Goal: Information Seeking & Learning: Learn about a topic

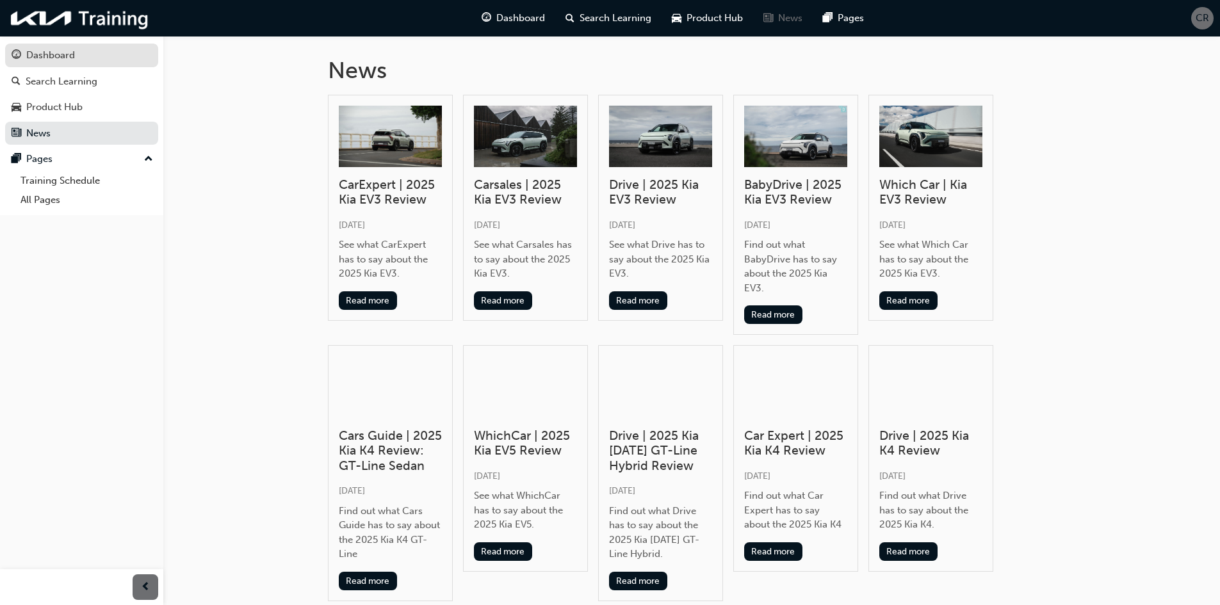
click at [57, 59] on div "Dashboard" at bounding box center [50, 55] width 49 height 15
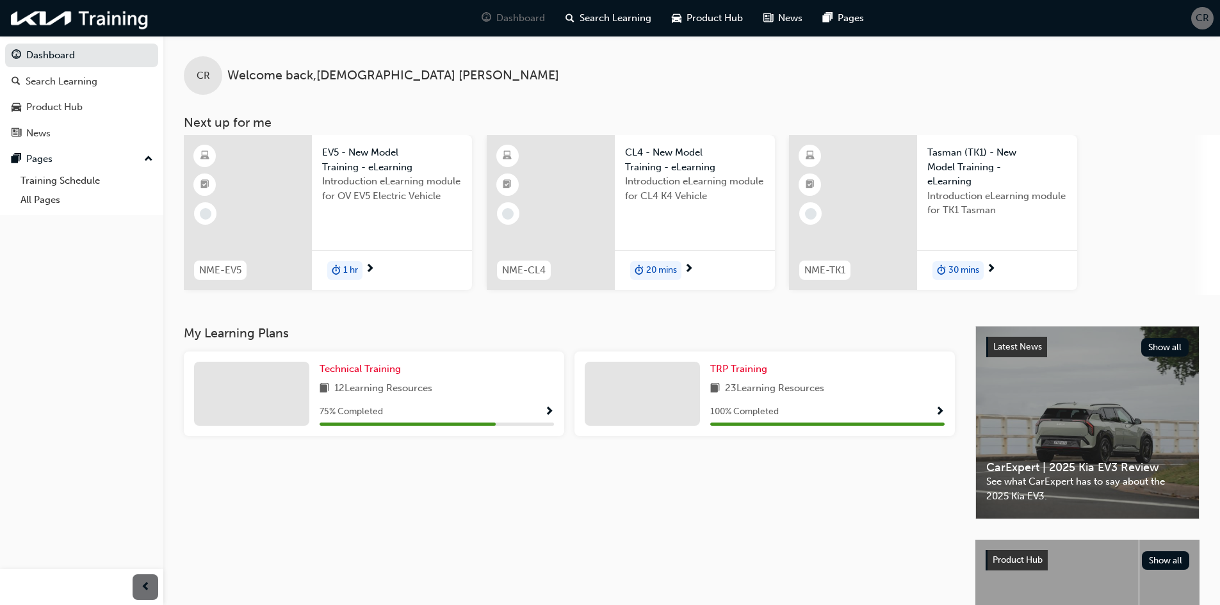
click at [982, 266] on div "30 mins" at bounding box center [957, 270] width 51 height 19
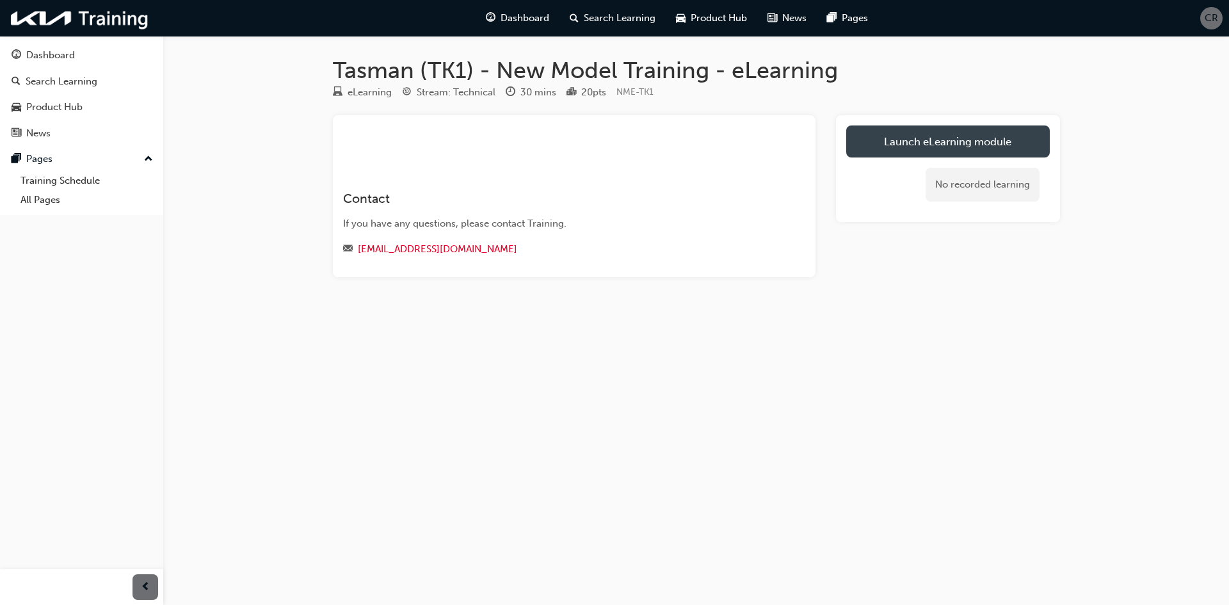
click at [939, 133] on link "Launch eLearning module" at bounding box center [948, 141] width 204 height 32
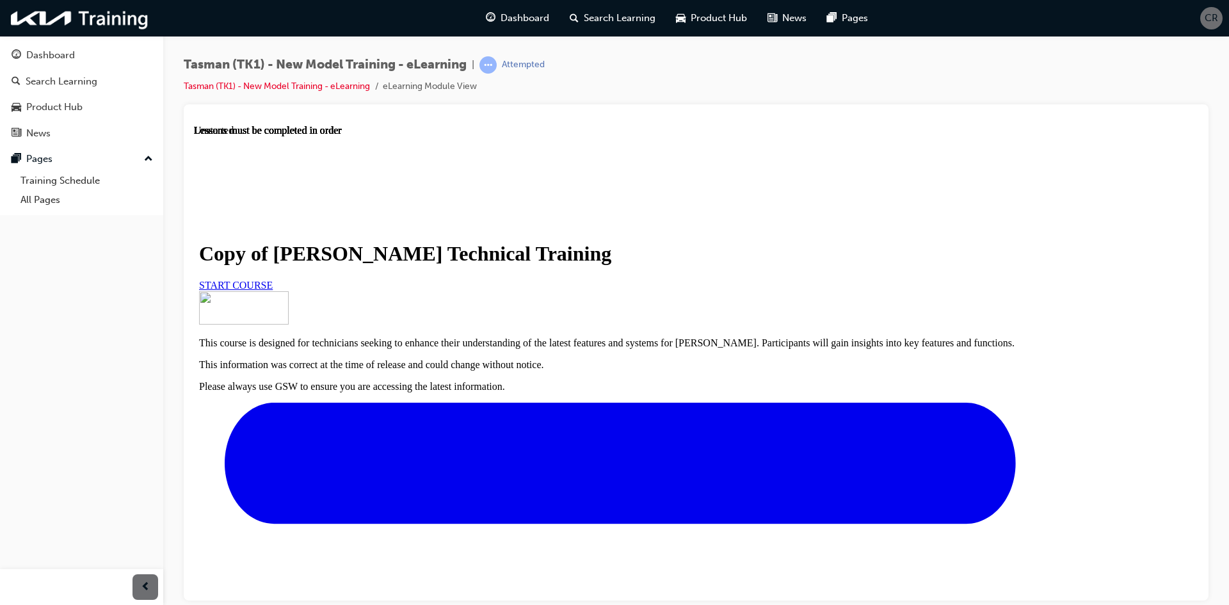
click at [273, 290] on link "START COURSE" at bounding box center [236, 284] width 74 height 11
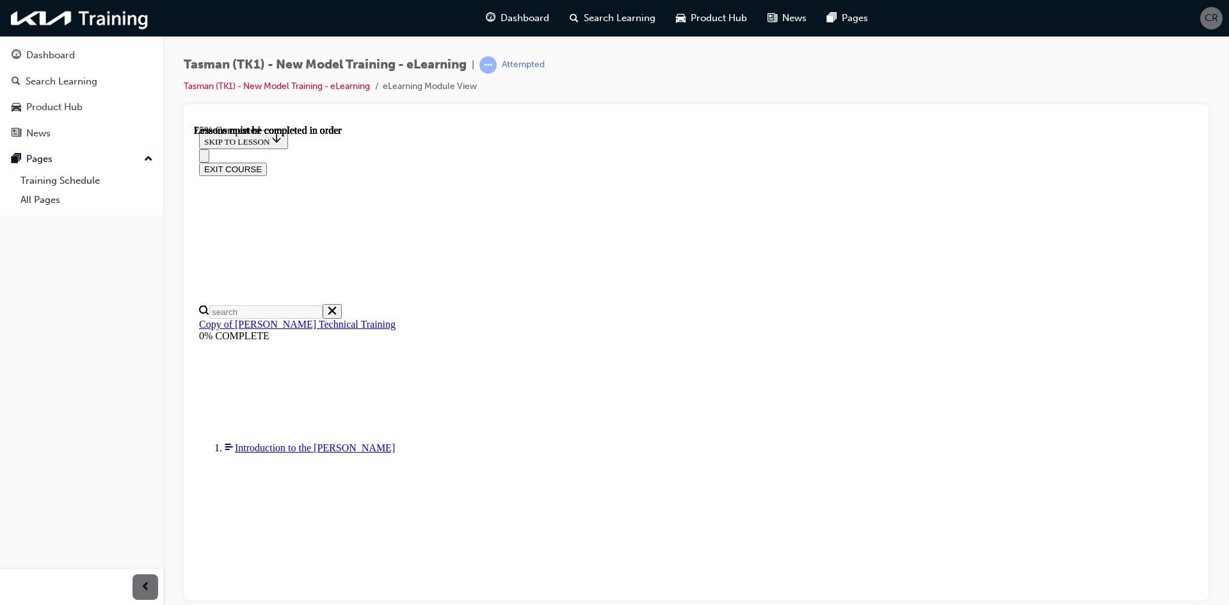
scroll to position [493, 0]
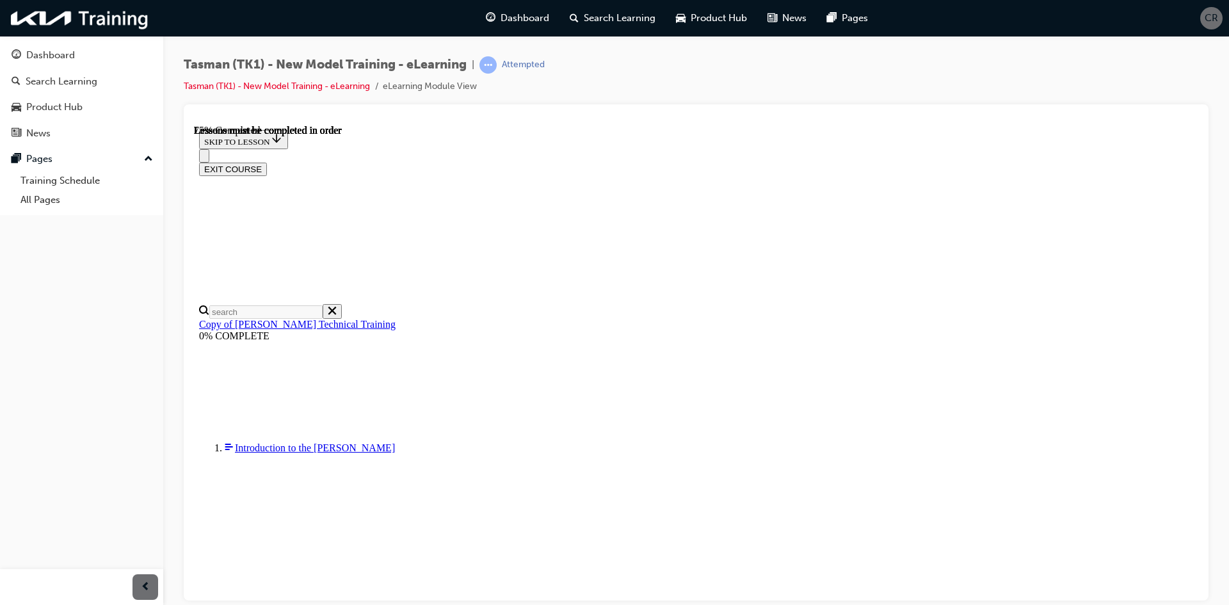
scroll to position [834, 0]
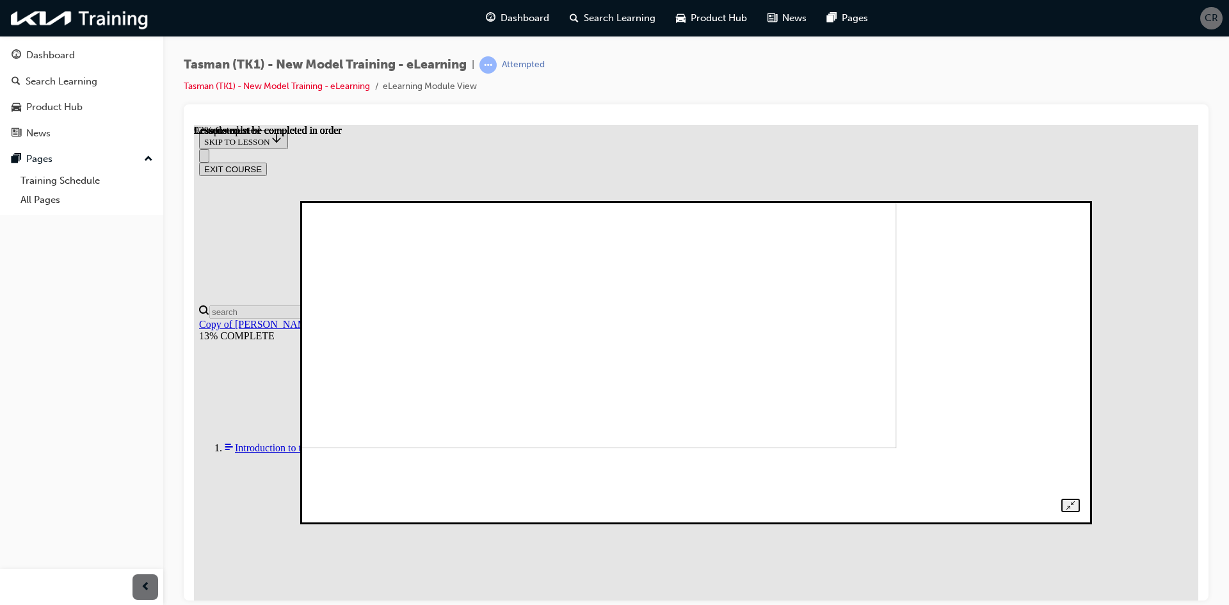
click at [741, 369] on img at bounding box center [521, 300] width 749 height 296
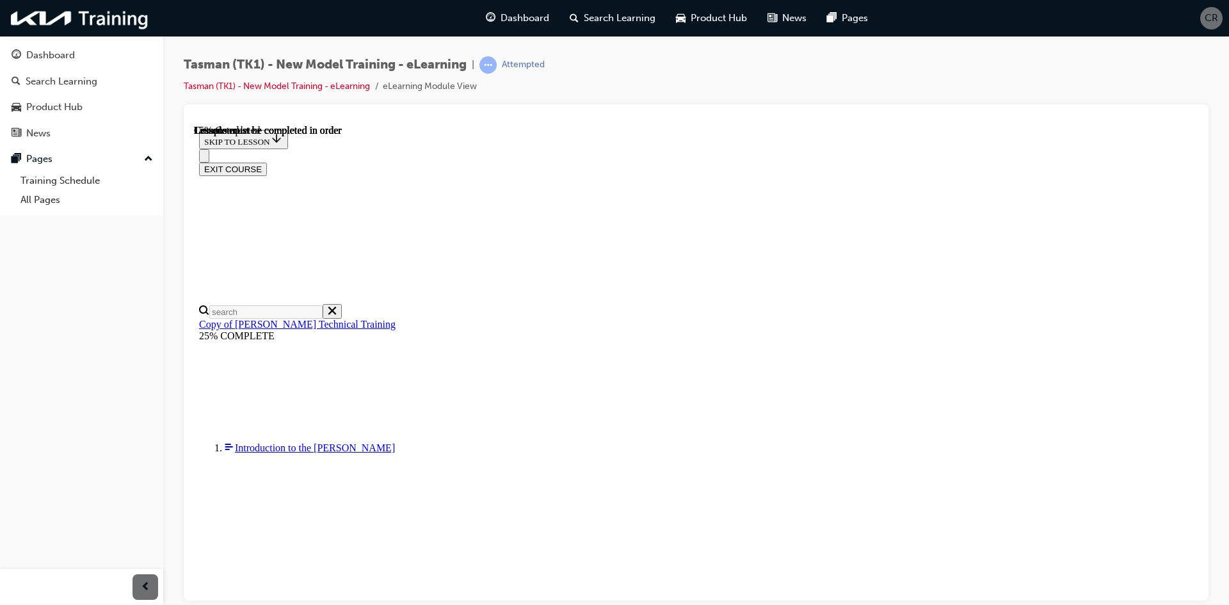
scroll to position [194, 0]
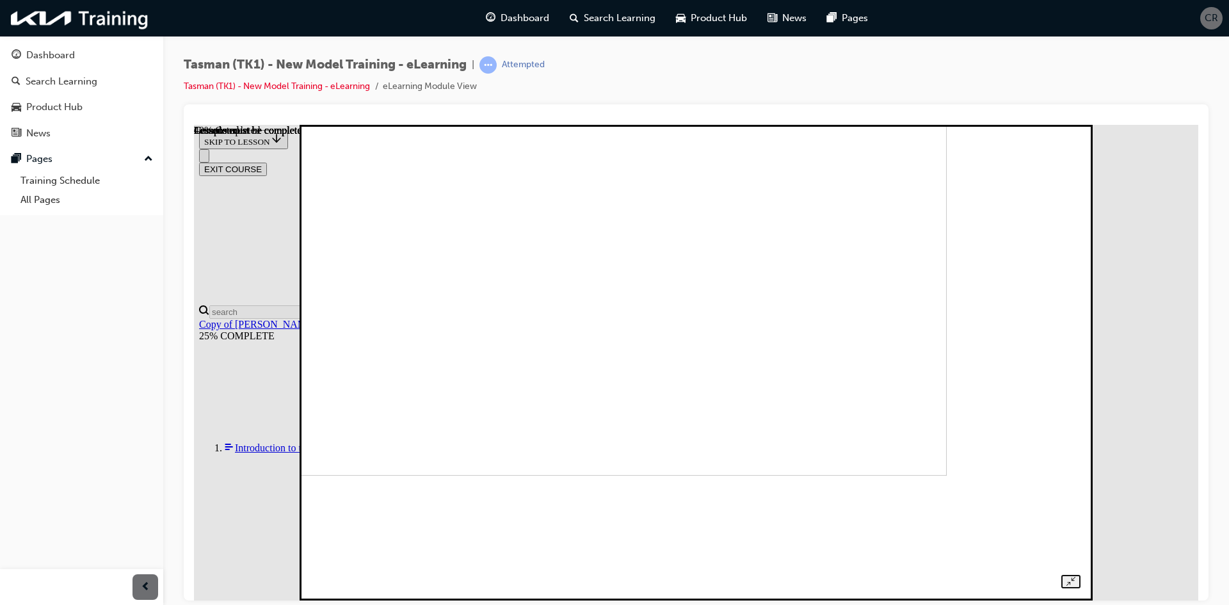
click at [907, 475] on img at bounding box center [573, 237] width 750 height 476
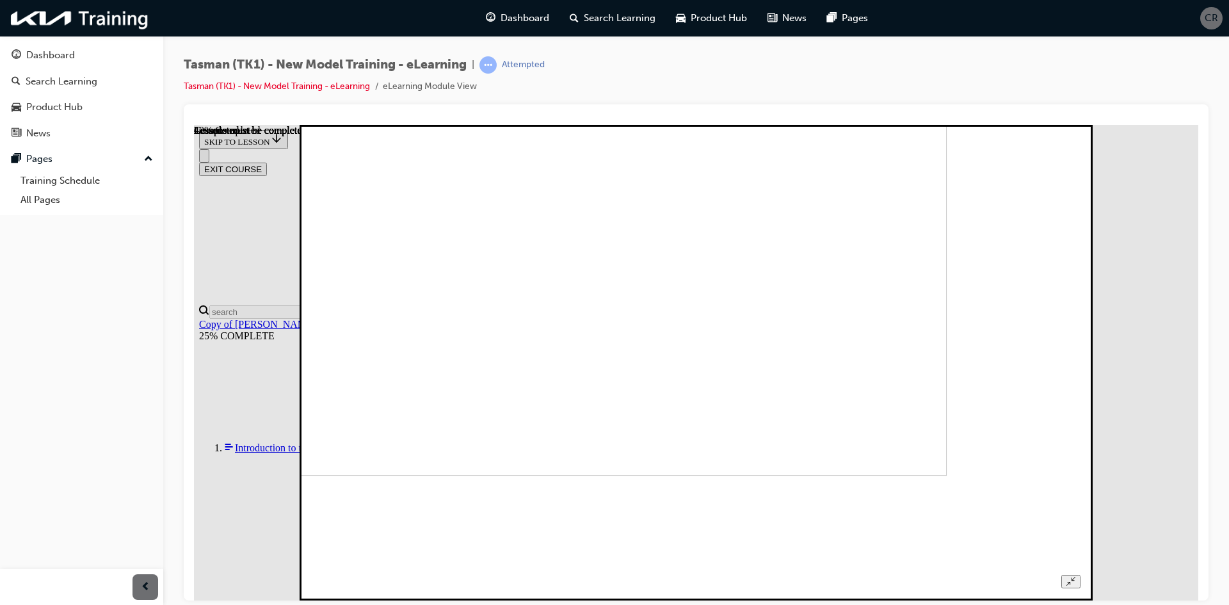
click at [859, 475] on img at bounding box center [573, 237] width 750 height 476
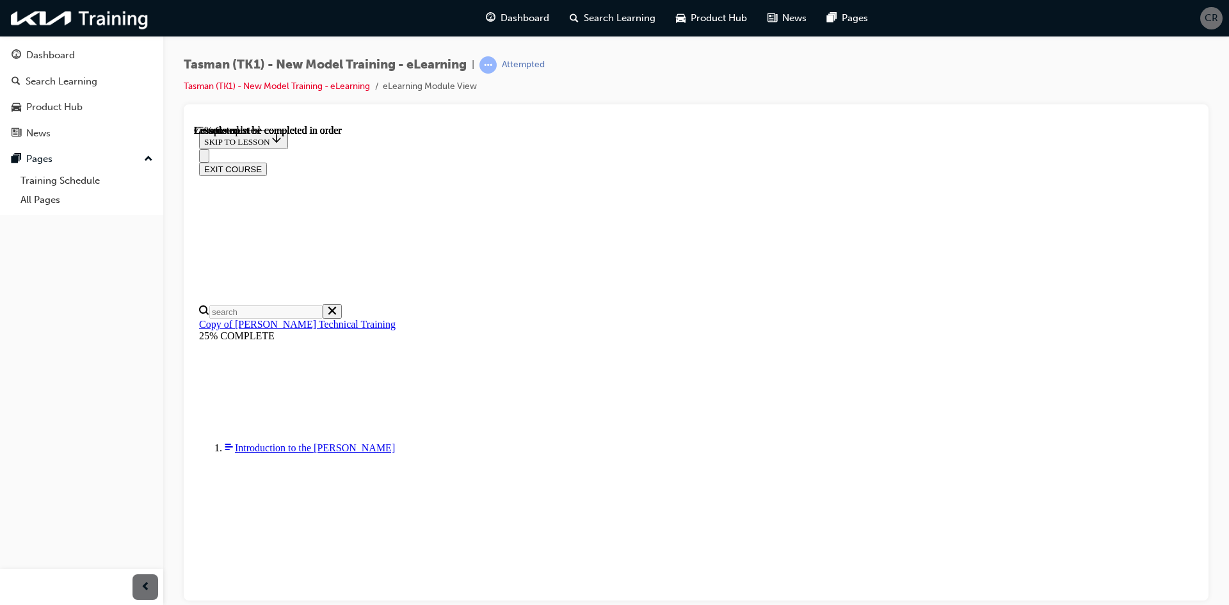
scroll to position [2728, 0]
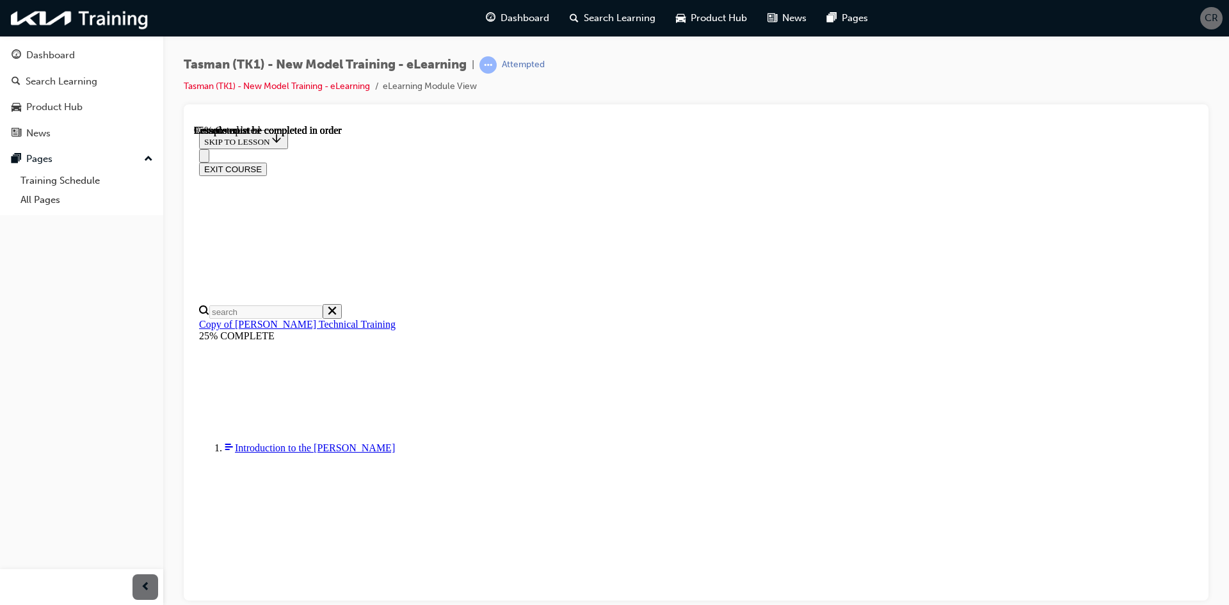
scroll to position [3351, 0]
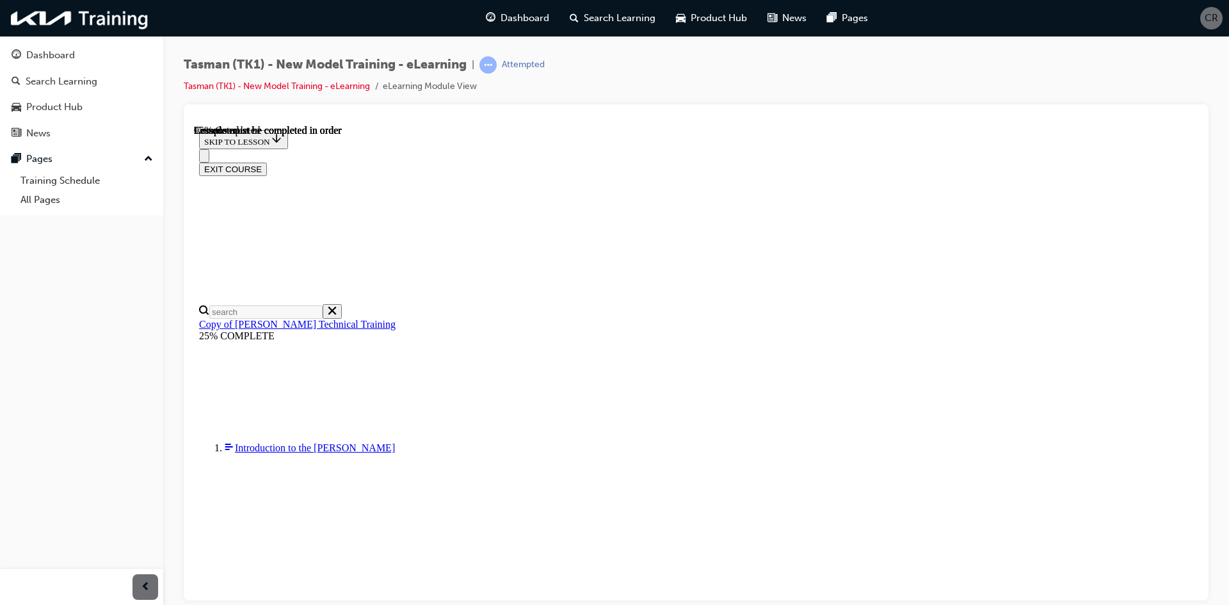
scroll to position [4147, 0]
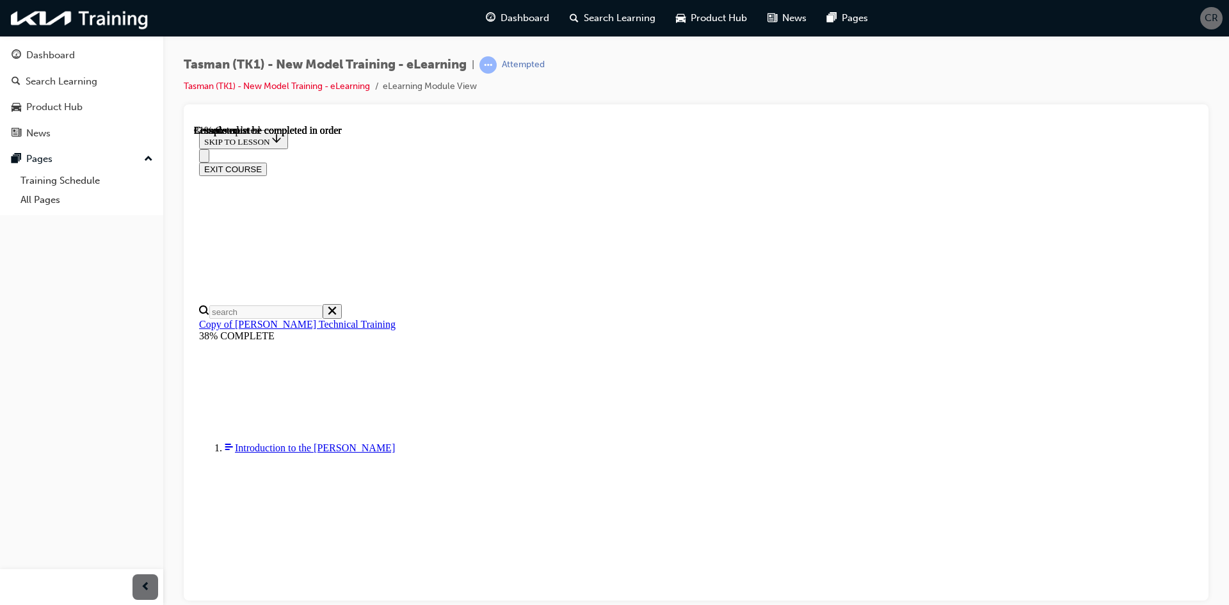
scroll to position [630, 0]
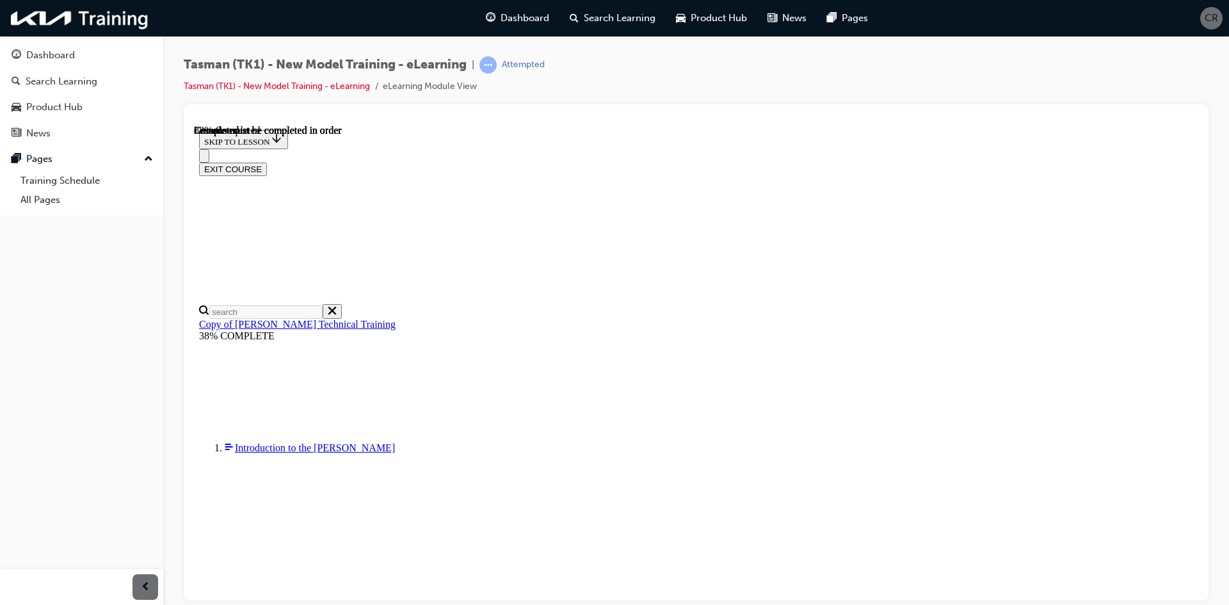
drag, startPoint x: 1018, startPoint y: 465, endPoint x: 1030, endPoint y: 466, distance: 12.2
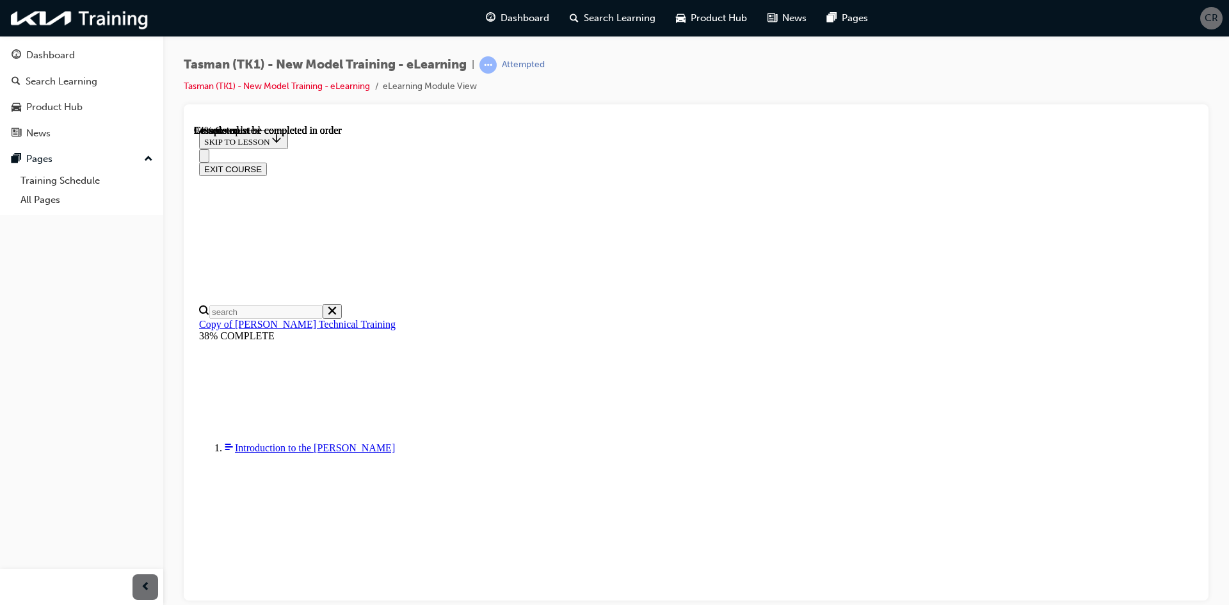
scroll to position [3730, 0]
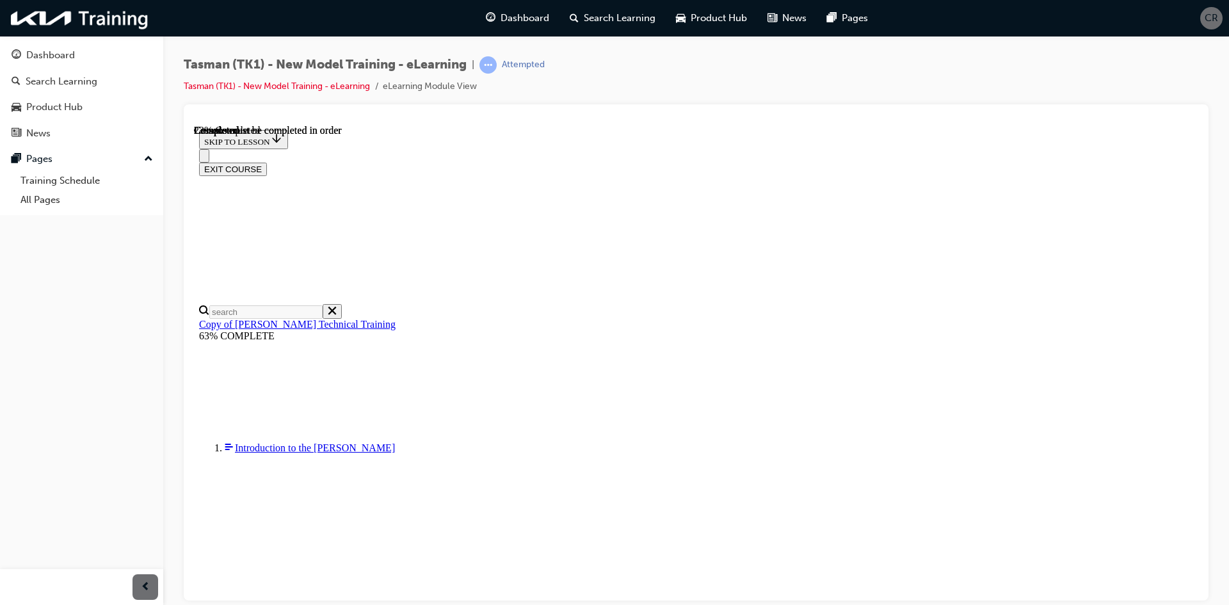
scroll to position [527, 0]
drag, startPoint x: 1195, startPoint y: 206, endPoint x: 1399, endPoint y: 352, distance: 250.2
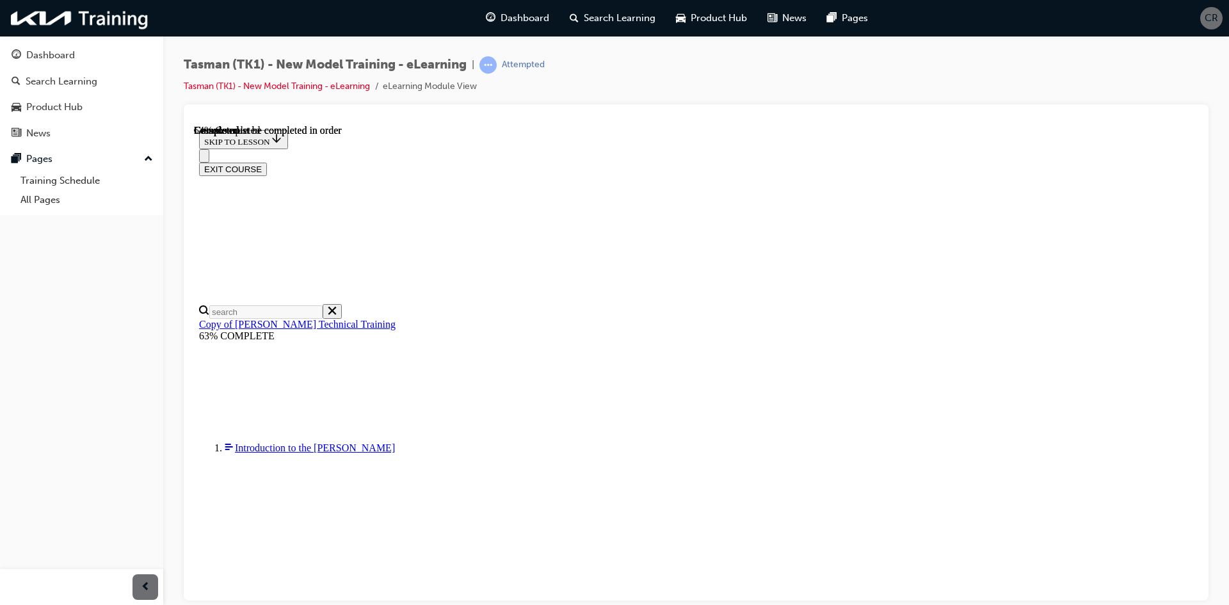
scroll to position [0, 73]
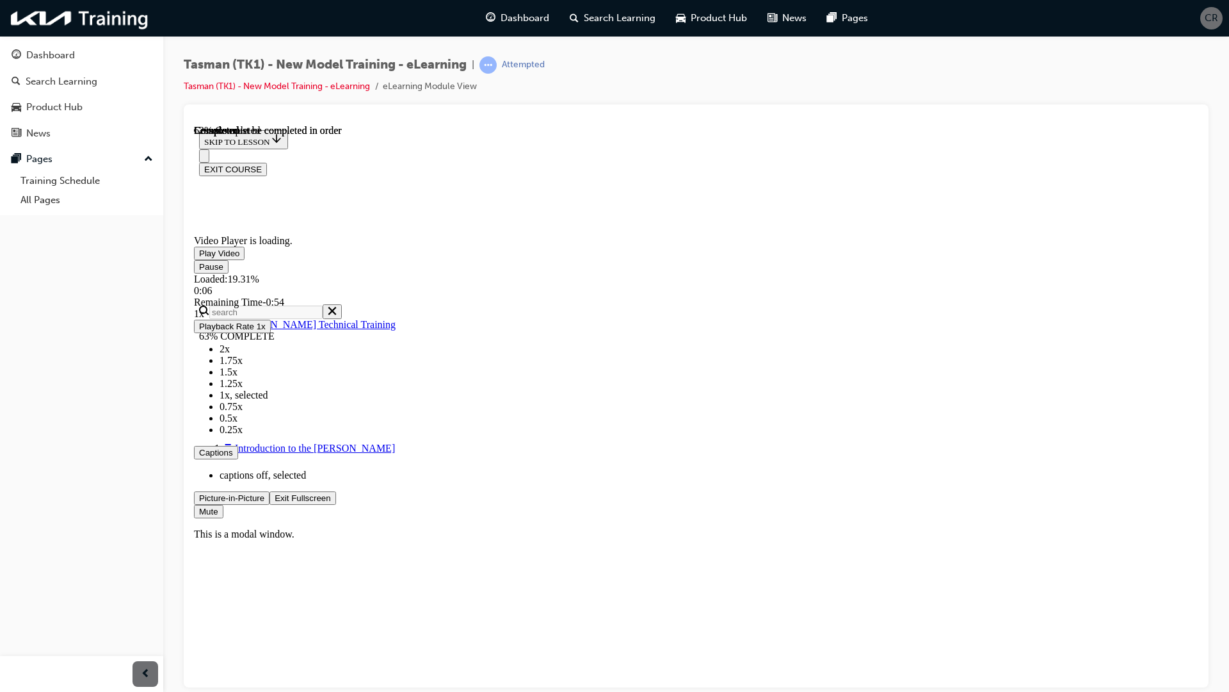
click at [199, 502] on span "Video player" at bounding box center [199, 497] width 0 height 10
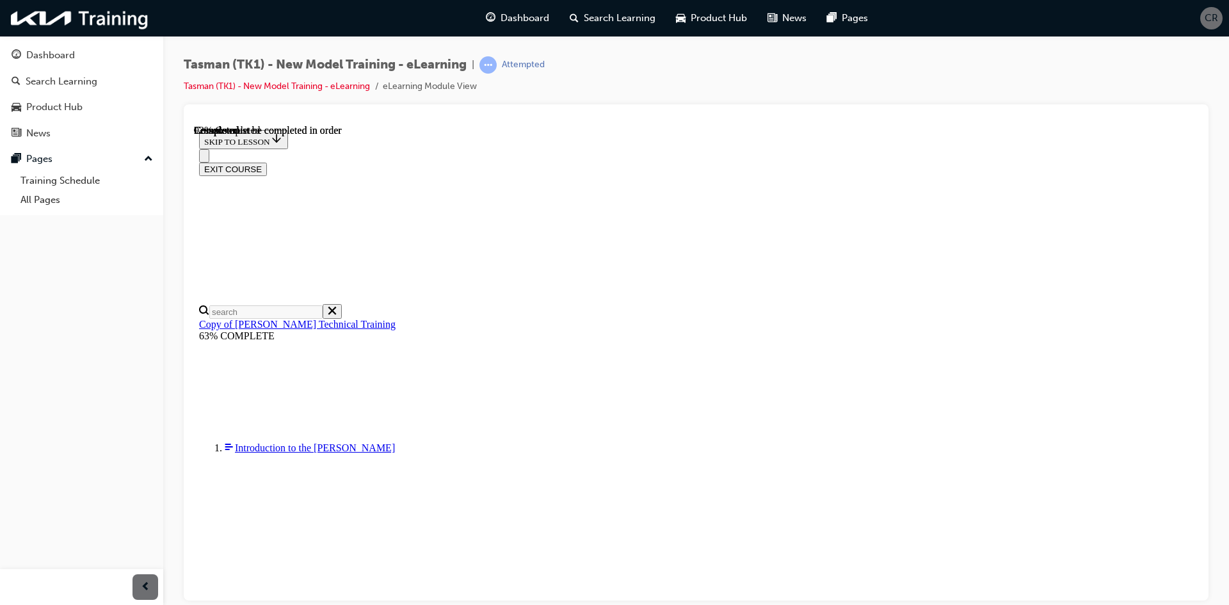
scroll to position [3549, 0]
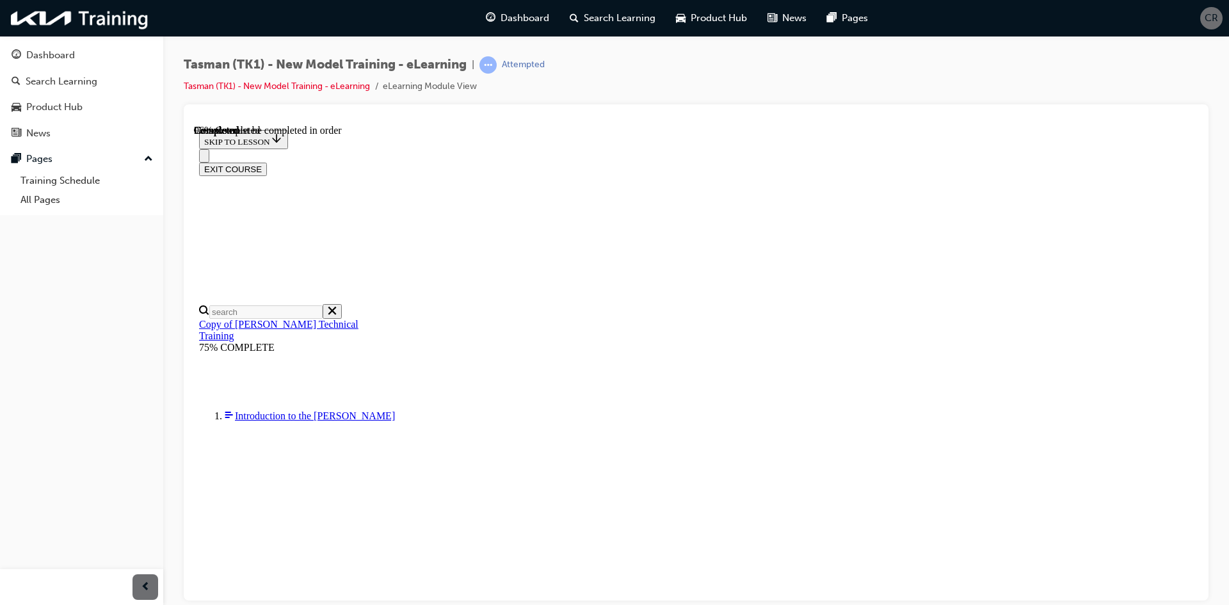
scroll to position [0, 0]
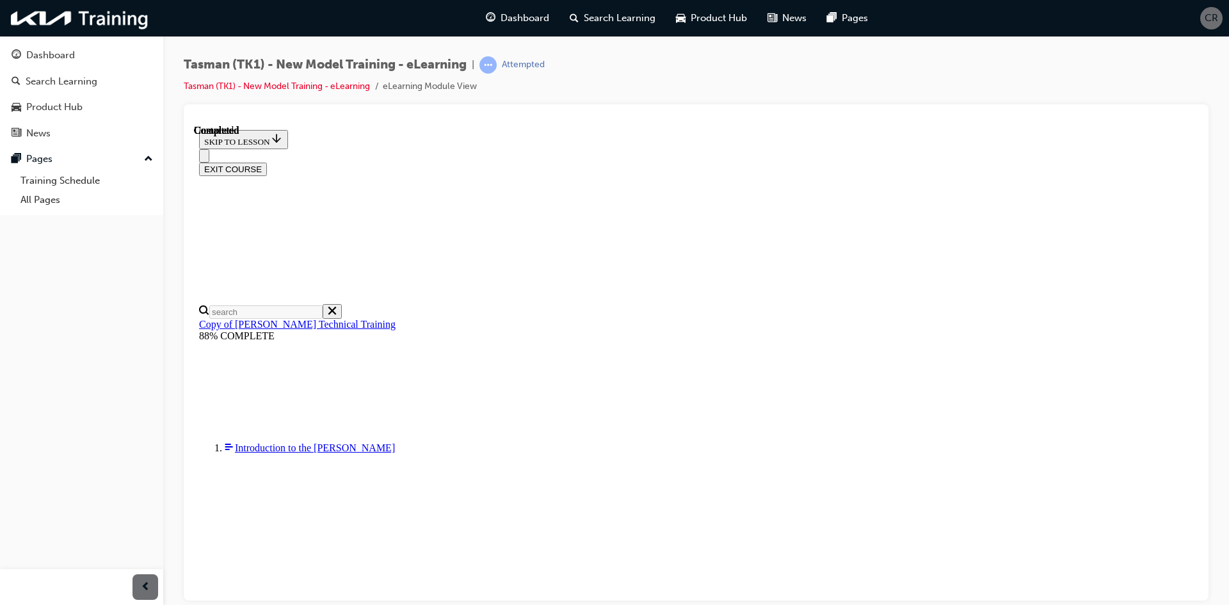
scroll to position [44, 0]
radio input "true"
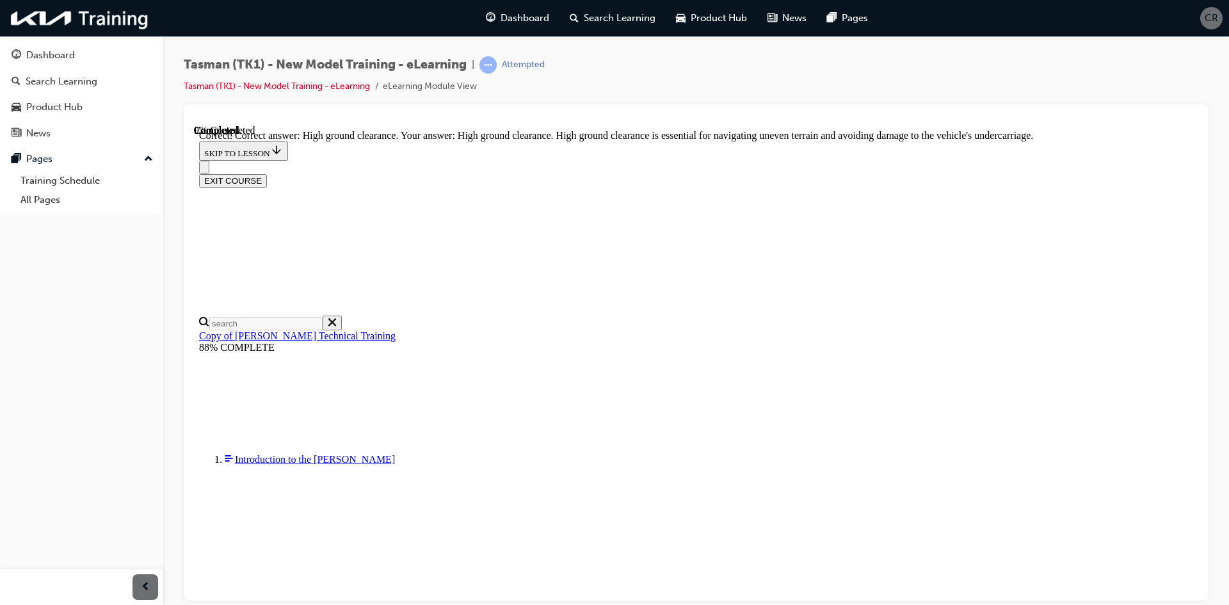
scroll to position [255, 0]
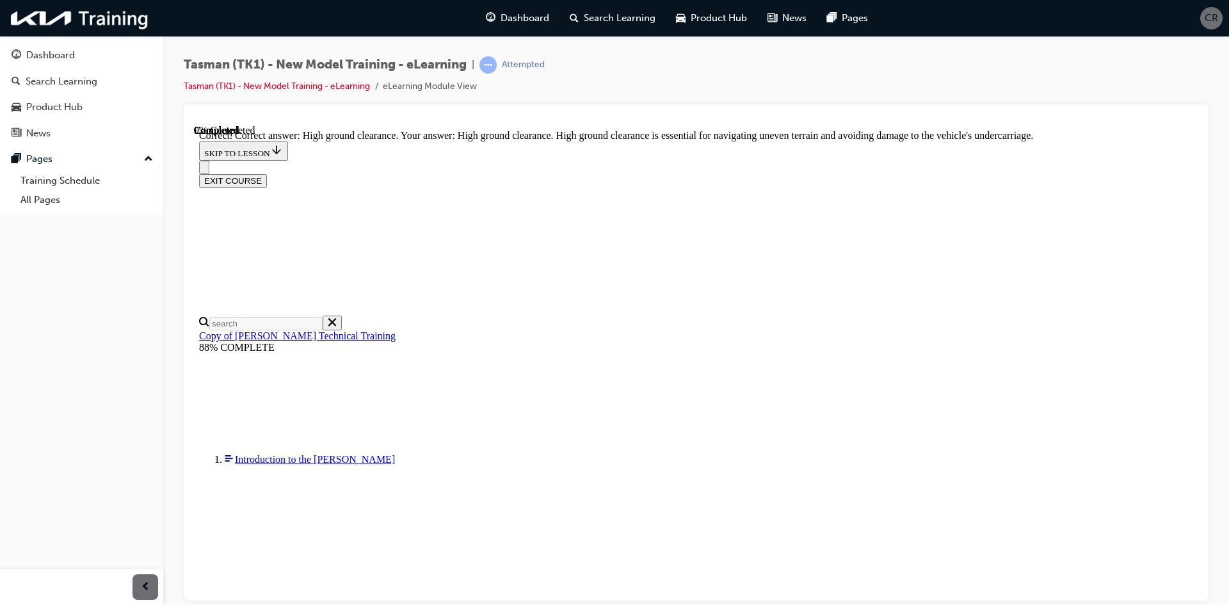
radio input "true"
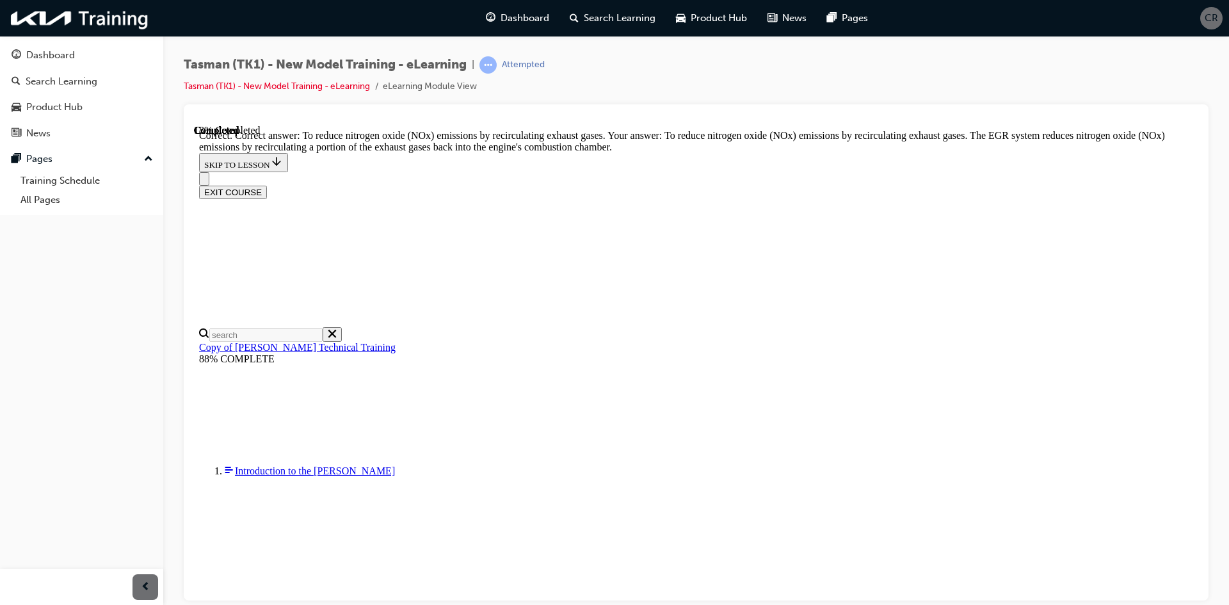
scroll to position [241, 0]
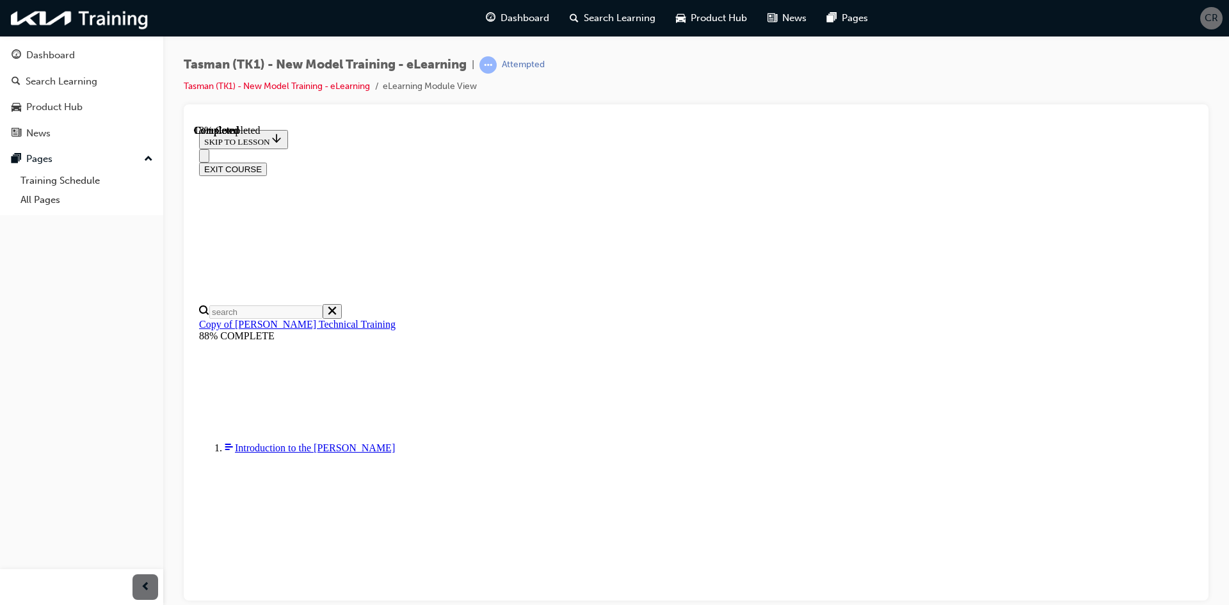
radio input "true"
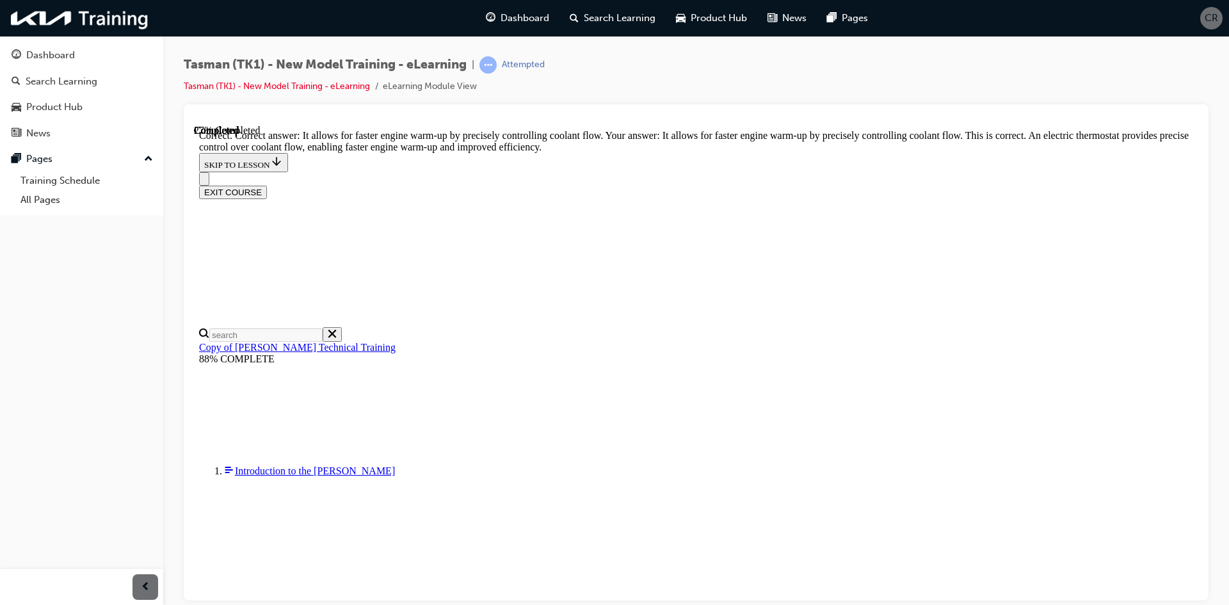
scroll to position [255, 0]
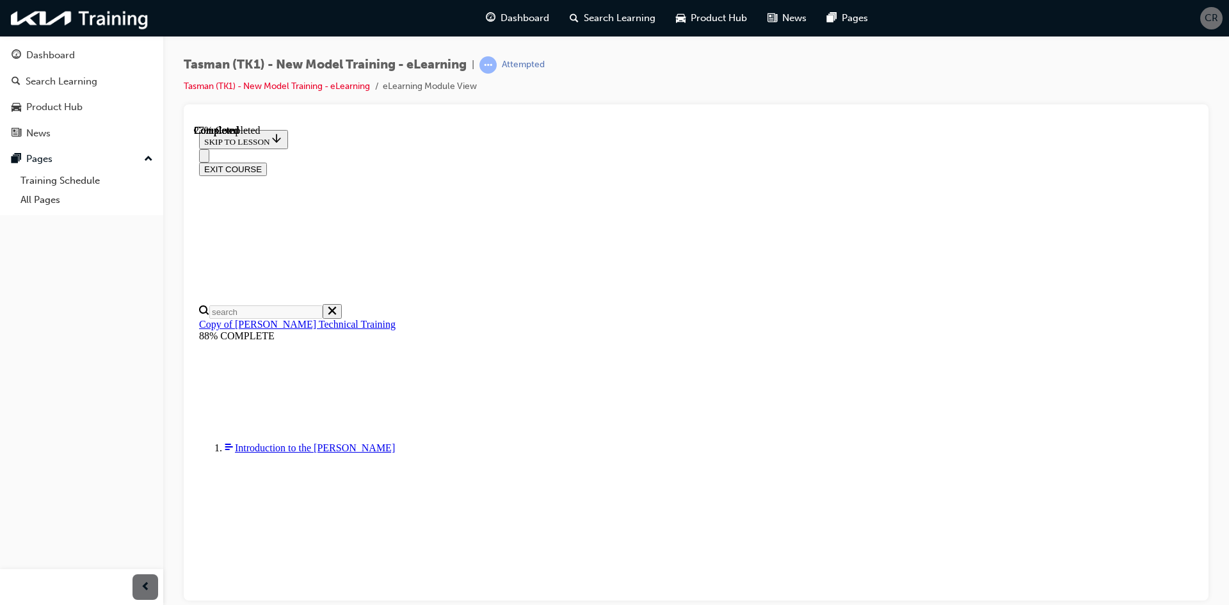
scroll to position [93, 0]
radio input "true"
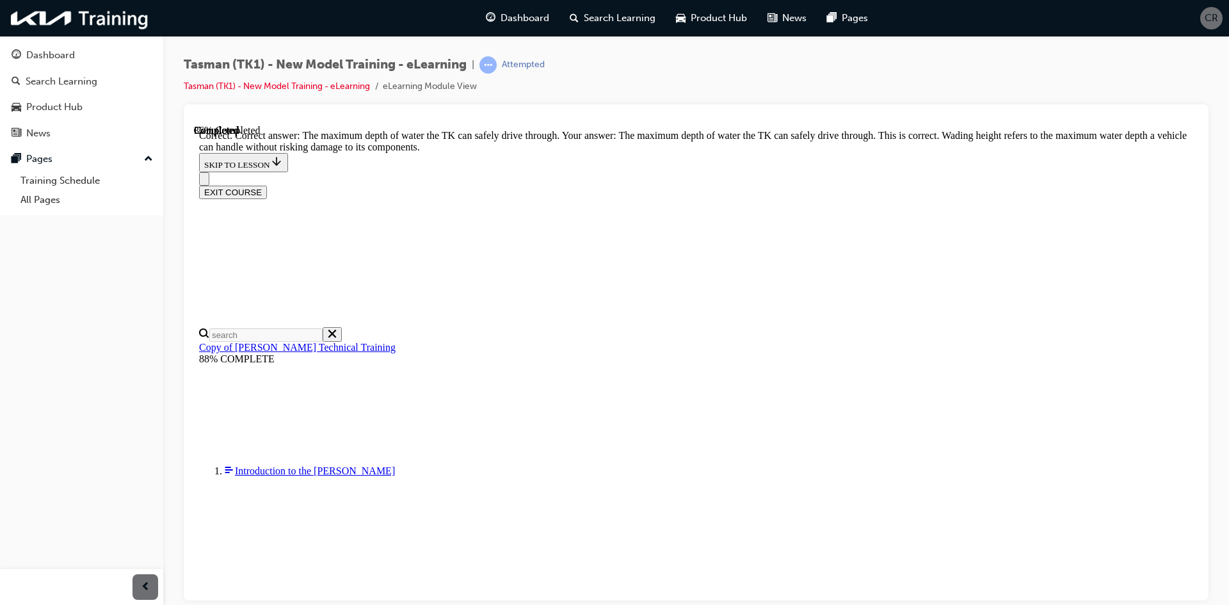
scroll to position [241, 0]
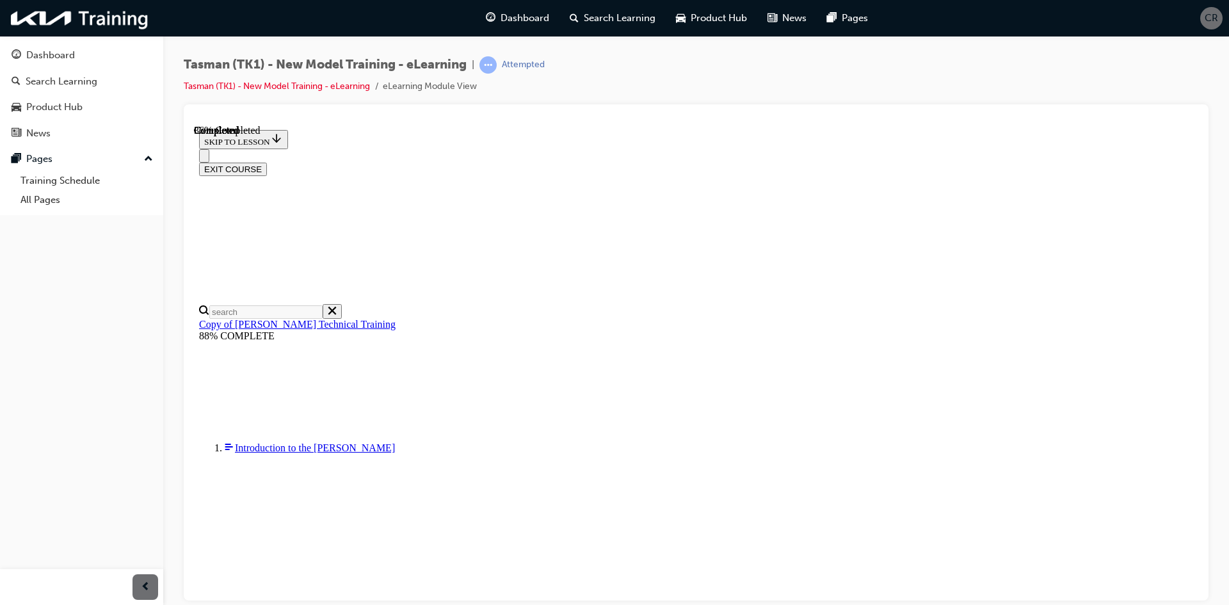
scroll to position [108, 0]
radio input "true"
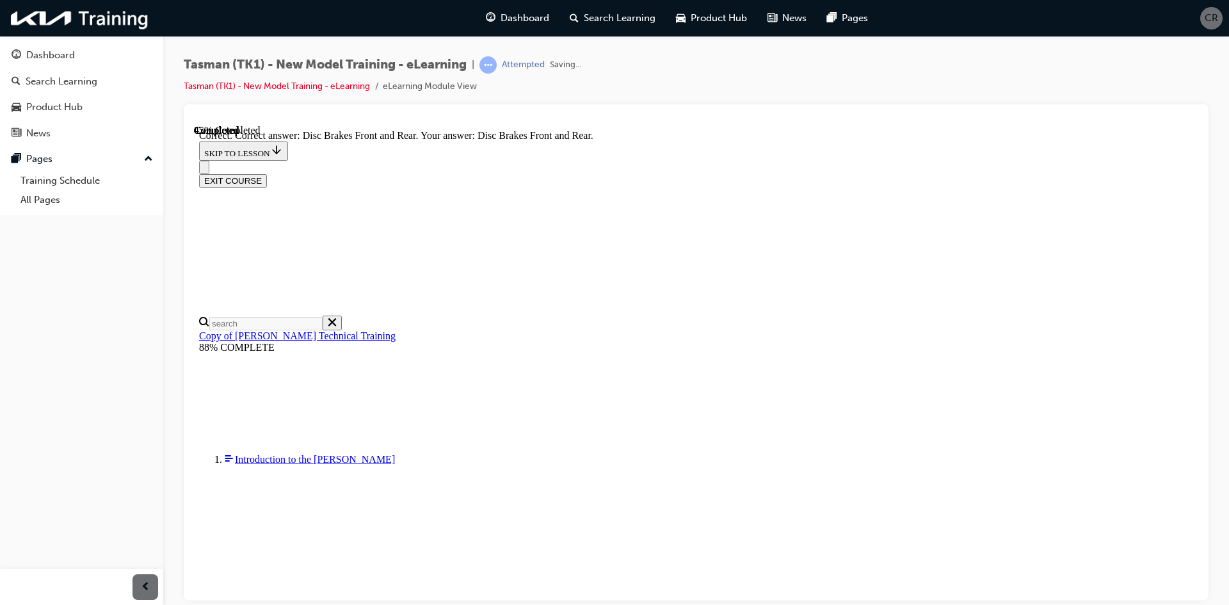
scroll to position [186, 0]
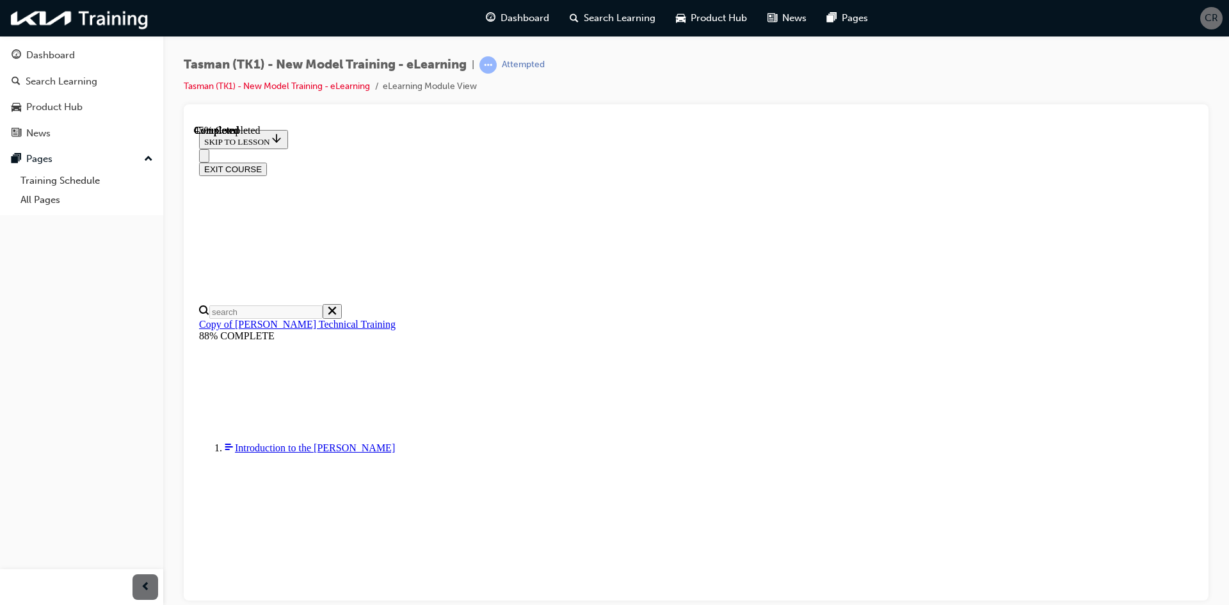
radio input "true"
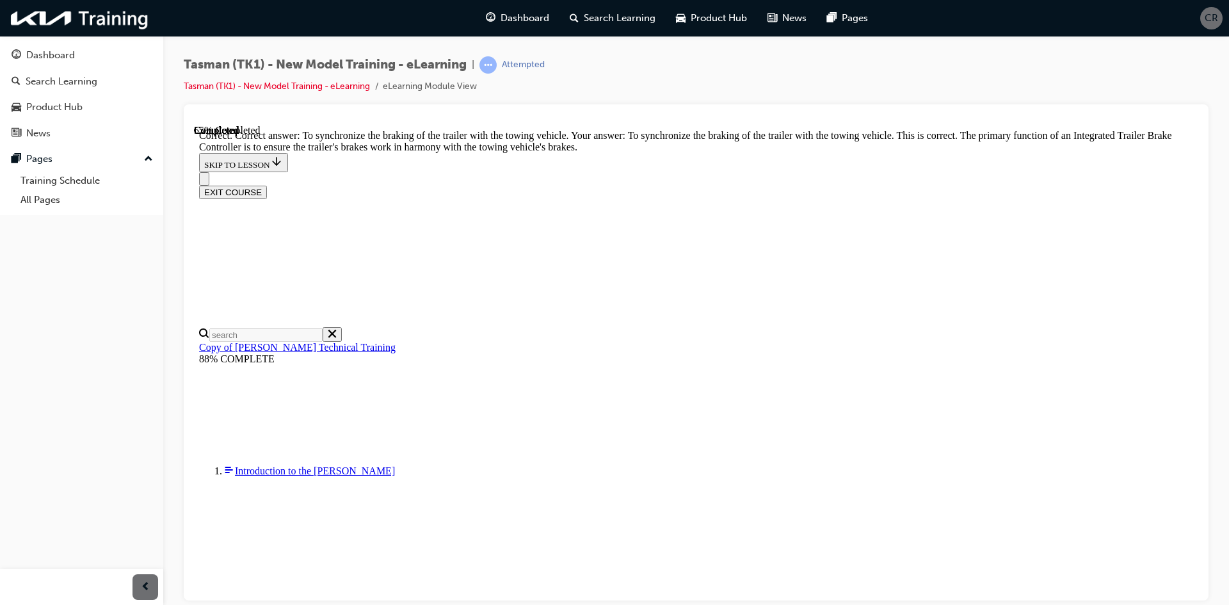
scroll to position [241, 0]
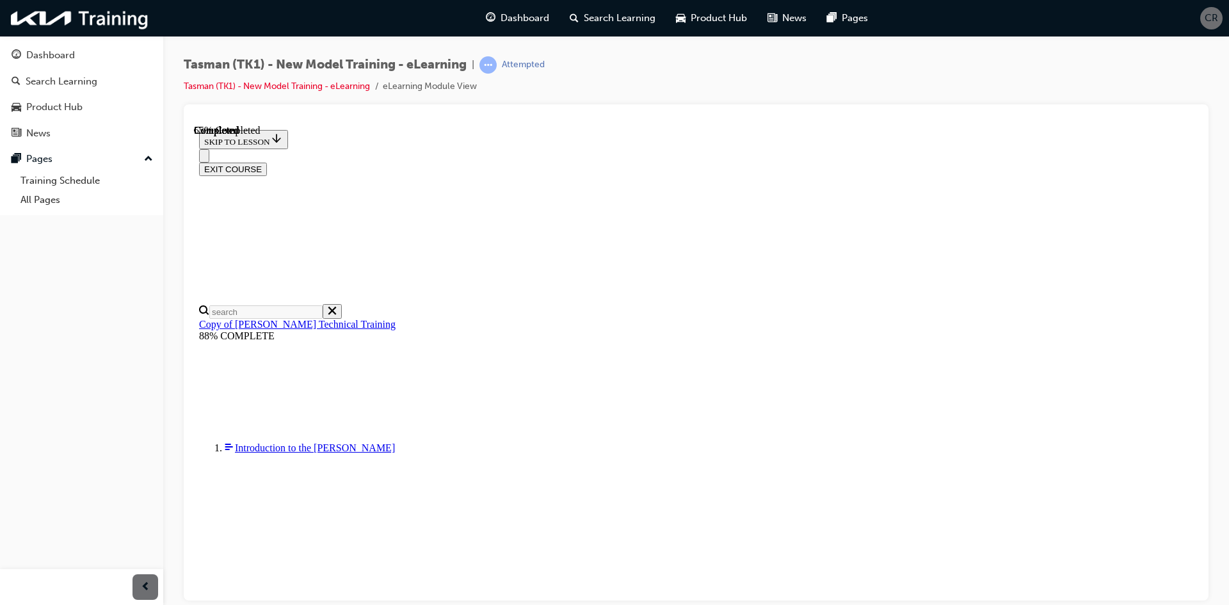
scroll to position [142, 0]
checkbox input "true"
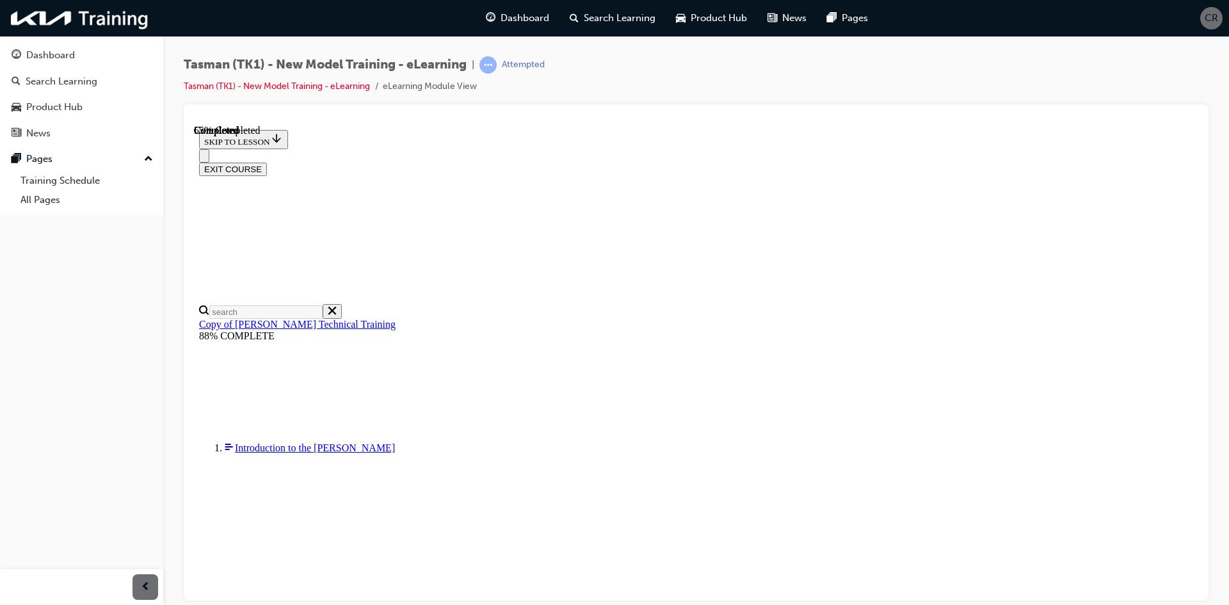
checkbox input "true"
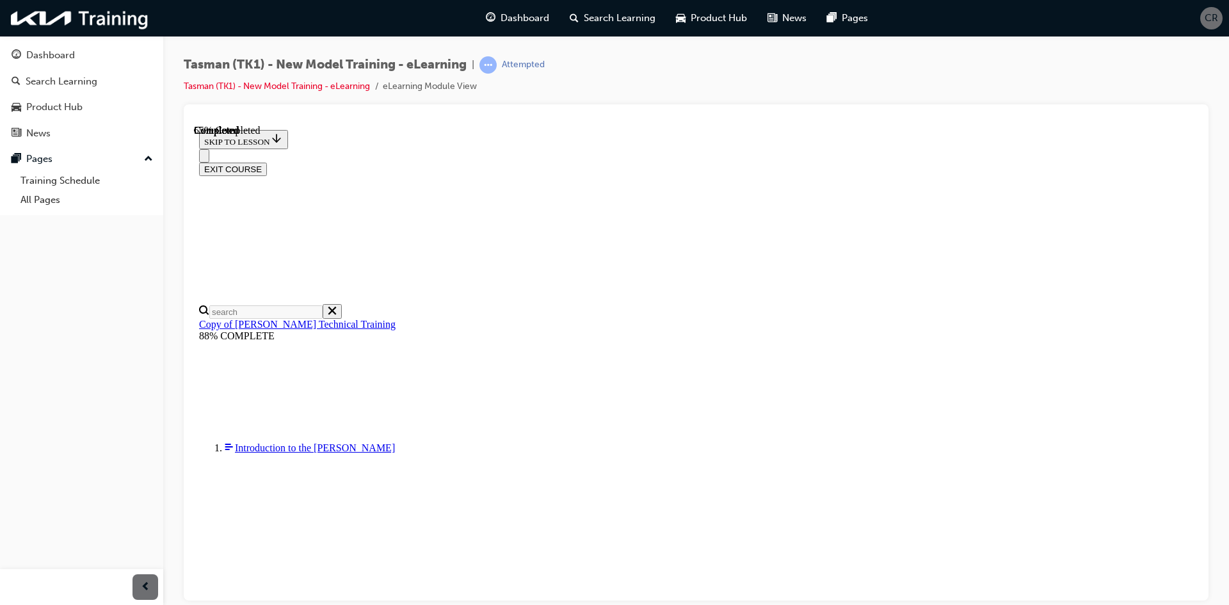
checkbox input "true"
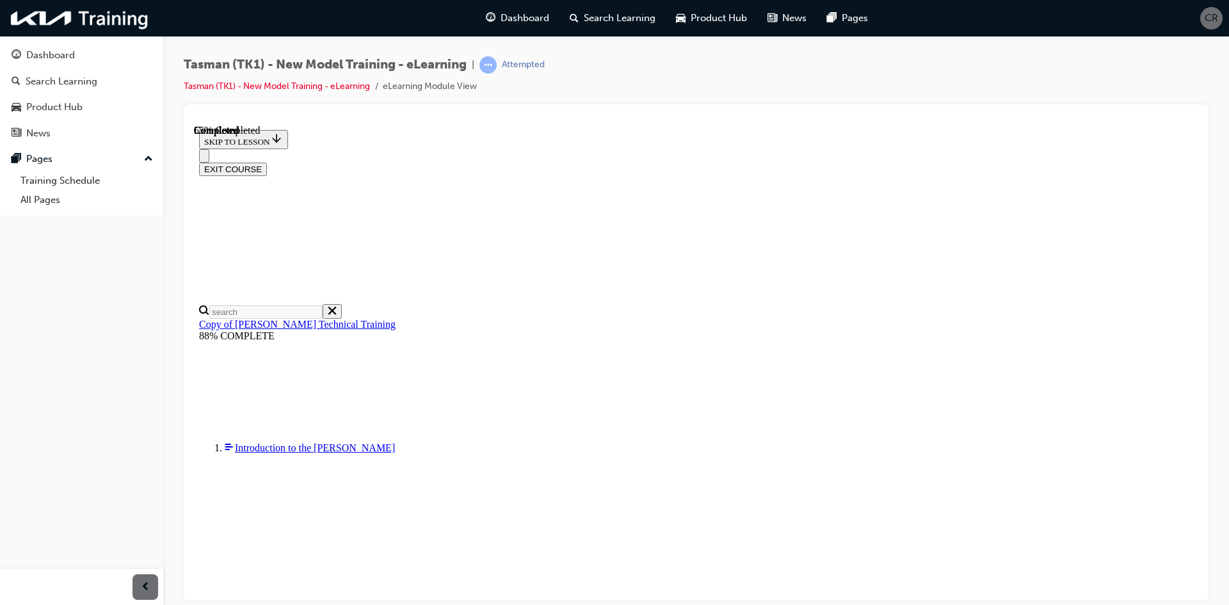
checkbox input "true"
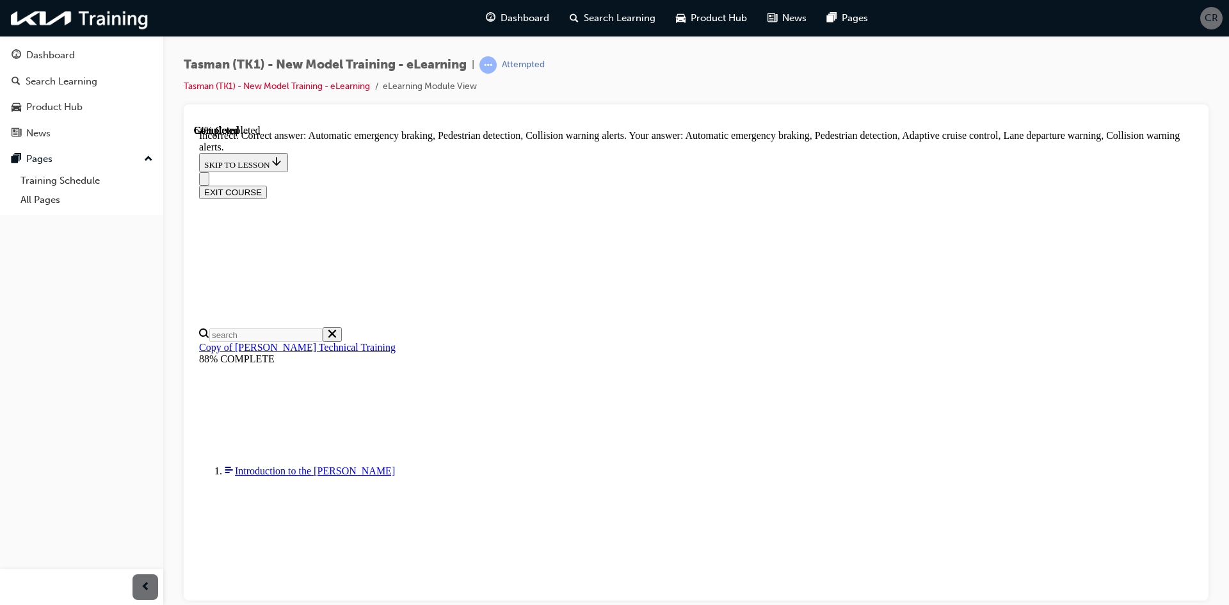
scroll to position [220, 0]
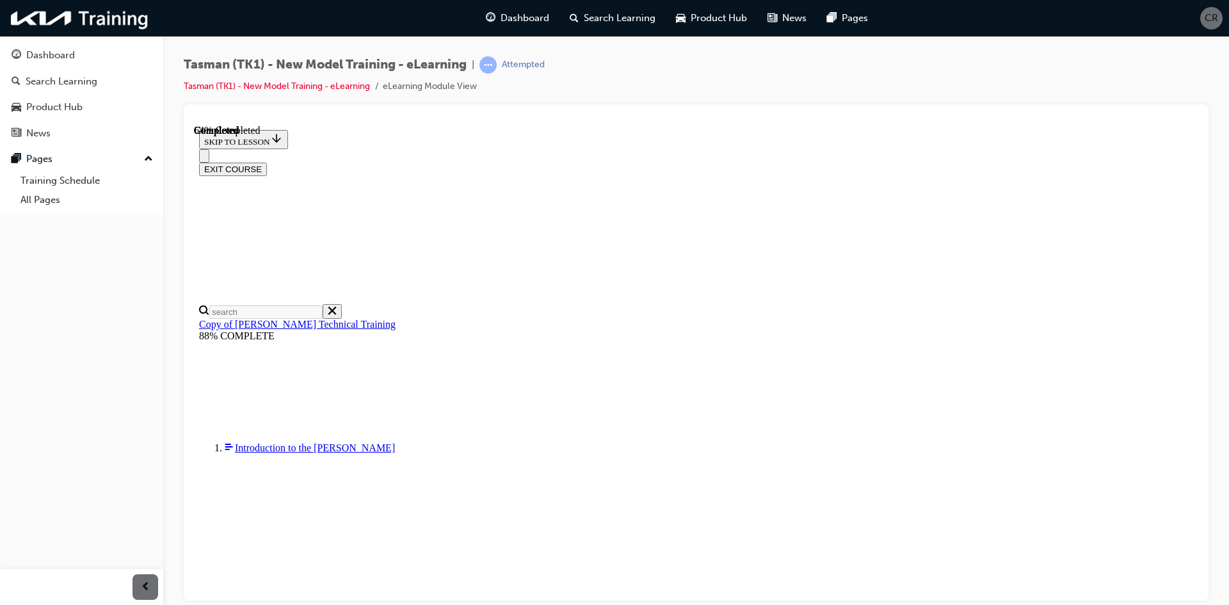
scroll to position [108, 0]
radio input "true"
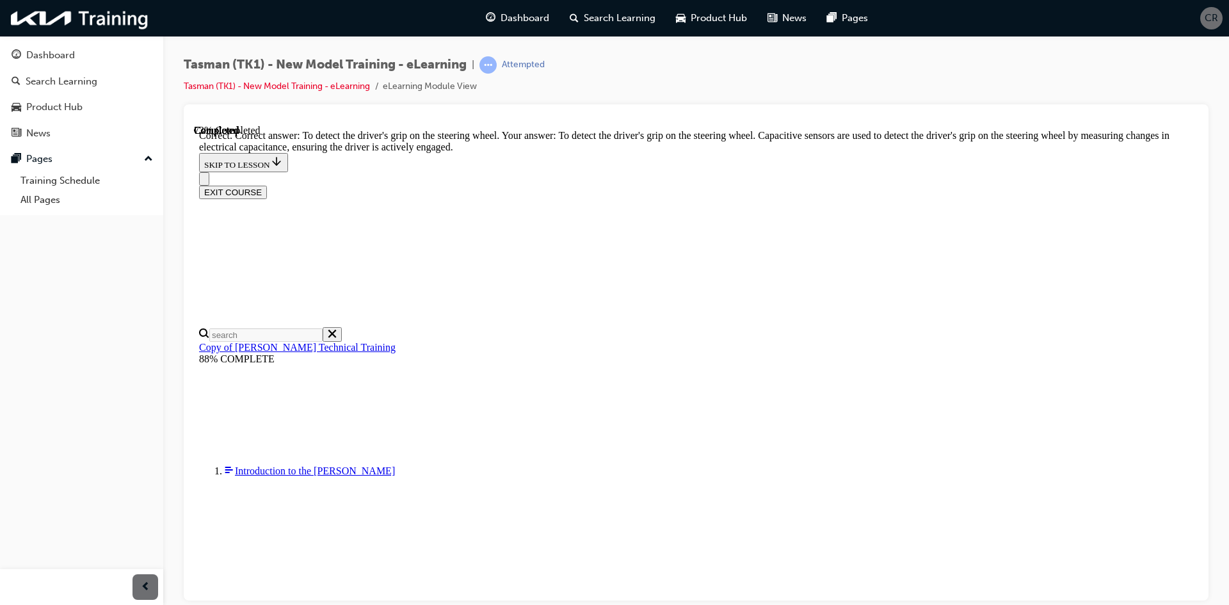
scroll to position [255, 0]
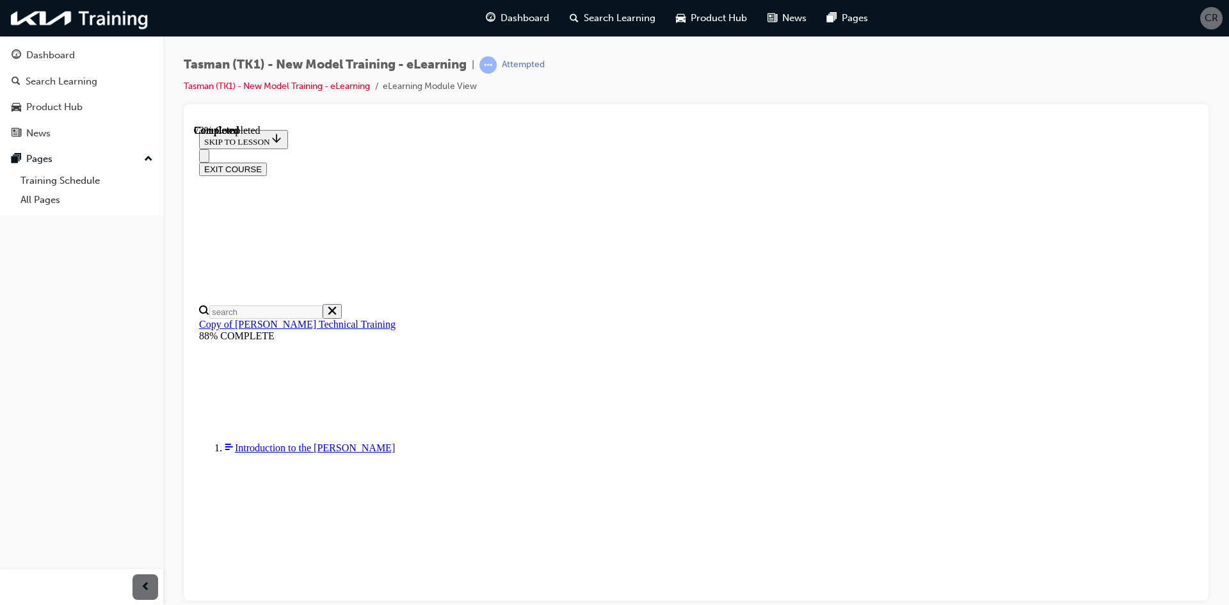
scroll to position [93, 0]
radio input "true"
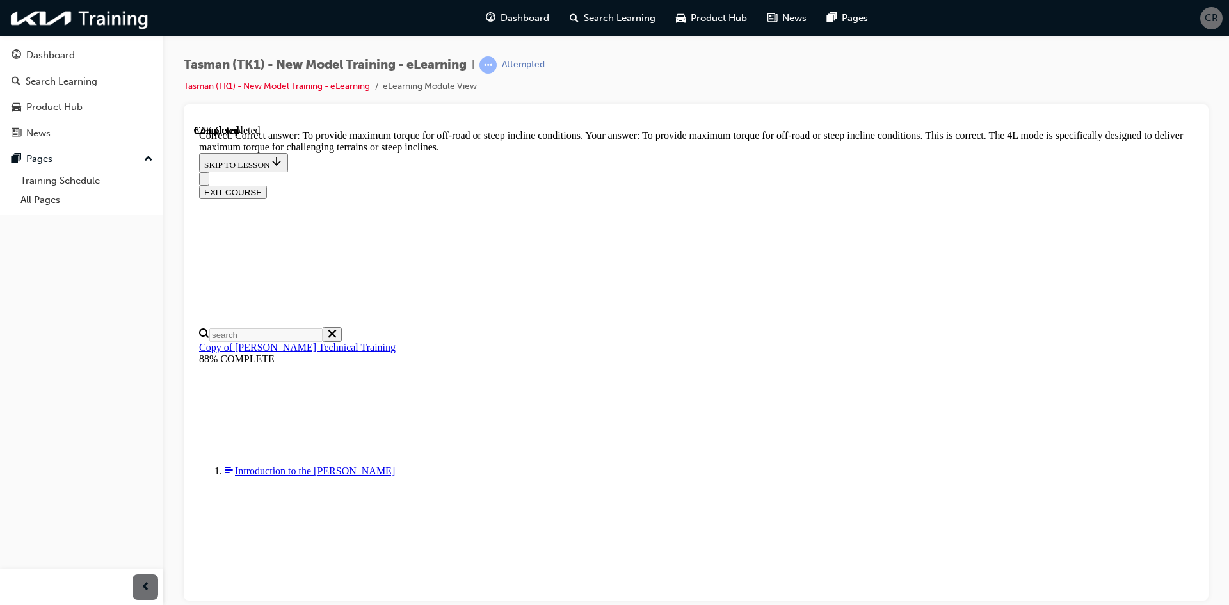
scroll to position [241, 0]
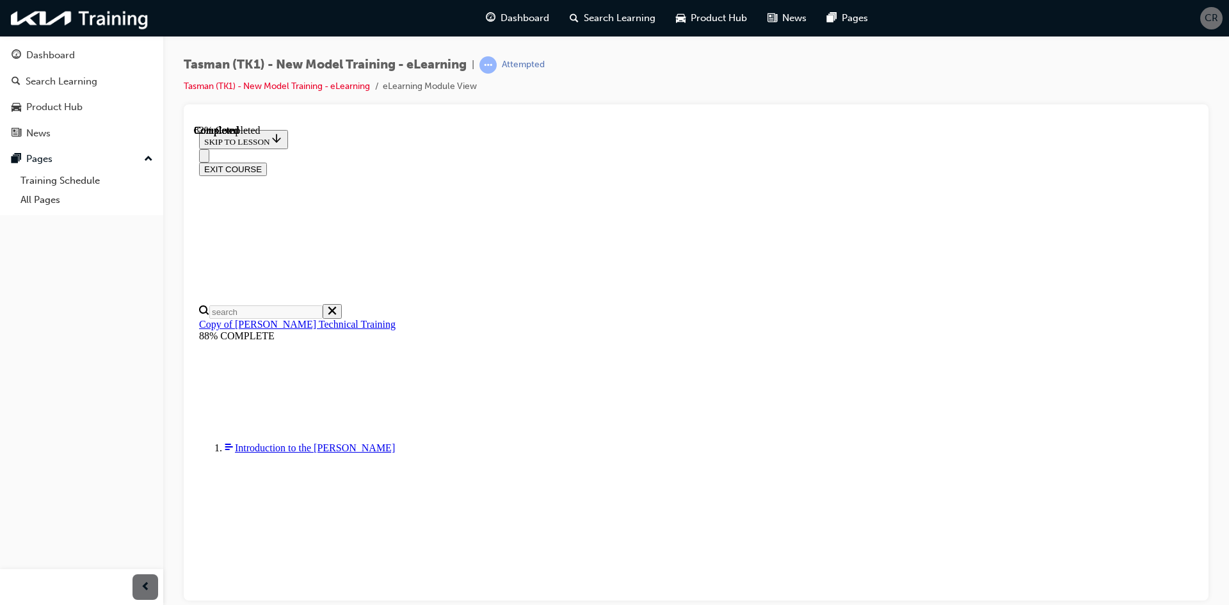
scroll to position [152, 0]
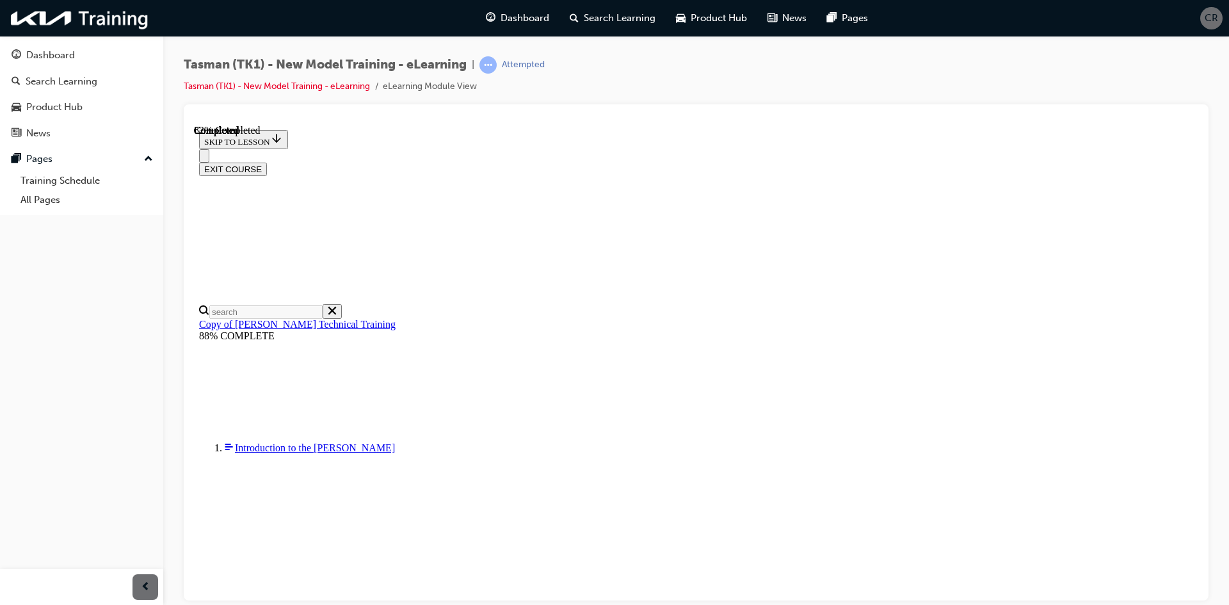
drag, startPoint x: 973, startPoint y: 262, endPoint x: 930, endPoint y: 233, distance: 51.1
drag, startPoint x: 698, startPoint y: 346, endPoint x: 737, endPoint y: 270, distance: 86.2
drag, startPoint x: 852, startPoint y: 464, endPoint x: 727, endPoint y: 342, distance: 173.9
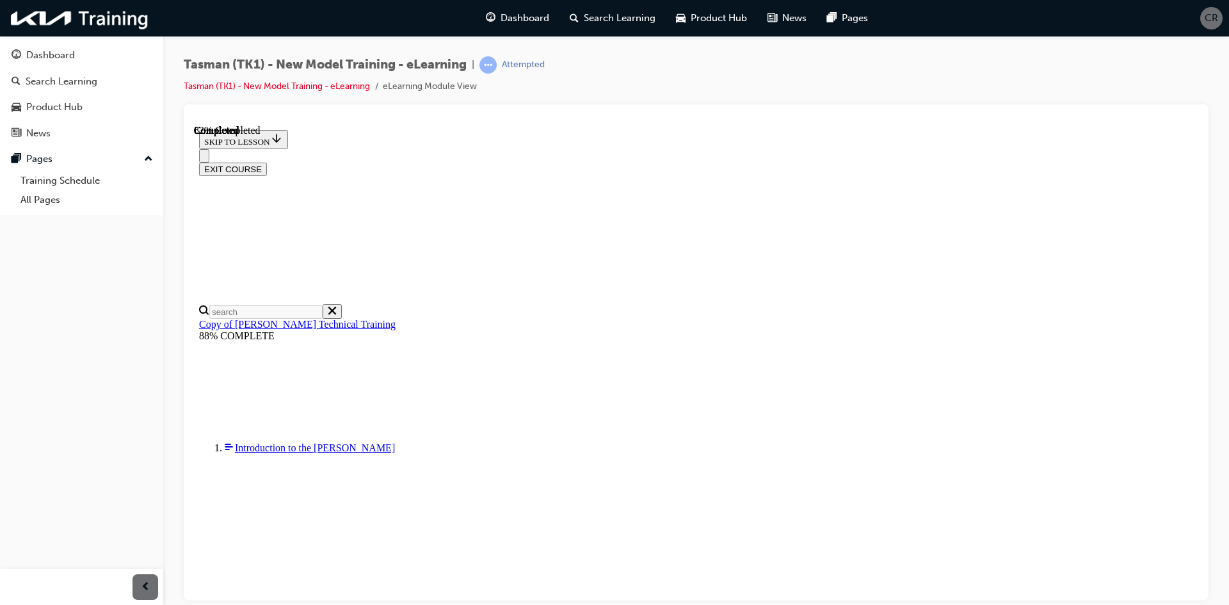
drag, startPoint x: 710, startPoint y: 325, endPoint x: 750, endPoint y: 467, distance: 147.0
drag, startPoint x: 665, startPoint y: 336, endPoint x: 703, endPoint y: 407, distance: 80.8
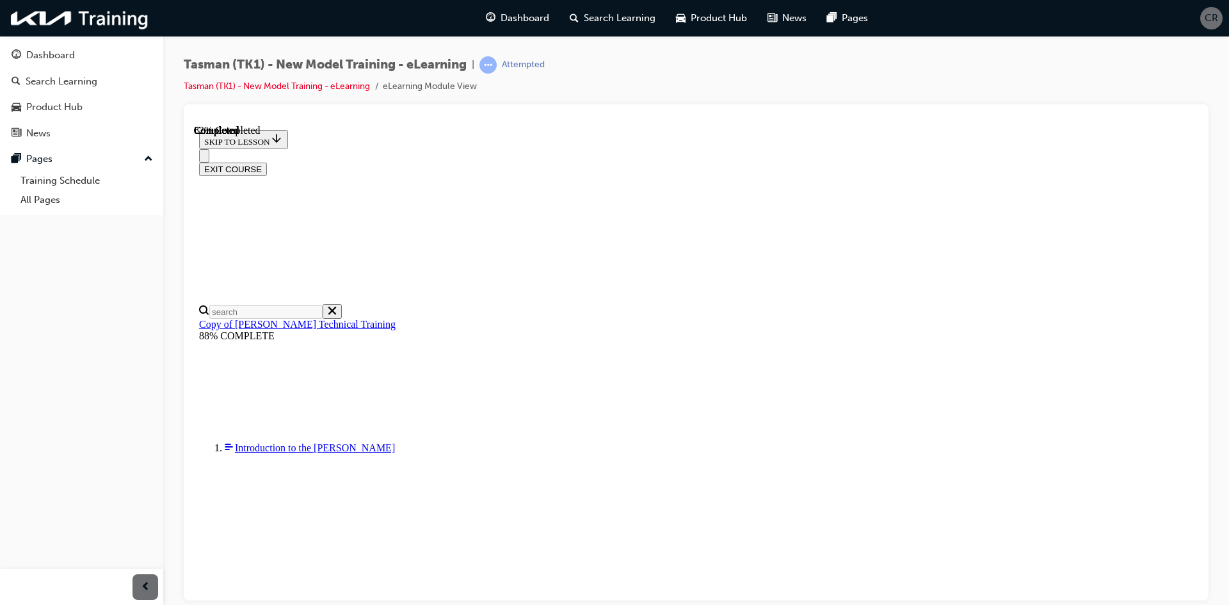
drag, startPoint x: 712, startPoint y: 329, endPoint x: 752, endPoint y: 330, distance: 40.3
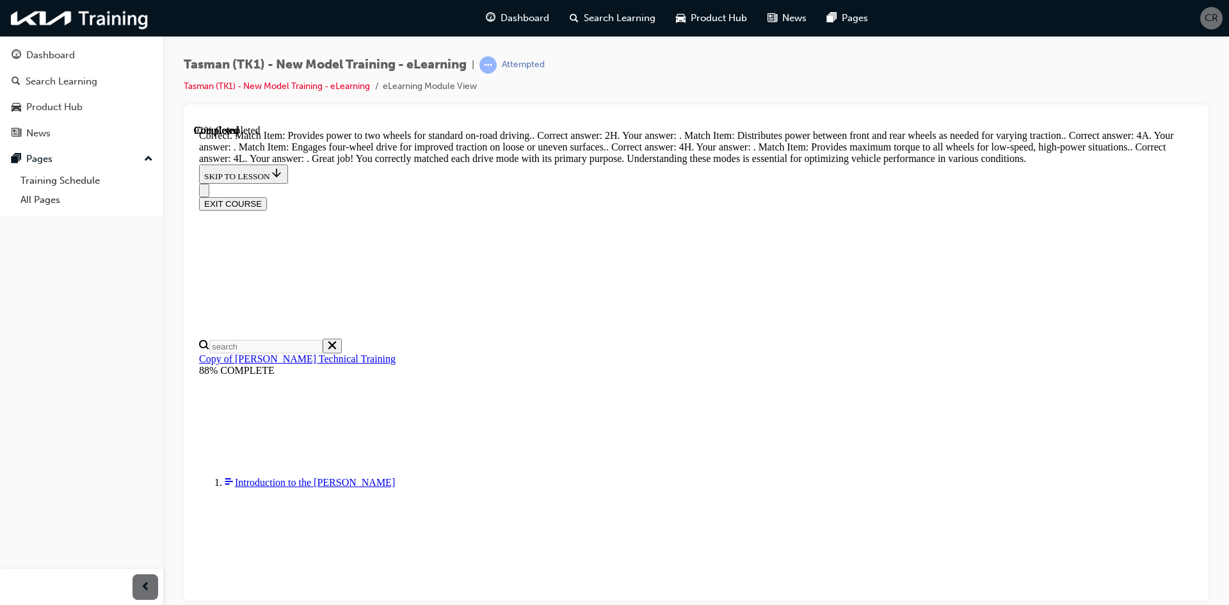
scroll to position [397, 0]
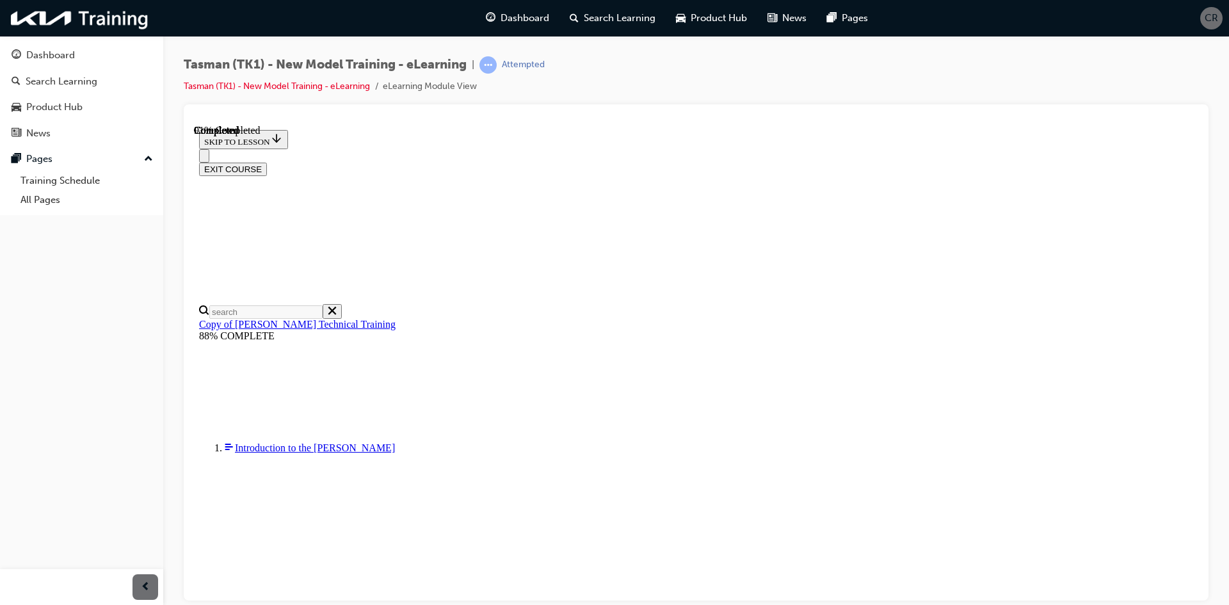
scroll to position [299, 0]
drag, startPoint x: 687, startPoint y: 526, endPoint x: 743, endPoint y: 526, distance: 56.3
drag, startPoint x: 668, startPoint y: 428, endPoint x: 719, endPoint y: 436, distance: 51.3
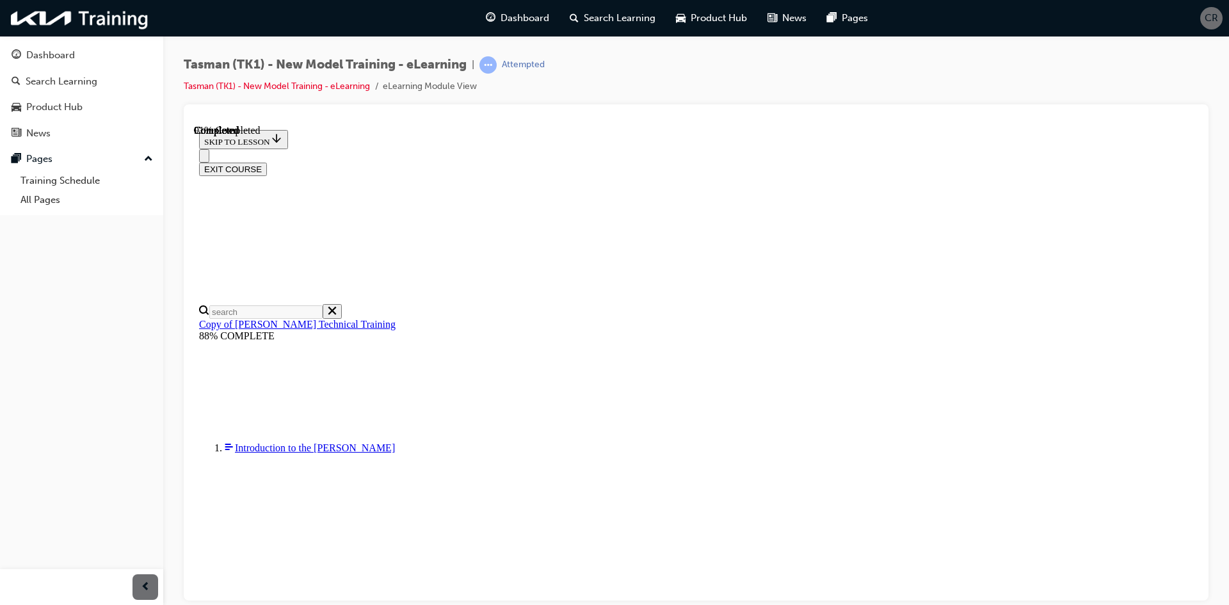
drag, startPoint x: 674, startPoint y: 302, endPoint x: 690, endPoint y: 351, distance: 51.4
drag, startPoint x: 667, startPoint y: 245, endPoint x: 708, endPoint y: 246, distance: 41.0
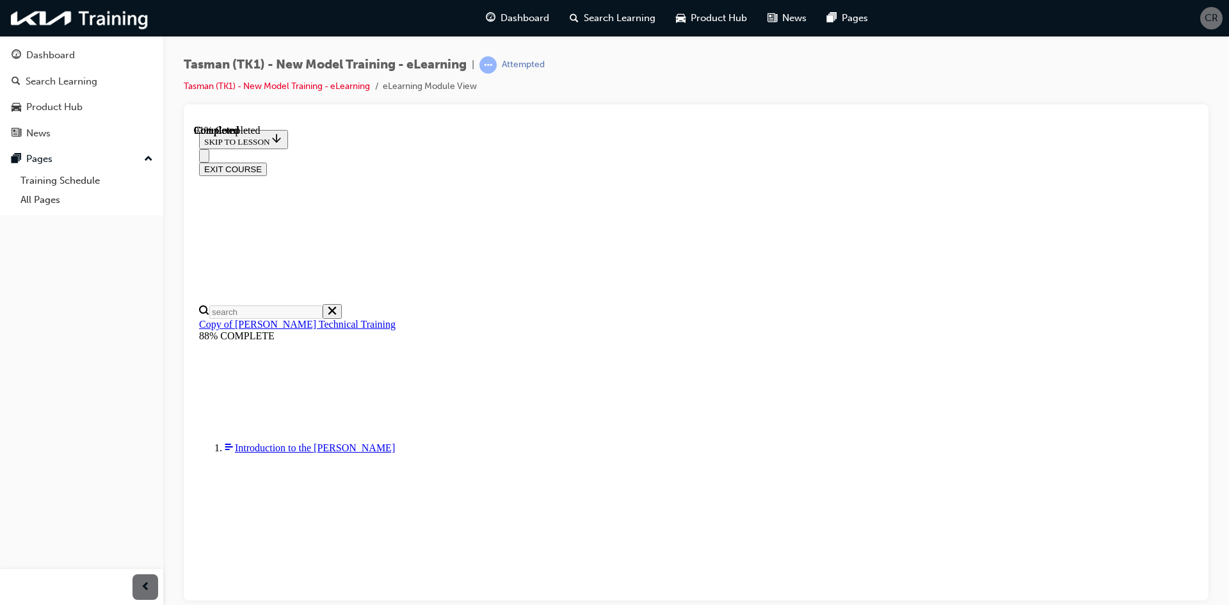
drag, startPoint x: 681, startPoint y: 348, endPoint x: 726, endPoint y: 346, distance: 45.5
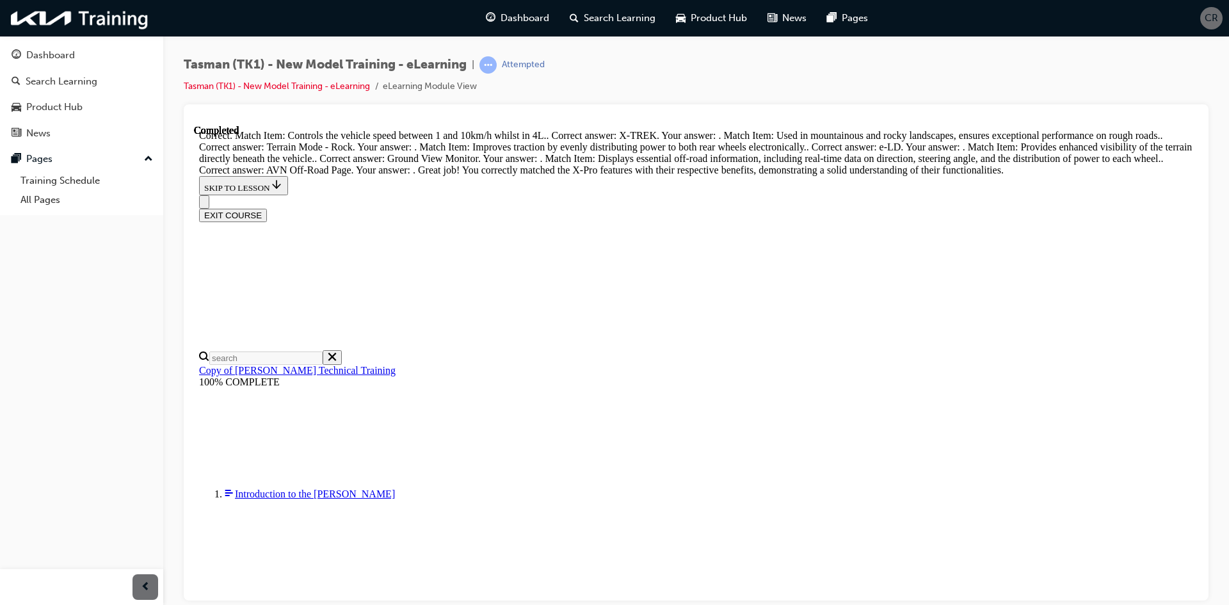
scroll to position [623, 0]
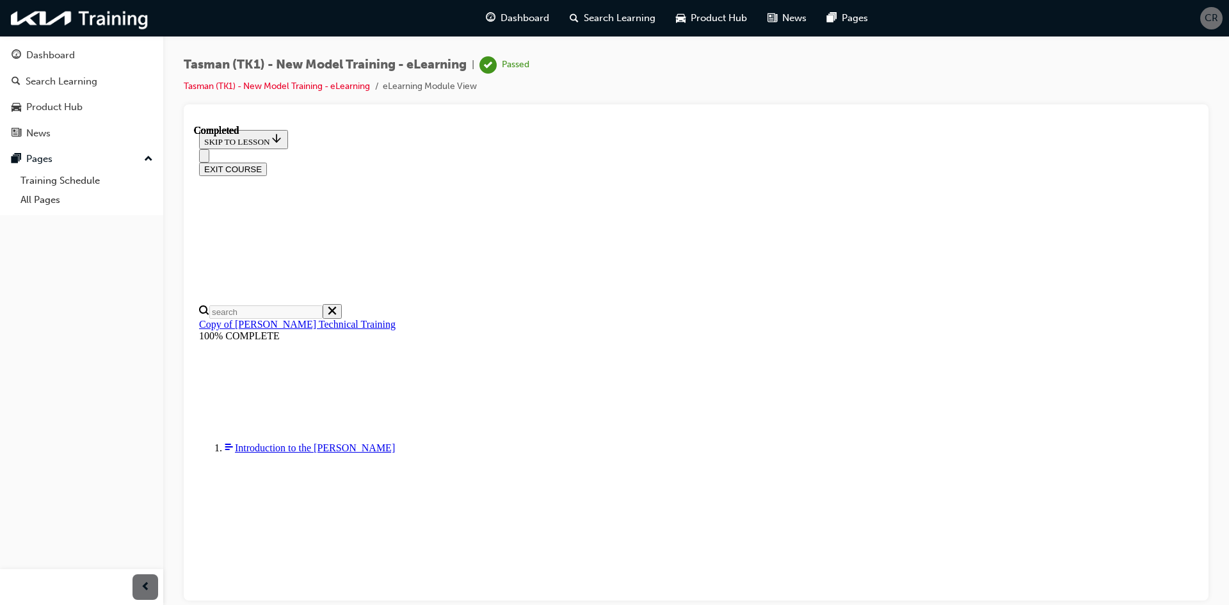
scroll to position [184, 0]
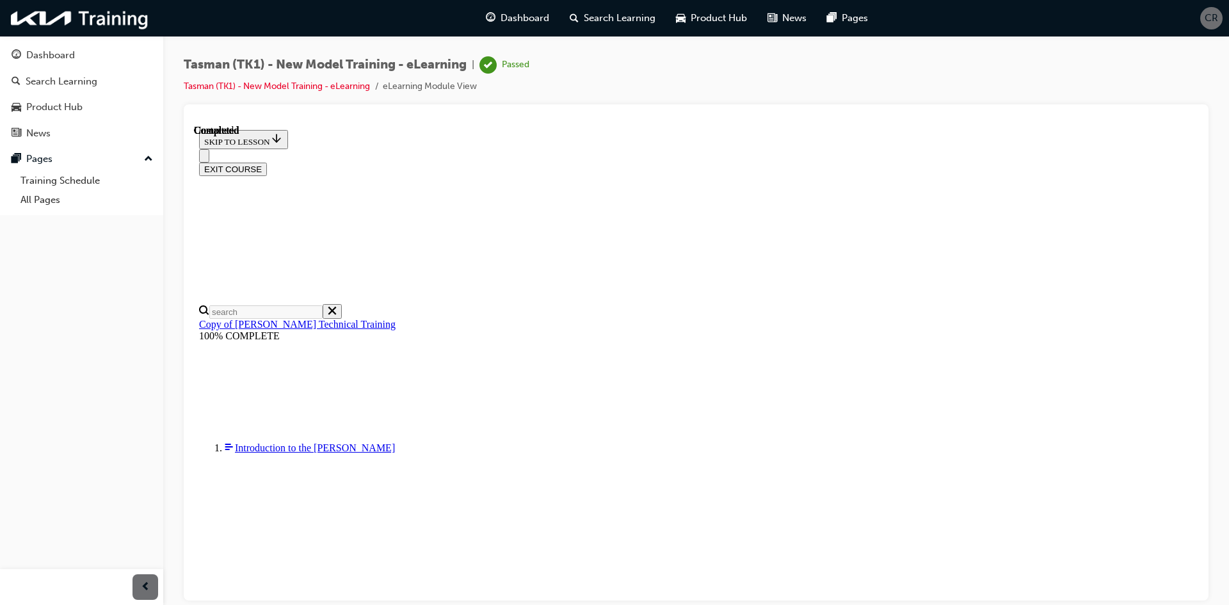
radio input "true"
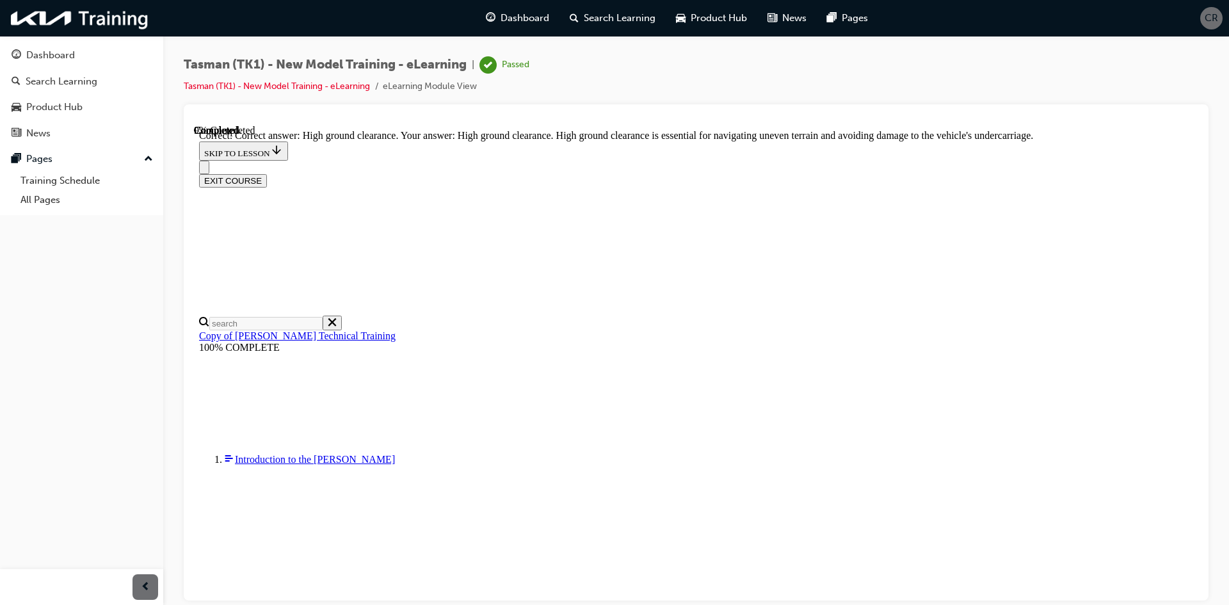
scroll to position [255, 0]
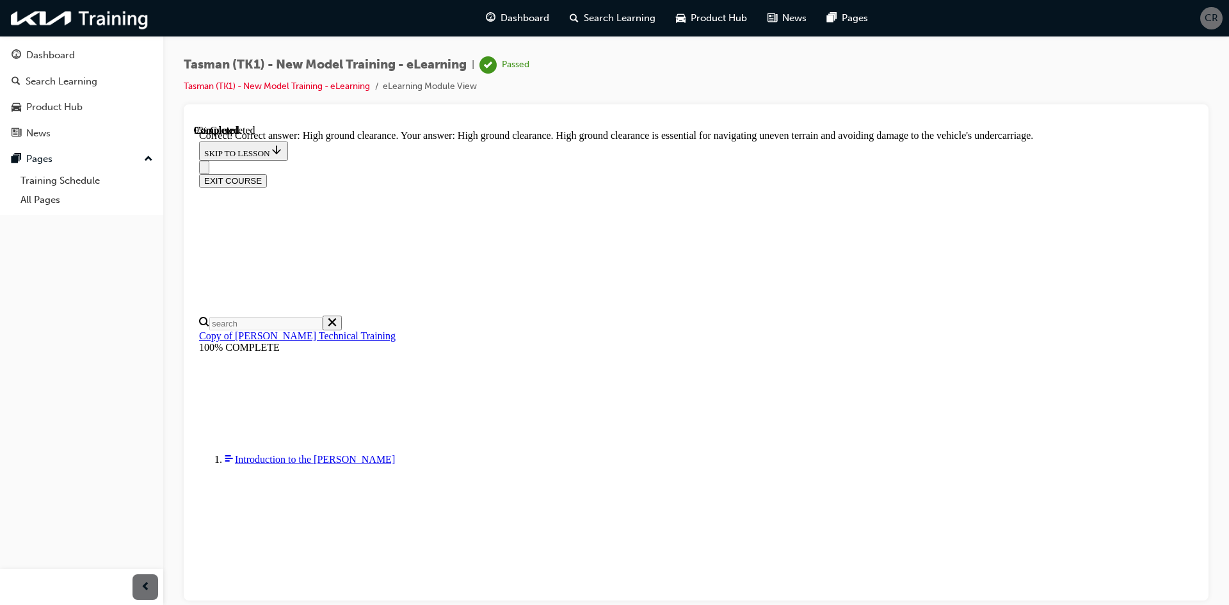
radio input "true"
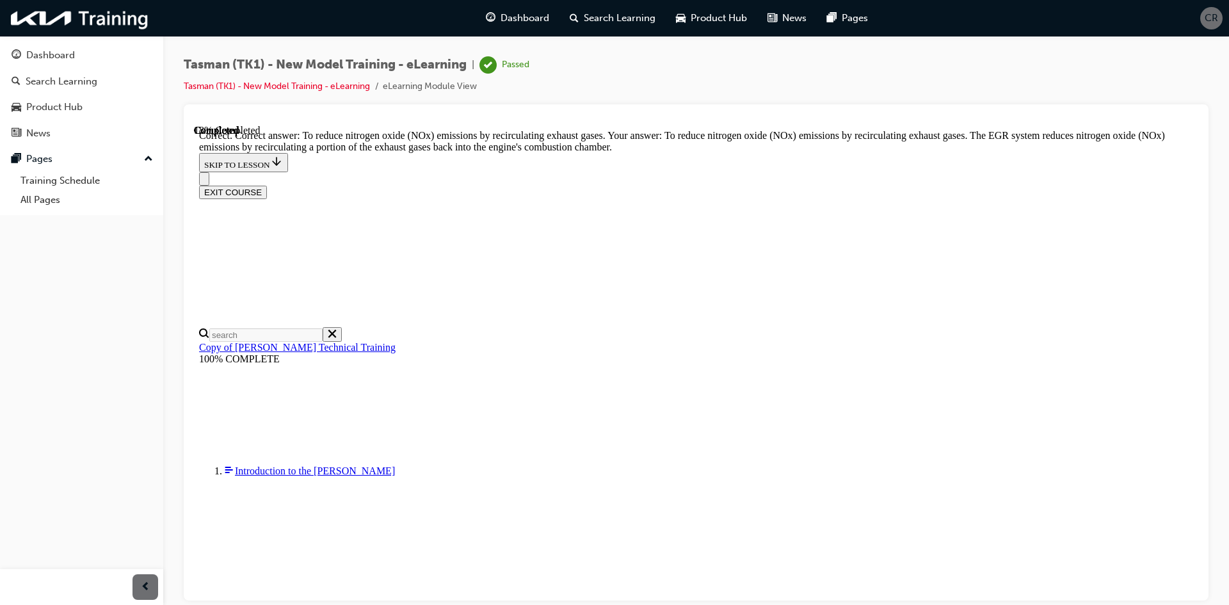
scroll to position [241, 0]
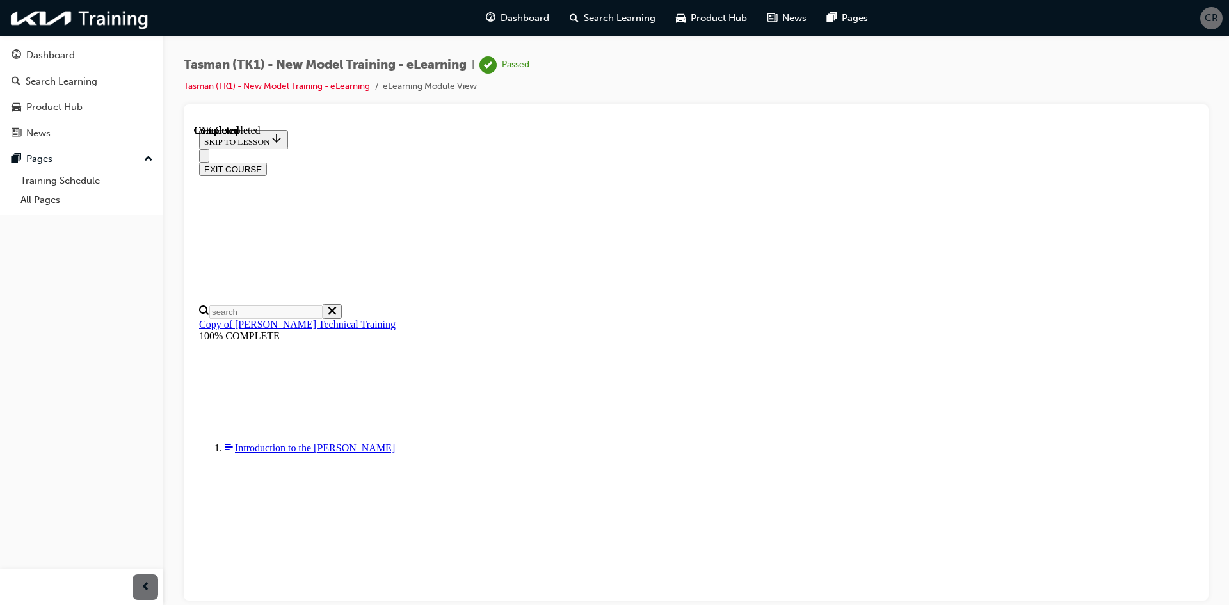
radio input "true"
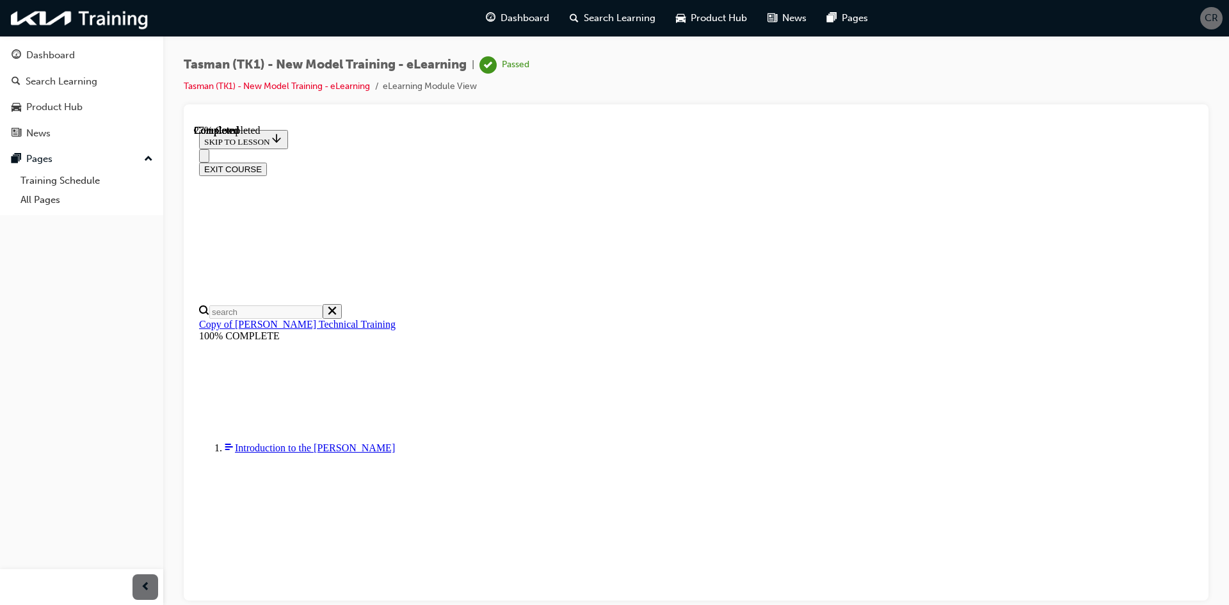
scroll to position [93, 0]
radio input "true"
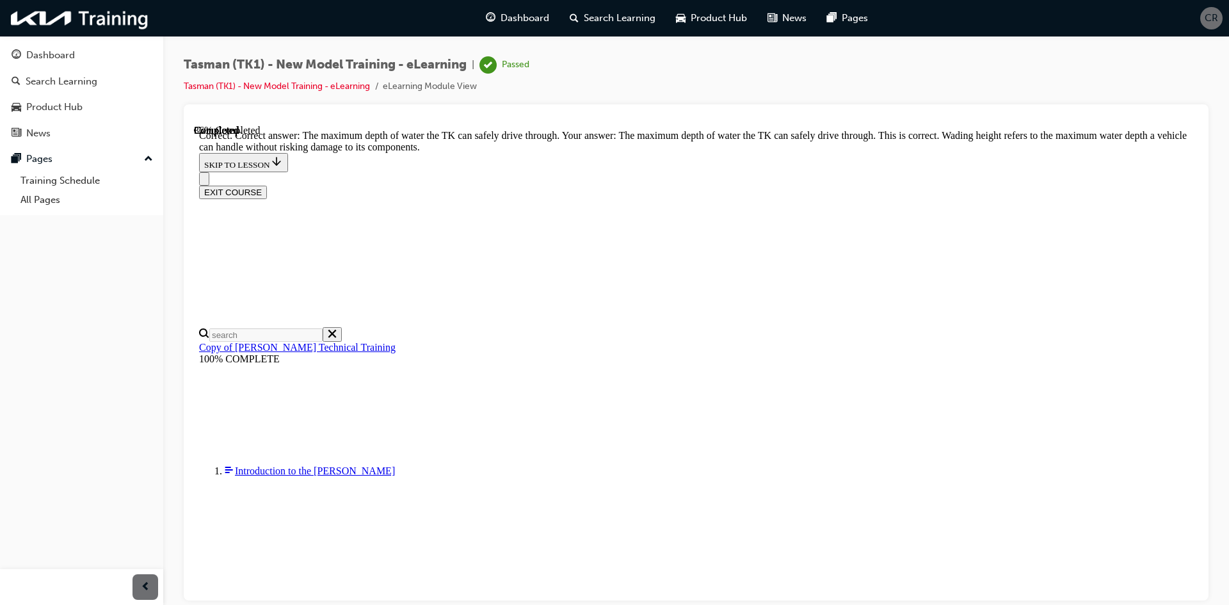
scroll to position [241, 0]
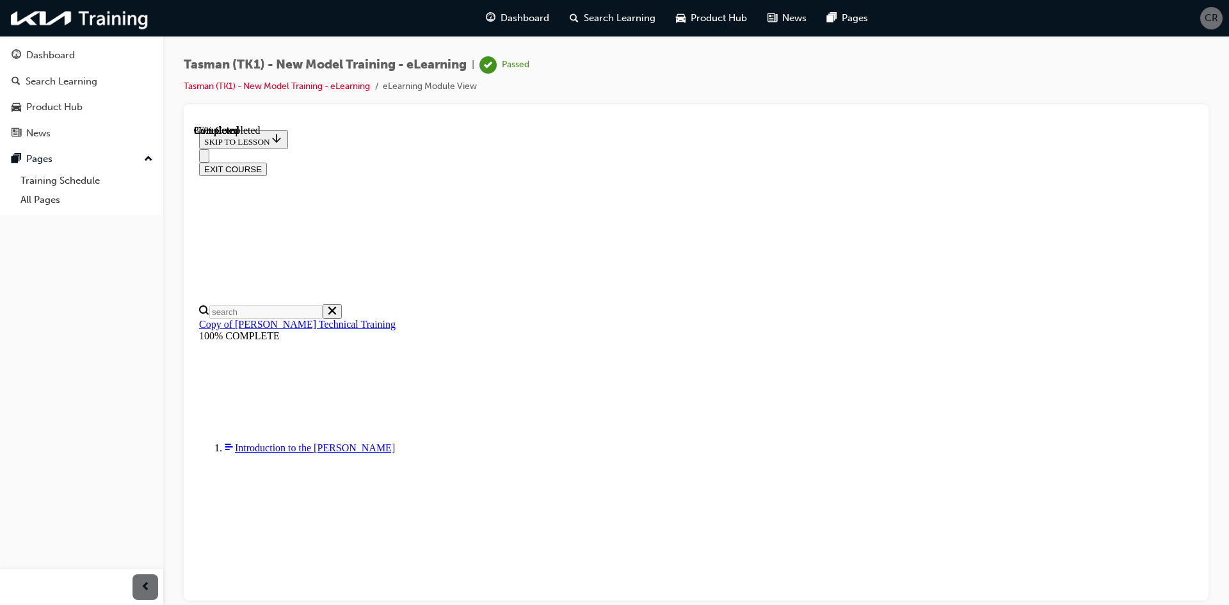
radio input "true"
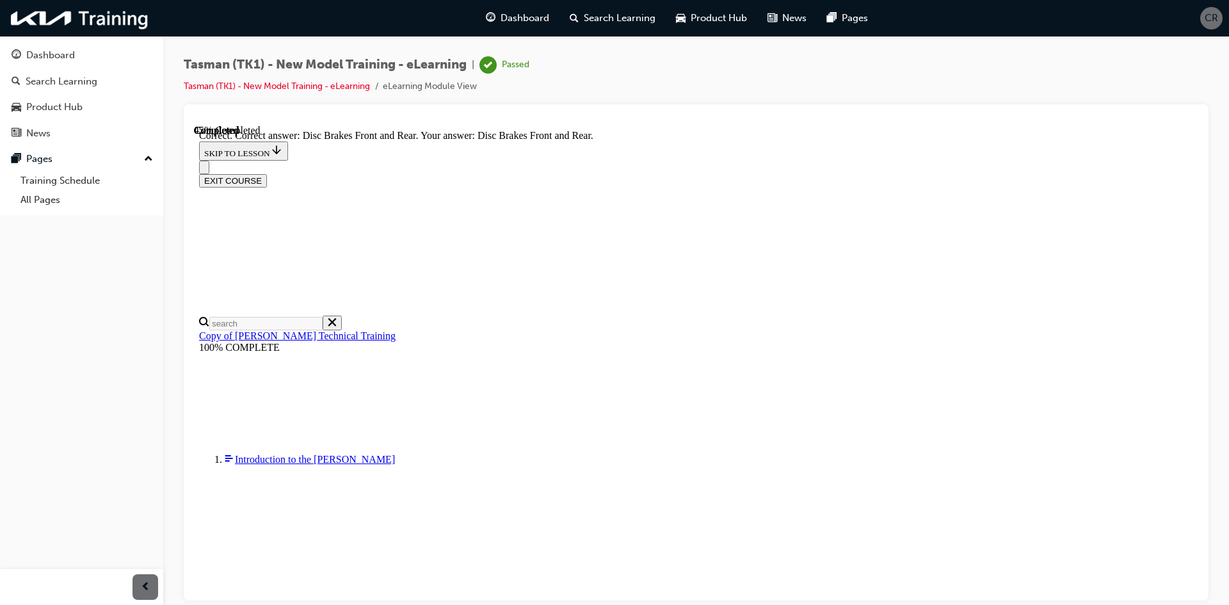
scroll to position [186, 0]
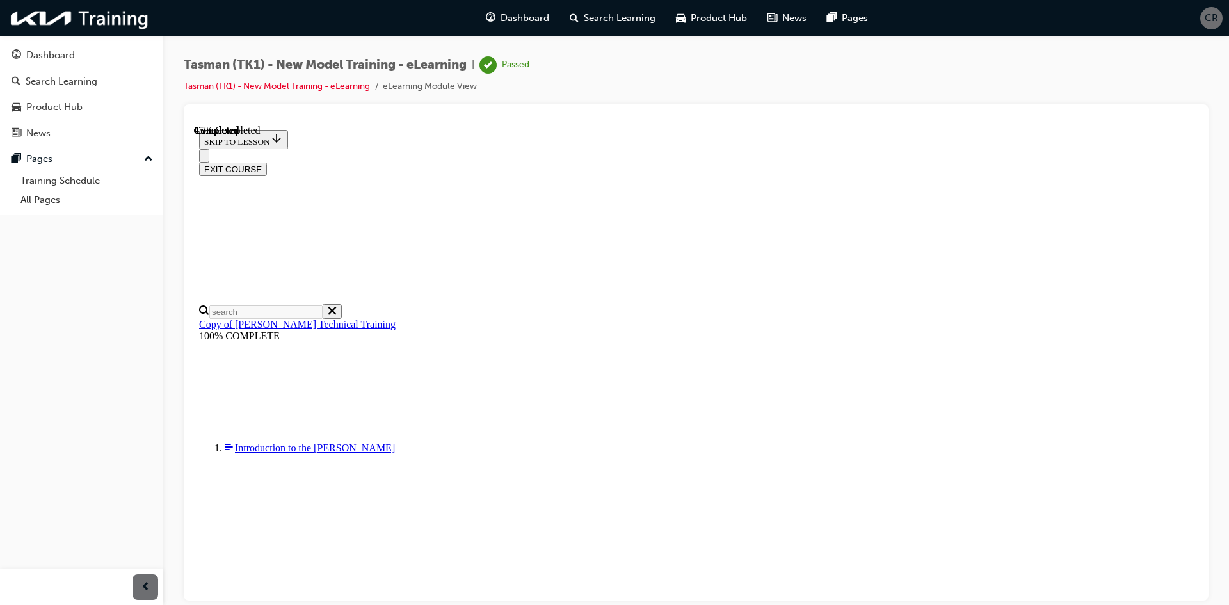
radio input "true"
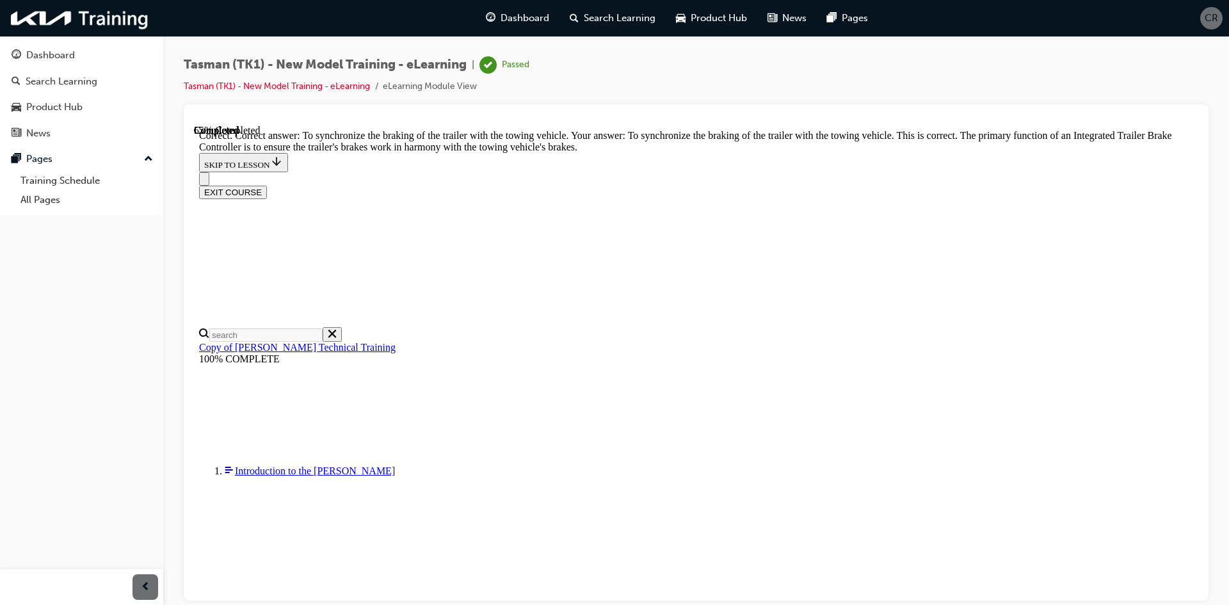
scroll to position [241, 0]
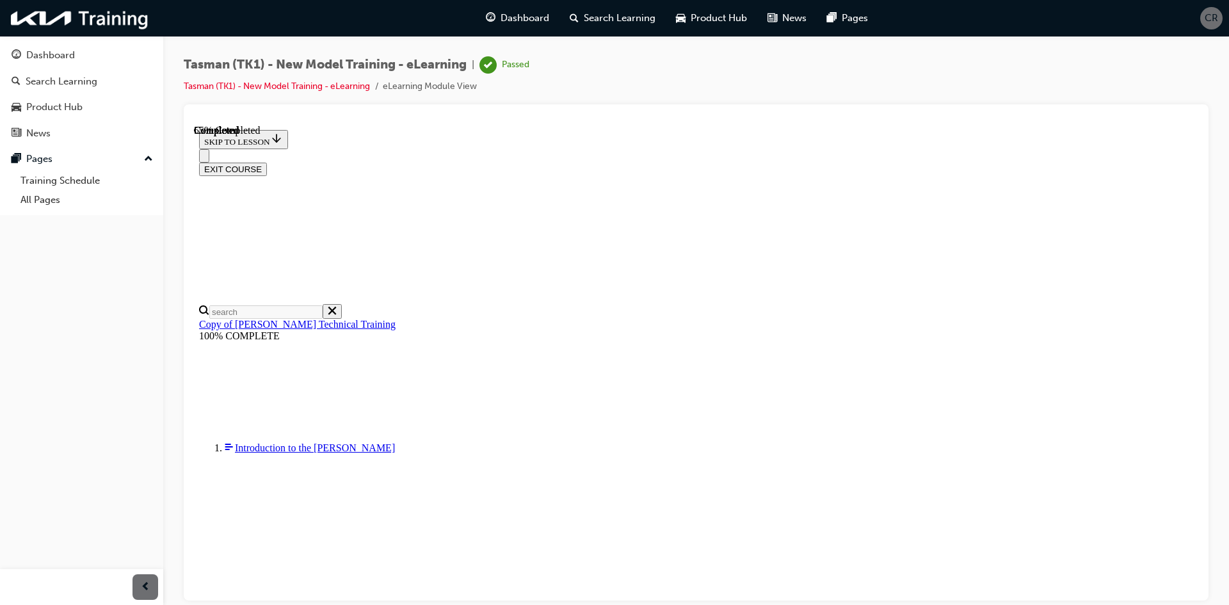
drag, startPoint x: 583, startPoint y: 268, endPoint x: 579, endPoint y: 280, distance: 12.1
checkbox input "true"
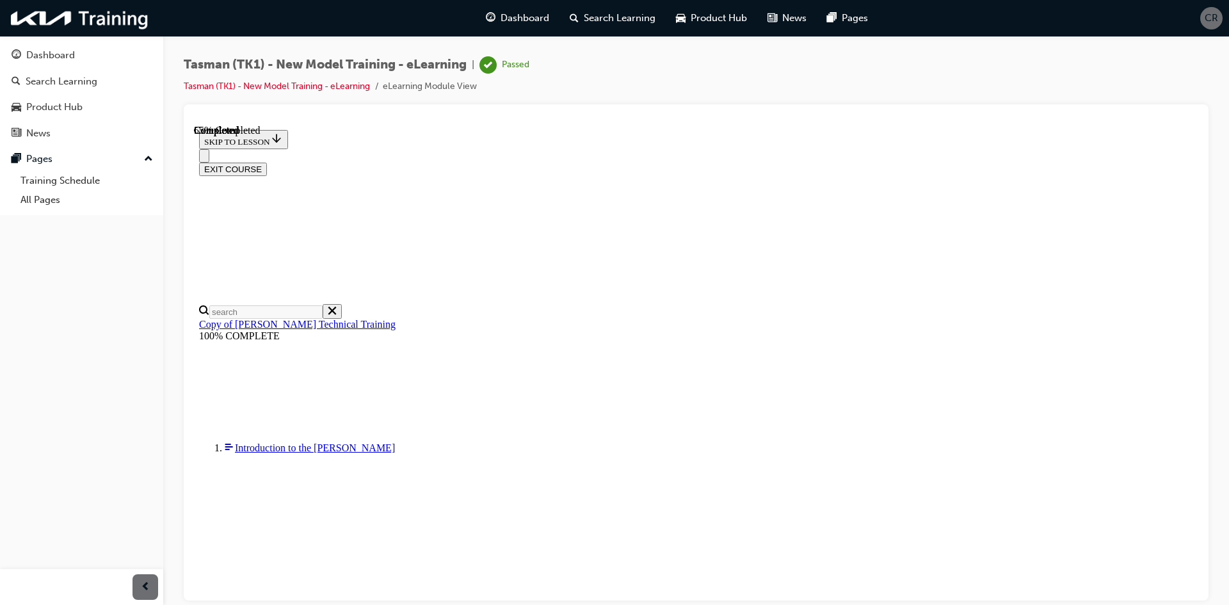
checkbox input "true"
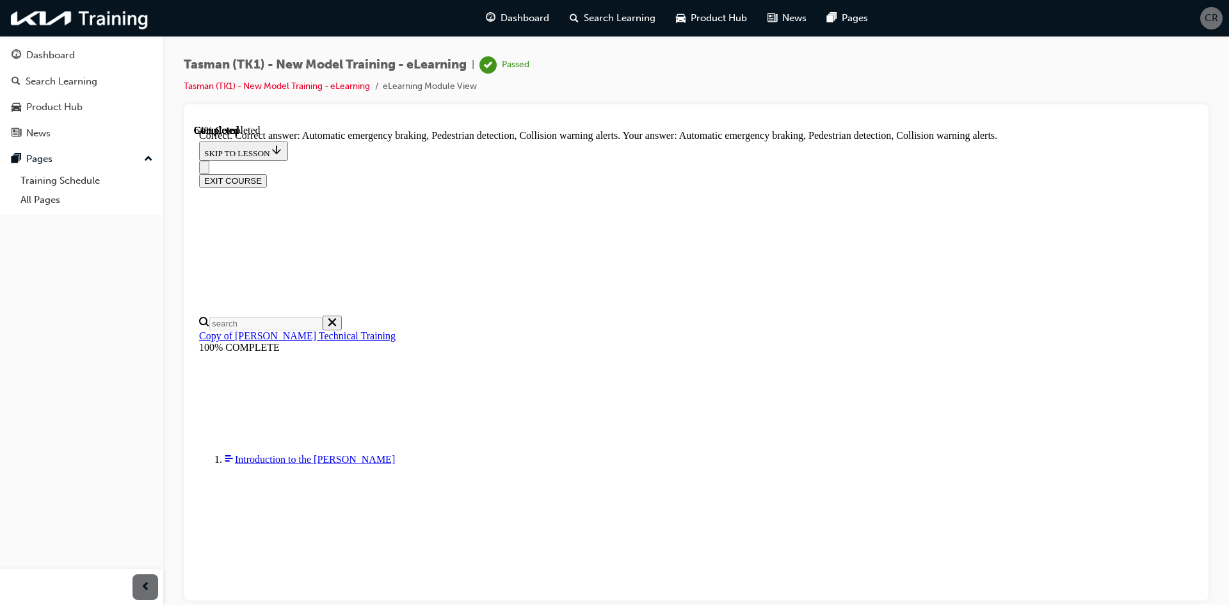
scroll to position [220, 0]
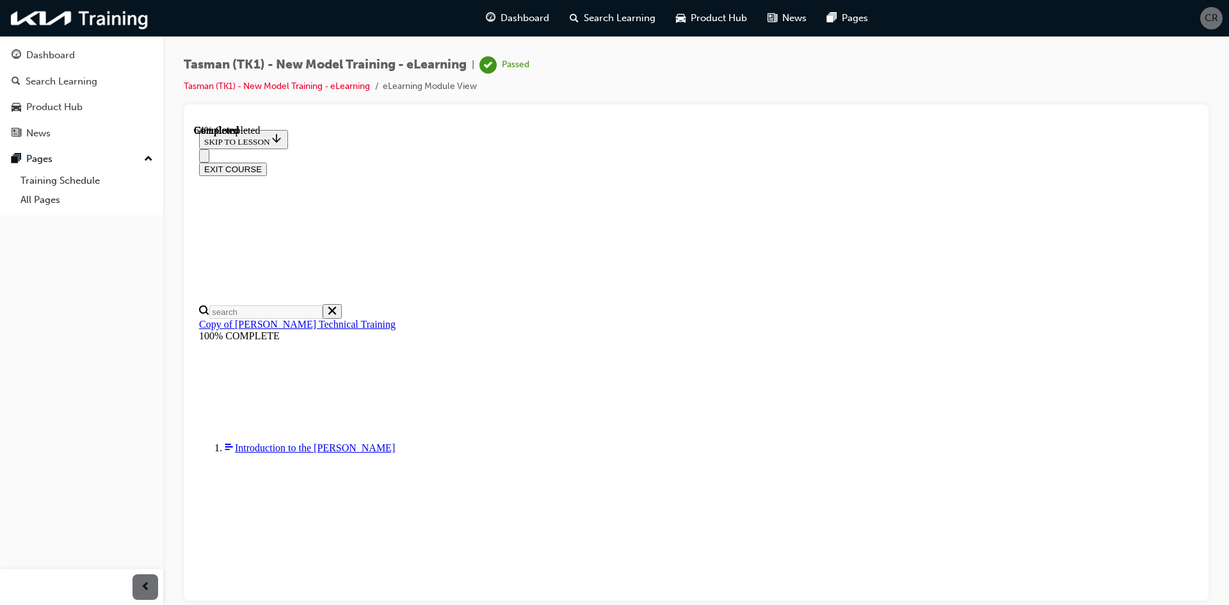
radio input "true"
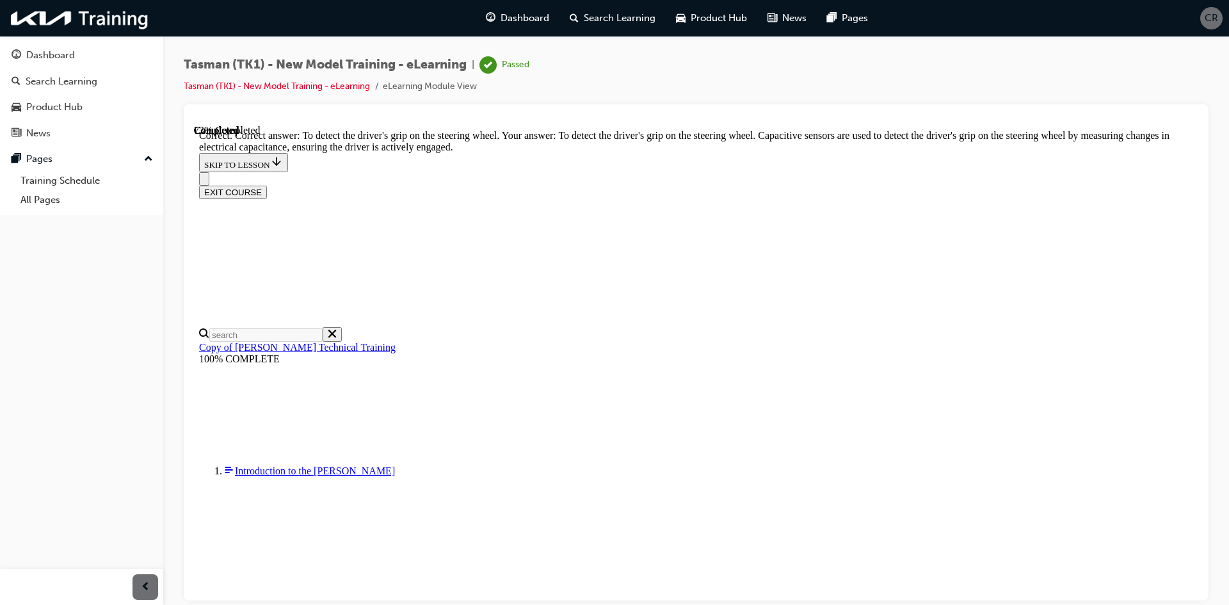
scroll to position [255, 0]
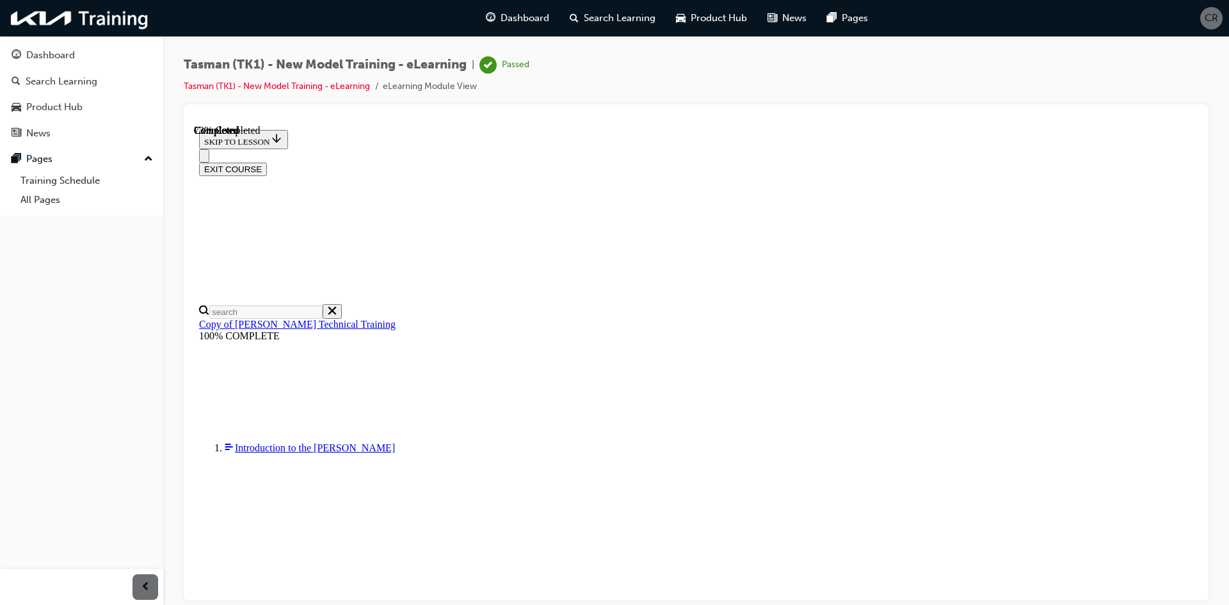
scroll to position [93, 0]
radio input "true"
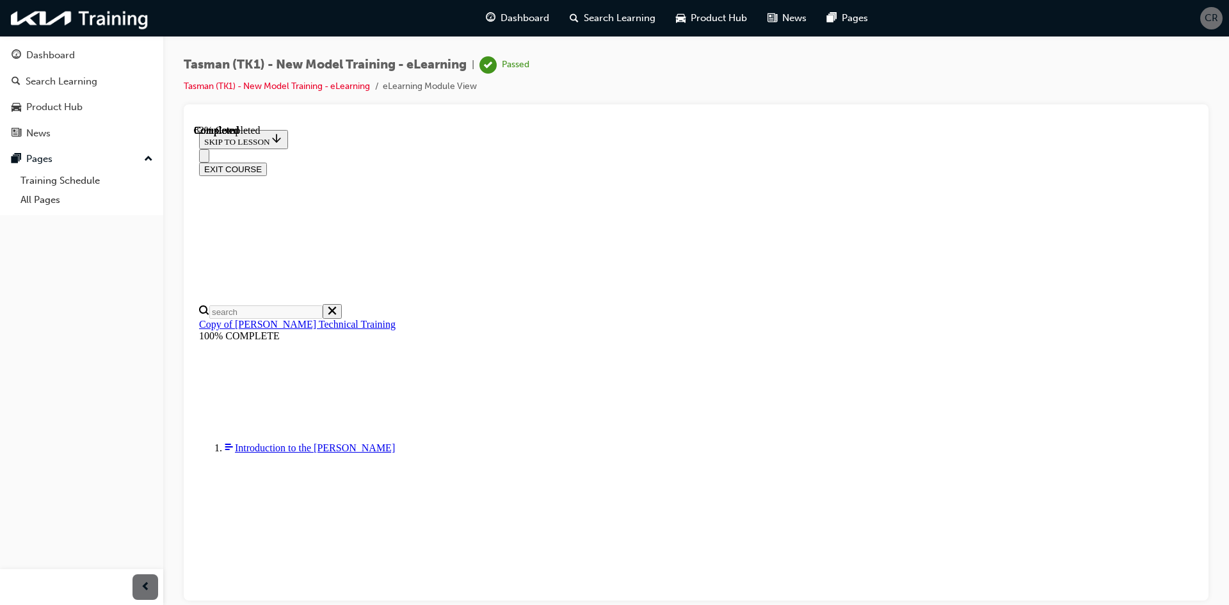
scroll to position [152, 0]
drag, startPoint x: 670, startPoint y: 404, endPoint x: 704, endPoint y: 478, distance: 81.3
drag, startPoint x: 643, startPoint y: 346, endPoint x: 683, endPoint y: 283, distance: 74.3
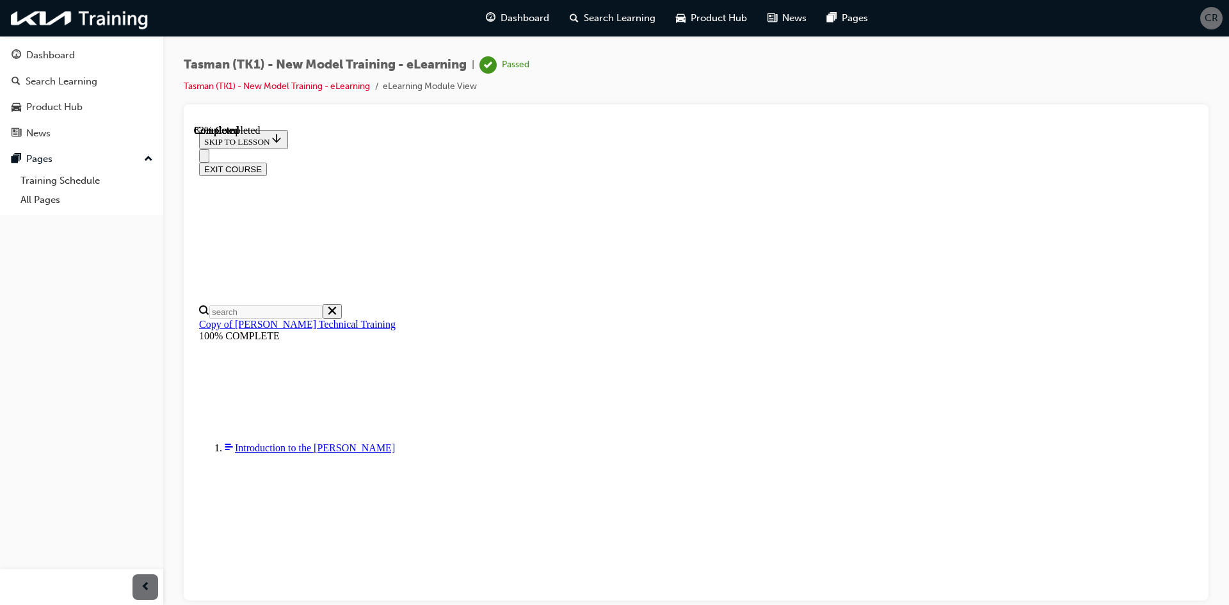
drag, startPoint x: 672, startPoint y: 370, endPoint x: 686, endPoint y: 410, distance: 42.3
drag, startPoint x: 689, startPoint y: 331, endPoint x: 715, endPoint y: 270, distance: 66.0
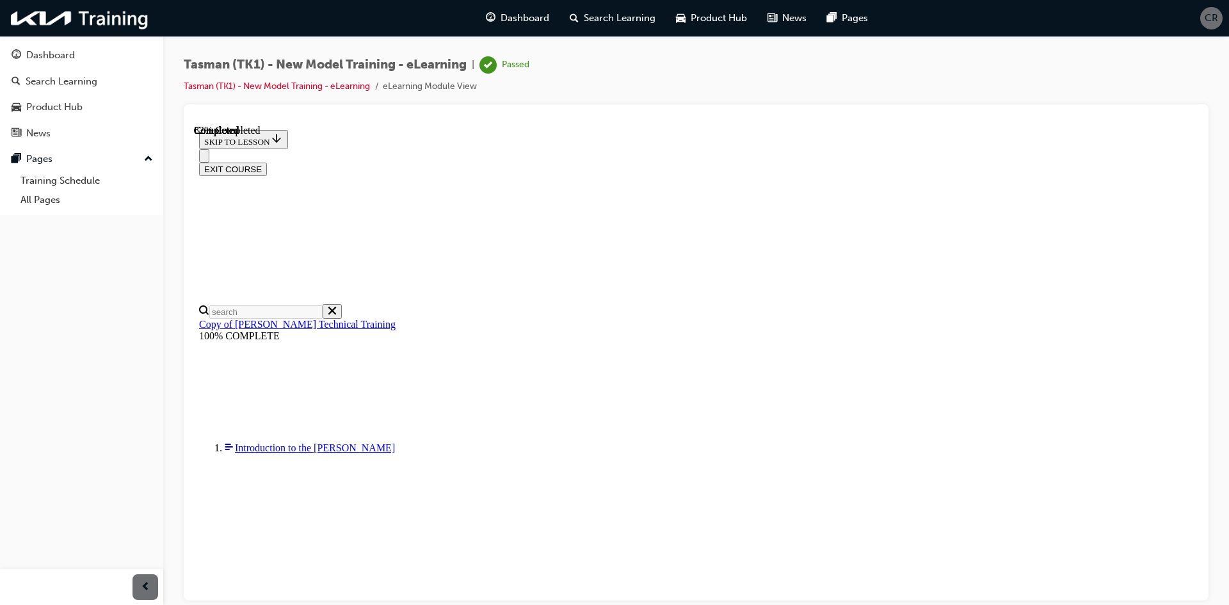
drag, startPoint x: 674, startPoint y: 338, endPoint x: 712, endPoint y: 335, distance: 38.5
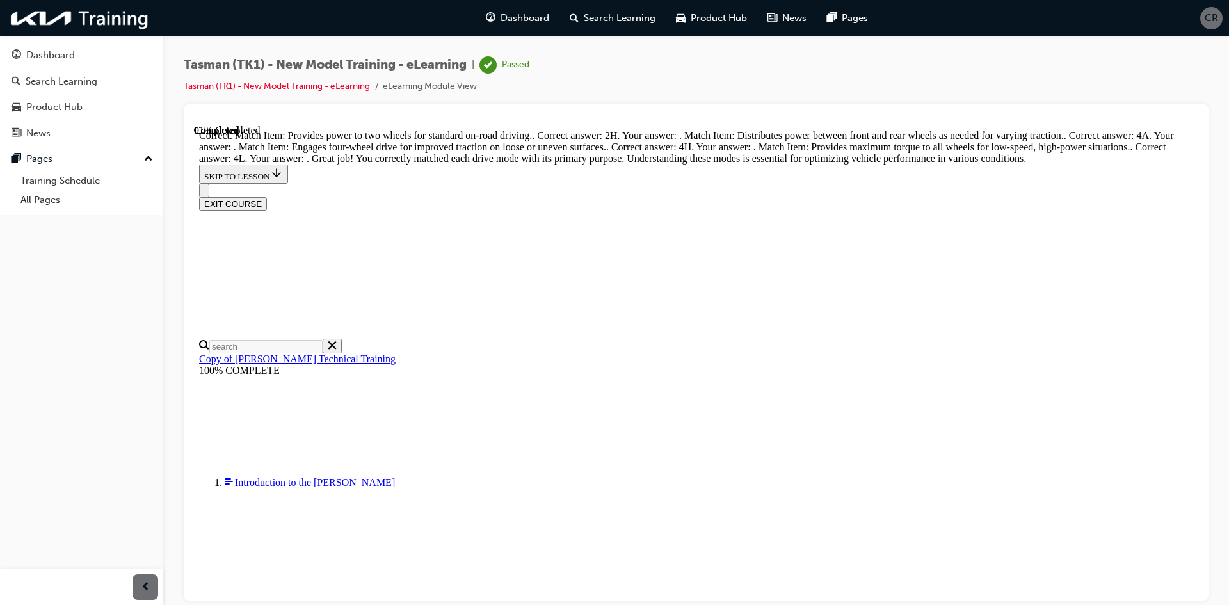
scroll to position [397, 0]
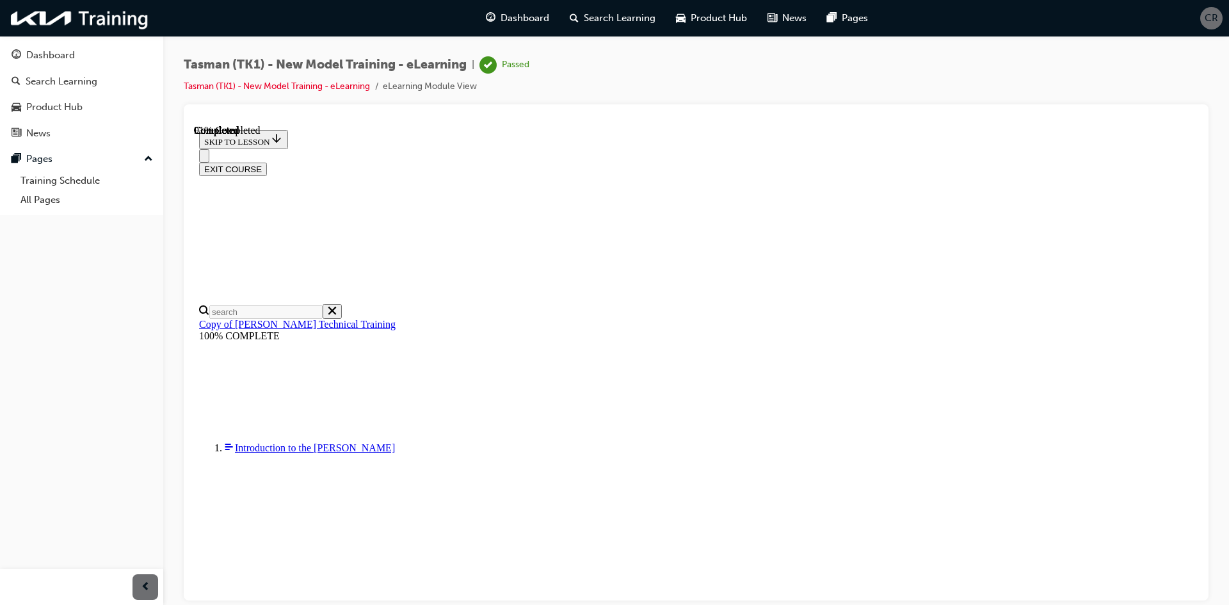
scroll to position [250, 0]
drag, startPoint x: 684, startPoint y: 477, endPoint x: 729, endPoint y: 198, distance: 282.7
drag, startPoint x: 681, startPoint y: 370, endPoint x: 673, endPoint y: 365, distance: 9.8
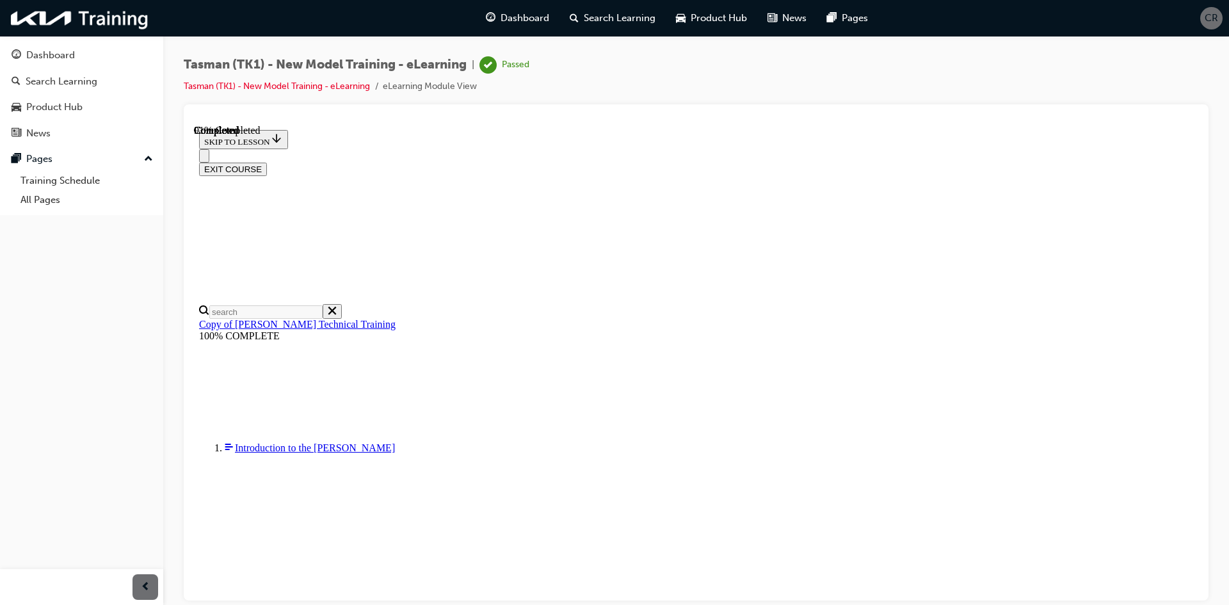
scroll to position [399, 0]
drag, startPoint x: 645, startPoint y: 332, endPoint x: 684, endPoint y: 421, distance: 96.9
drag, startPoint x: 667, startPoint y: 318, endPoint x: 704, endPoint y: 321, distance: 37.9
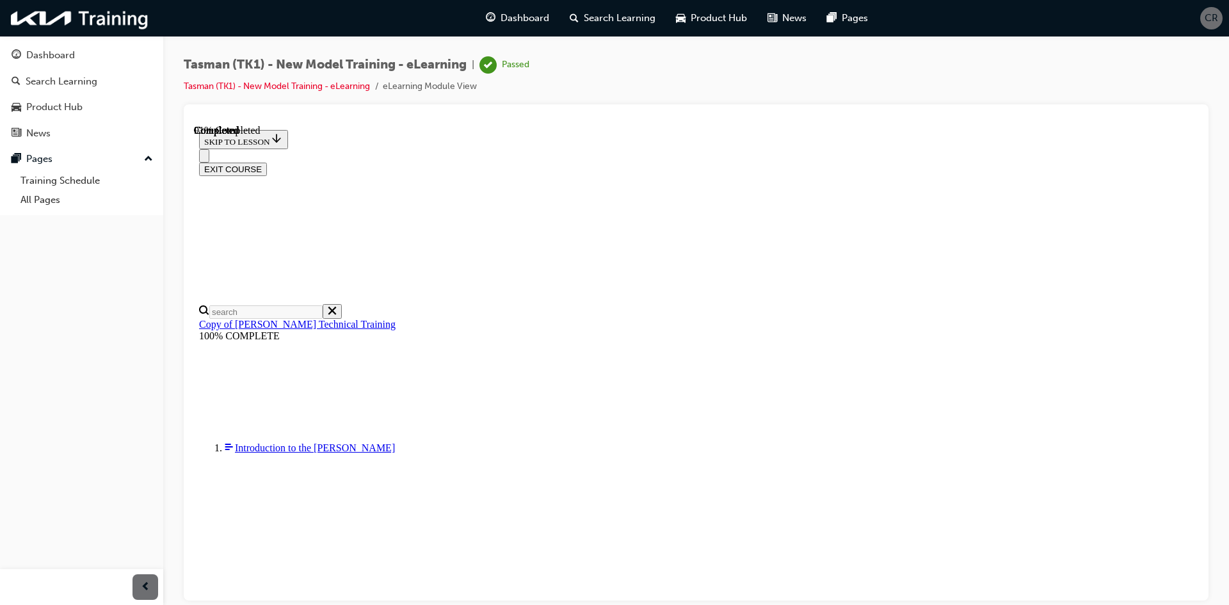
scroll to position [250, 0]
drag, startPoint x: 657, startPoint y: 286, endPoint x: 703, endPoint y: 374, distance: 99.1
drag, startPoint x: 642, startPoint y: 294, endPoint x: 690, endPoint y: 291, distance: 48.1
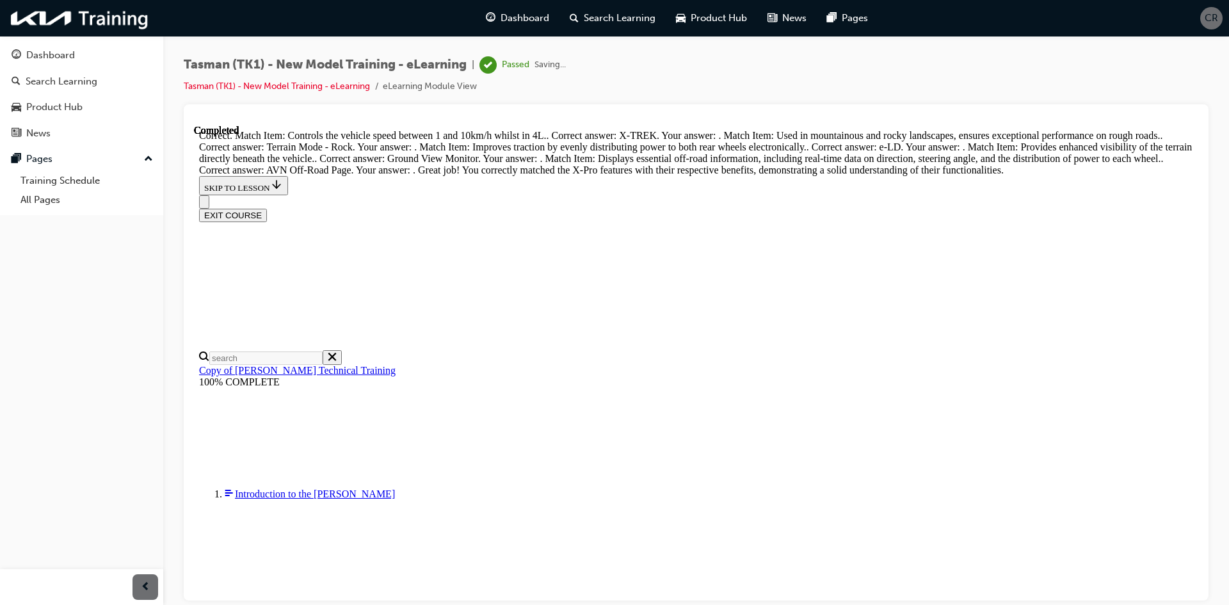
scroll to position [623, 0]
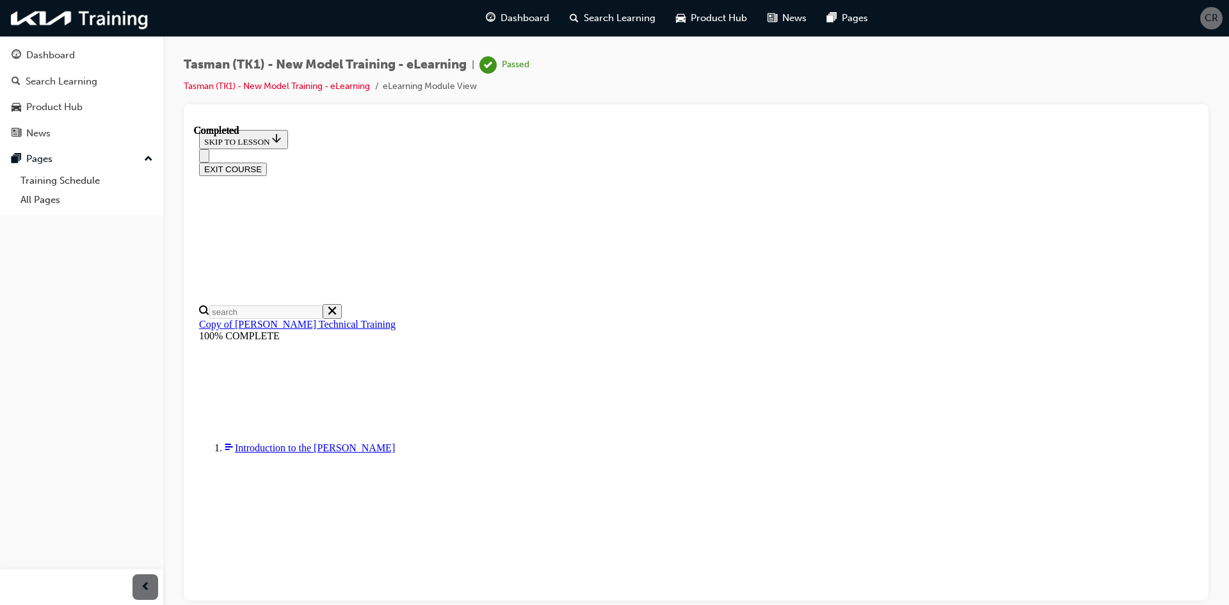
scroll to position [184, 0]
click at [267, 162] on button "EXIT COURSE" at bounding box center [233, 168] width 68 height 13
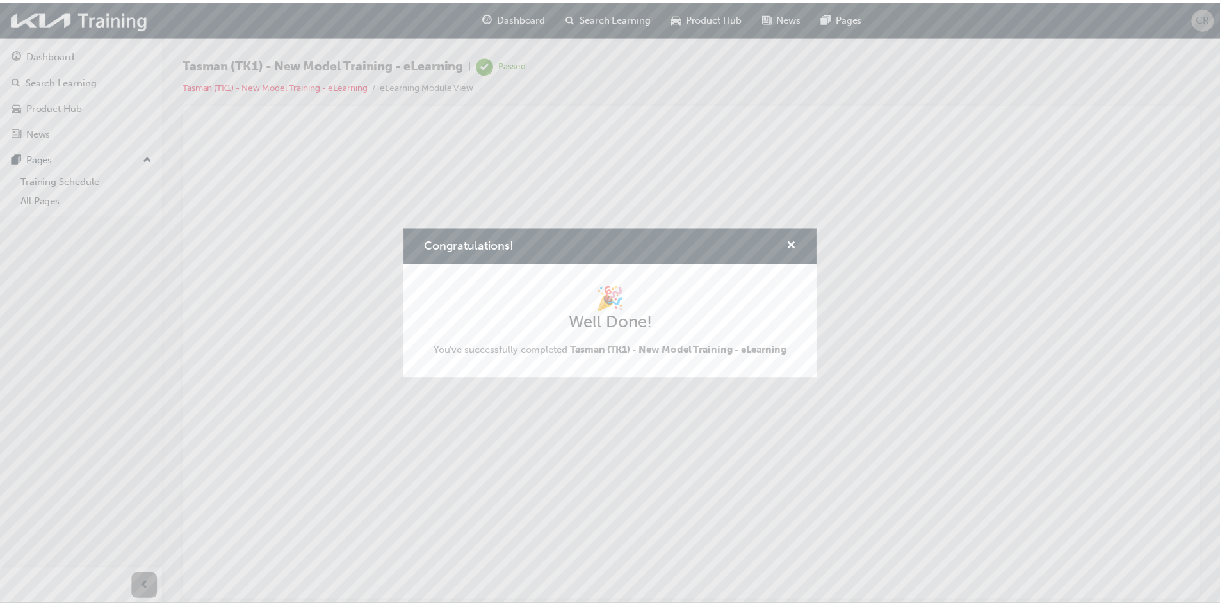
scroll to position [0, 0]
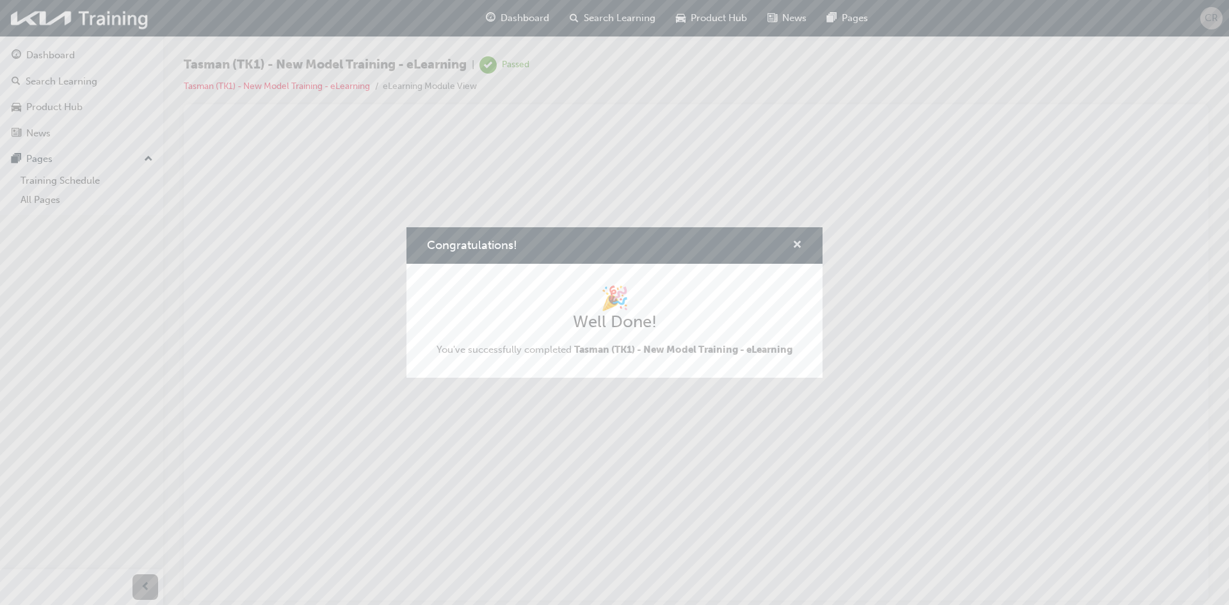
click at [798, 241] on span "cross-icon" at bounding box center [798, 246] width 10 height 12
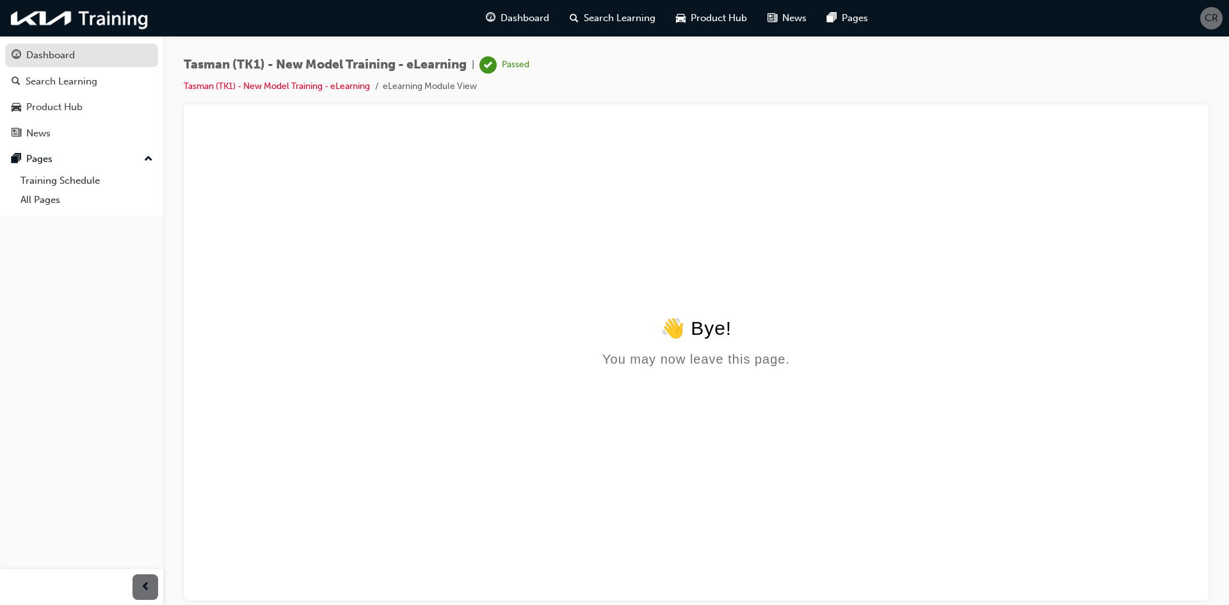
click at [68, 54] on div "Dashboard" at bounding box center [50, 55] width 49 height 15
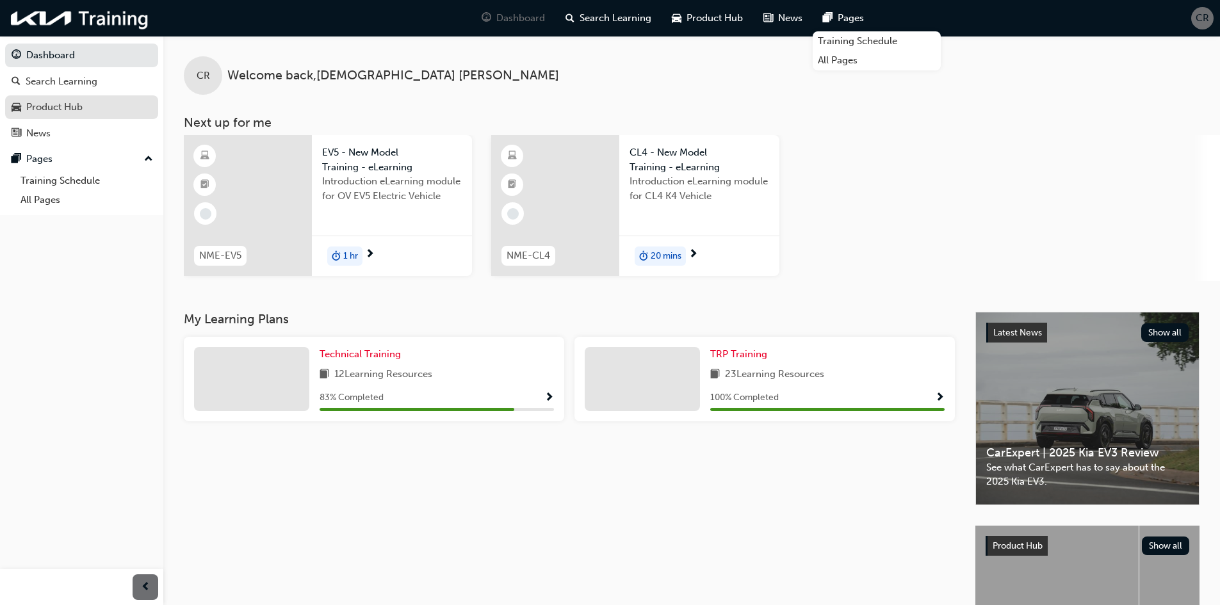
click at [61, 106] on div "Product Hub" at bounding box center [54, 107] width 56 height 15
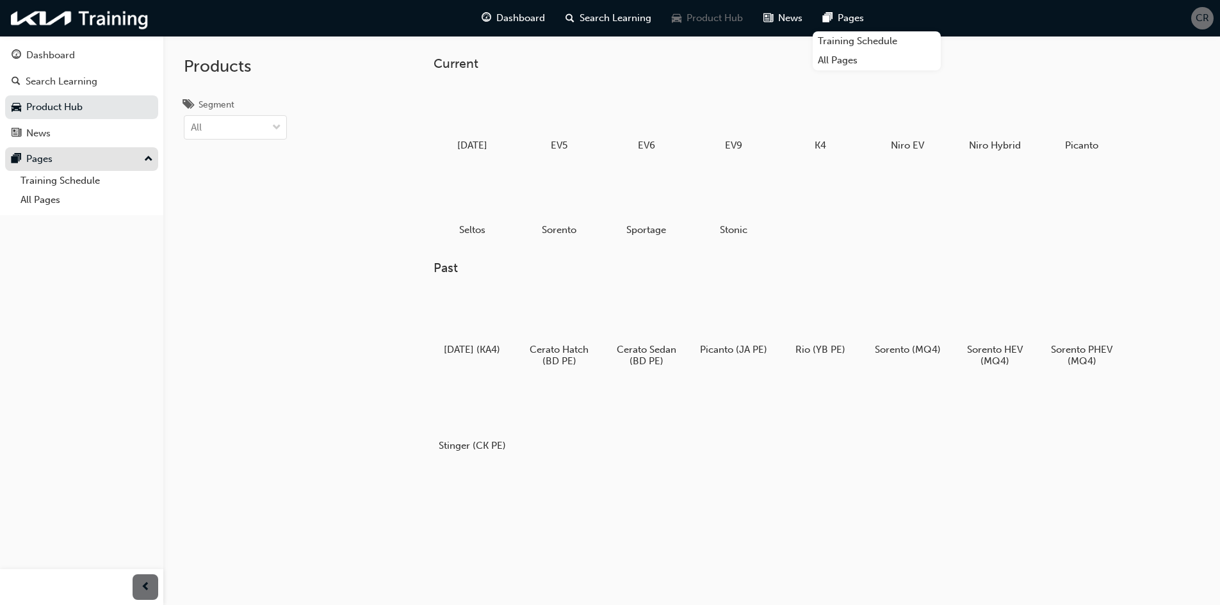
click at [44, 152] on div "Pages" at bounding box center [39, 159] width 26 height 15
click at [48, 162] on div "Pages" at bounding box center [39, 159] width 26 height 15
click at [55, 181] on link "Training Schedule" at bounding box center [86, 181] width 143 height 20
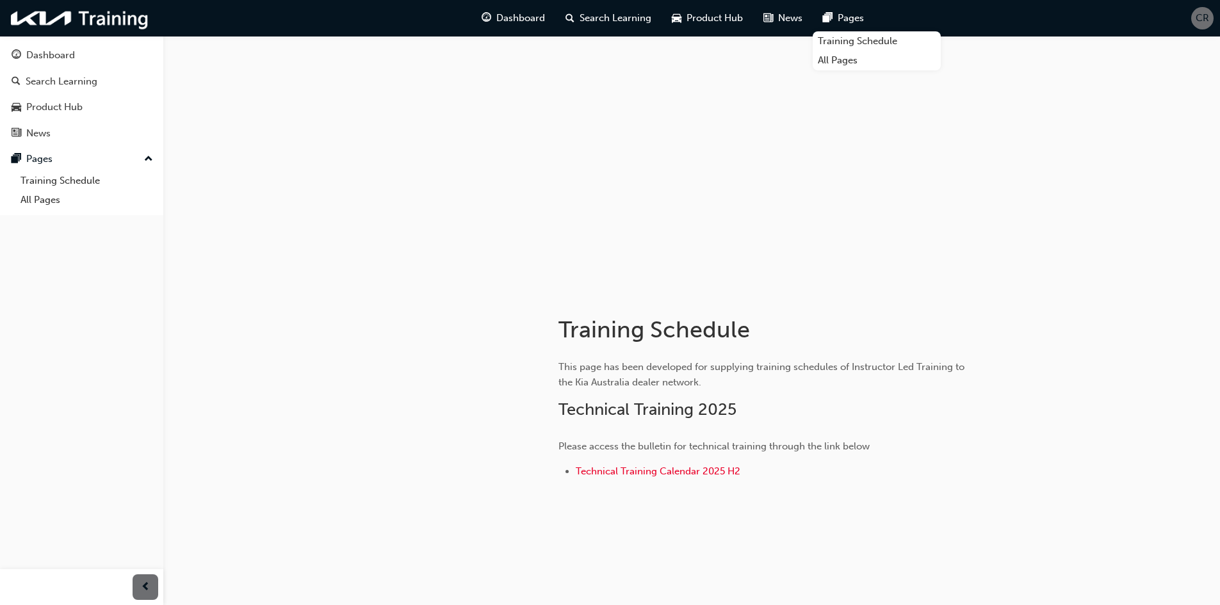
scroll to position [3, 0]
click at [43, 196] on link "All Pages" at bounding box center [86, 200] width 143 height 20
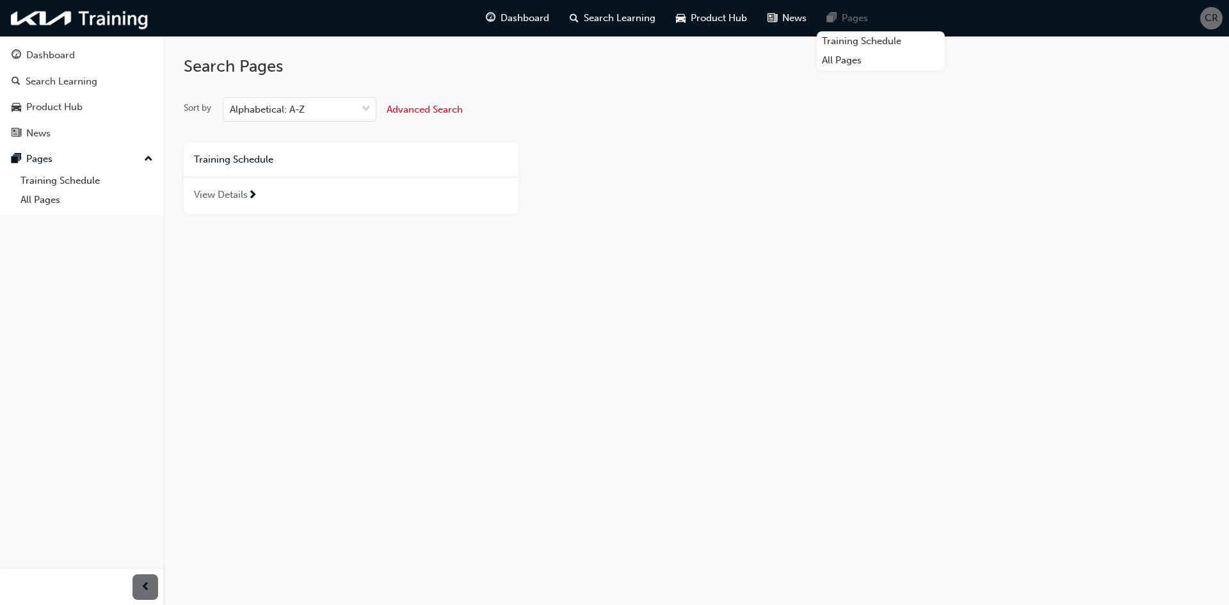
click at [252, 190] on span "next-icon" at bounding box center [253, 196] width 10 height 12
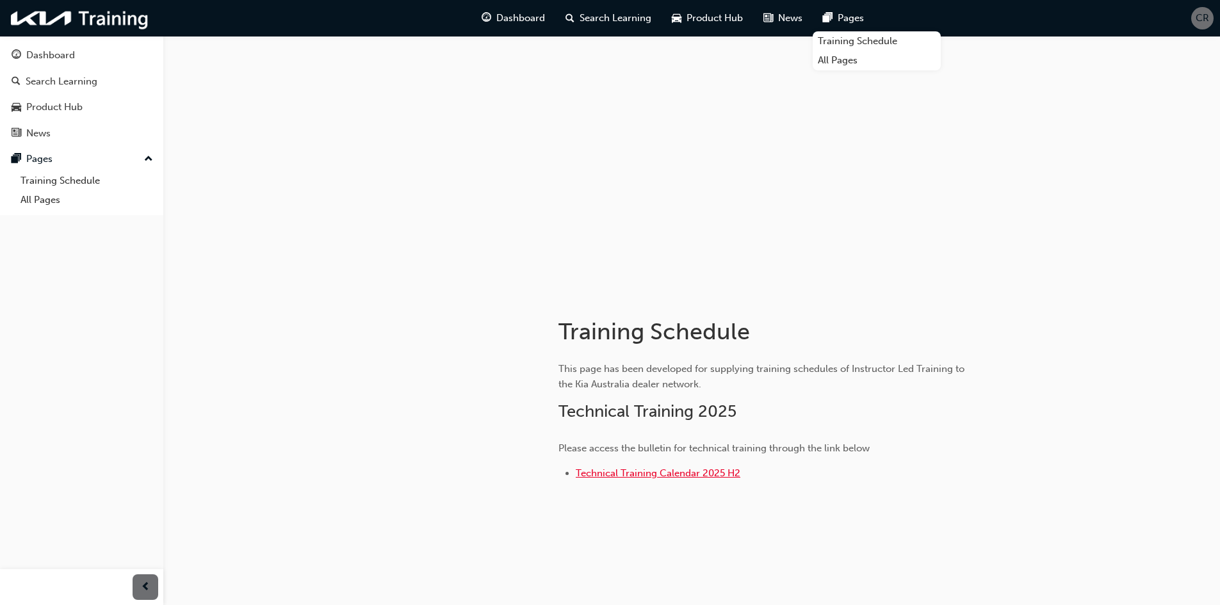
click at [642, 471] on span "Technical Training Calendar 2025 H2" at bounding box center [658, 473] width 165 height 12
click at [47, 177] on link "Training Schedule" at bounding box center [86, 181] width 143 height 20
click at [65, 54] on div "Dashboard" at bounding box center [50, 55] width 49 height 15
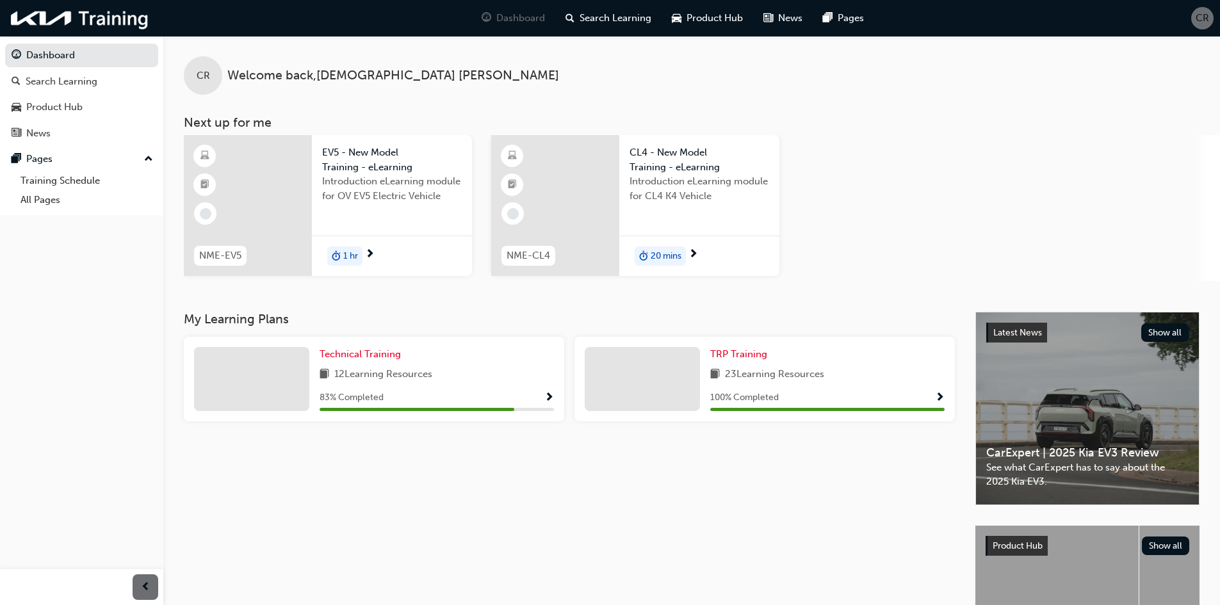
click at [872, 386] on div "TRP Training 23 Learning Resources 100 % Completed" at bounding box center [827, 379] width 234 height 64
click at [723, 354] on span "TRP Training" at bounding box center [738, 354] width 57 height 12
click at [371, 353] on span "Technical Training" at bounding box center [359, 354] width 81 height 12
click at [1195, 18] on div "CR" at bounding box center [1202, 18] width 22 height 22
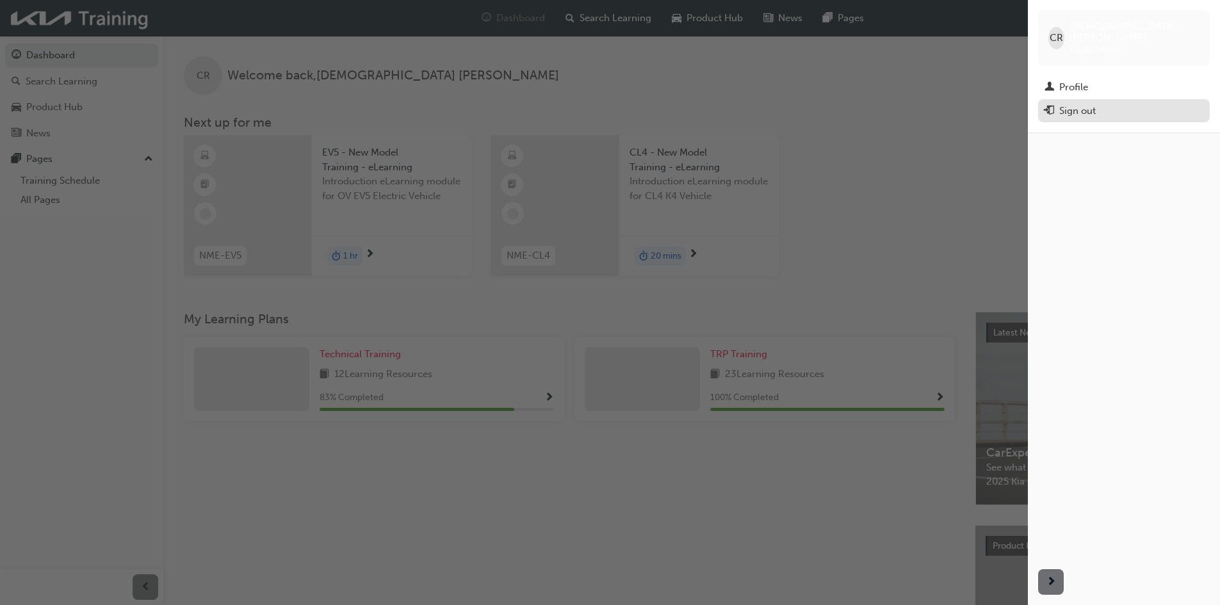
click at [1063, 99] on button "Sign out" at bounding box center [1124, 111] width 172 height 24
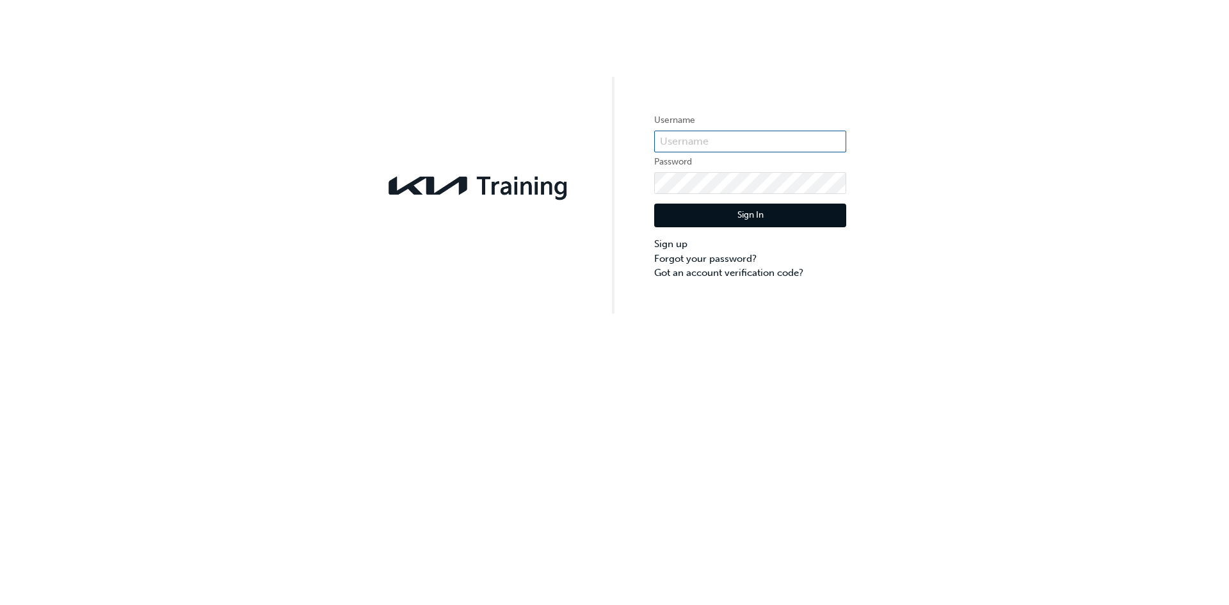
click at [679, 133] on input "text" at bounding box center [750, 142] width 192 height 22
type input "[EMAIL_ADDRESS][DOMAIN_NAME]"
click button "Sign In" at bounding box center [750, 216] width 192 height 24
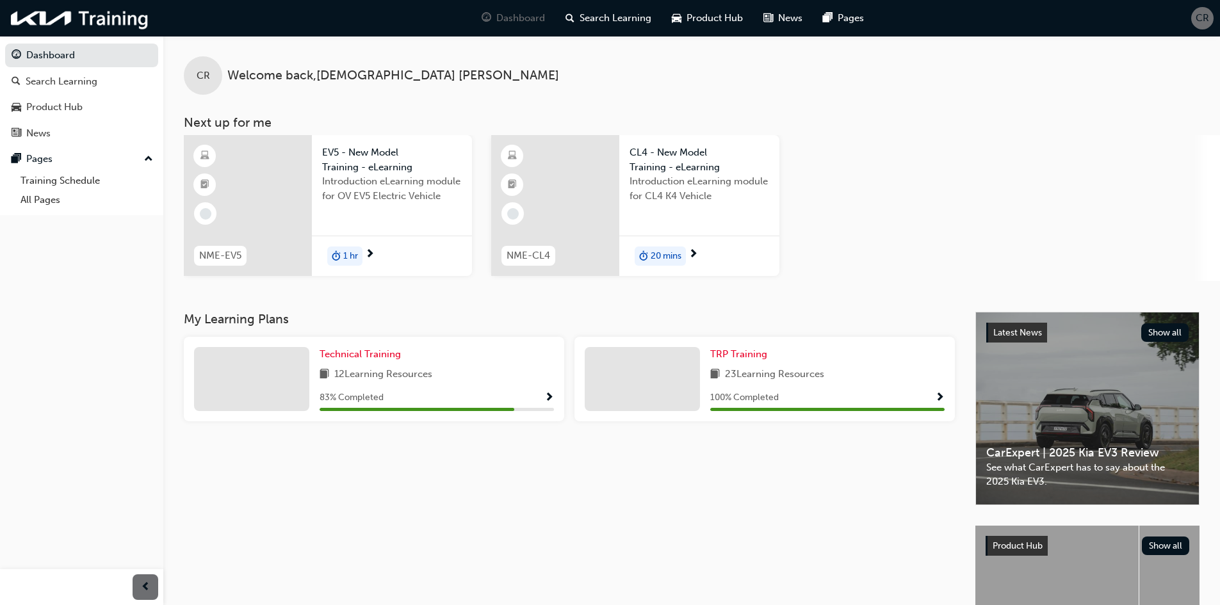
click at [1201, 25] on span "CR" at bounding box center [1201, 18] width 13 height 15
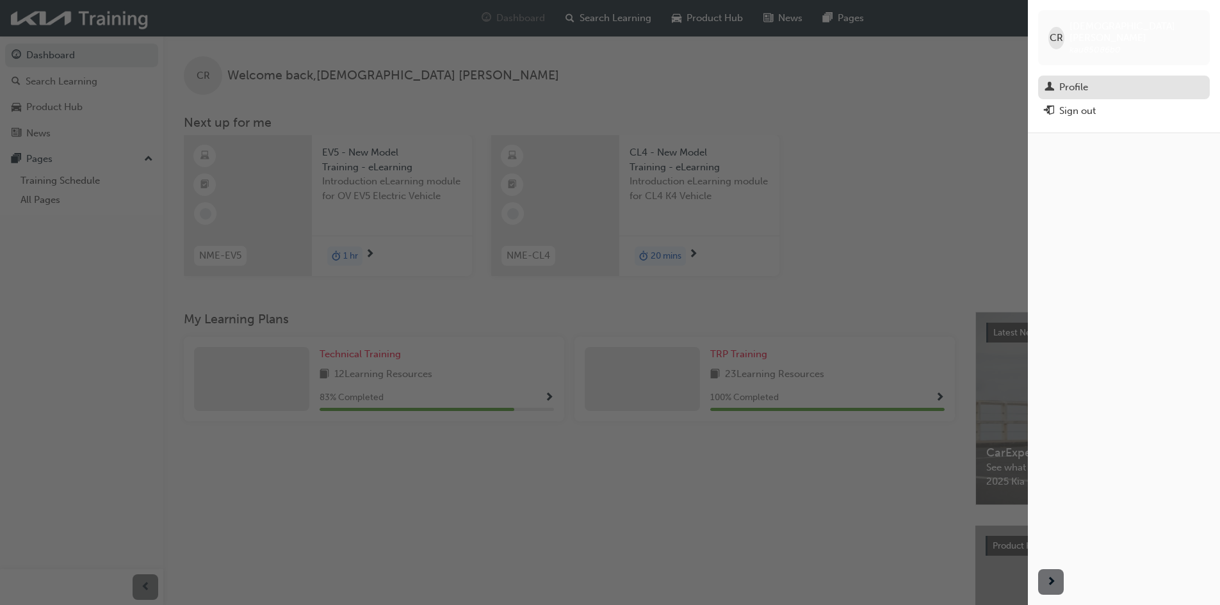
click at [1075, 80] on div "Profile" at bounding box center [1073, 87] width 29 height 15
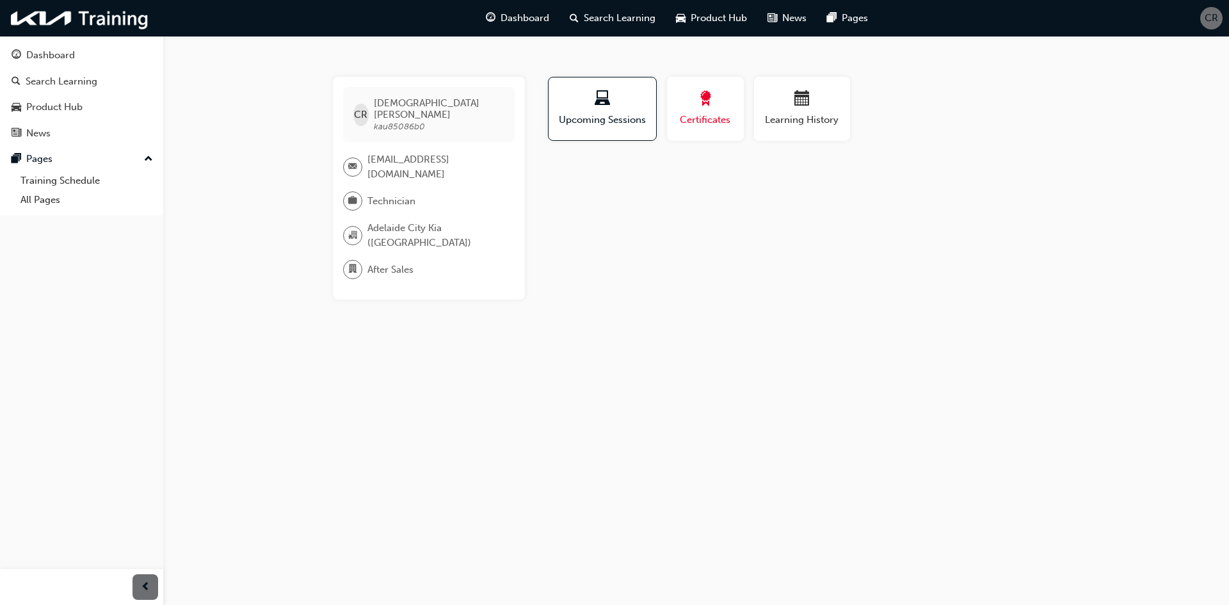
click at [711, 115] on div "Certificates" at bounding box center [706, 109] width 58 height 36
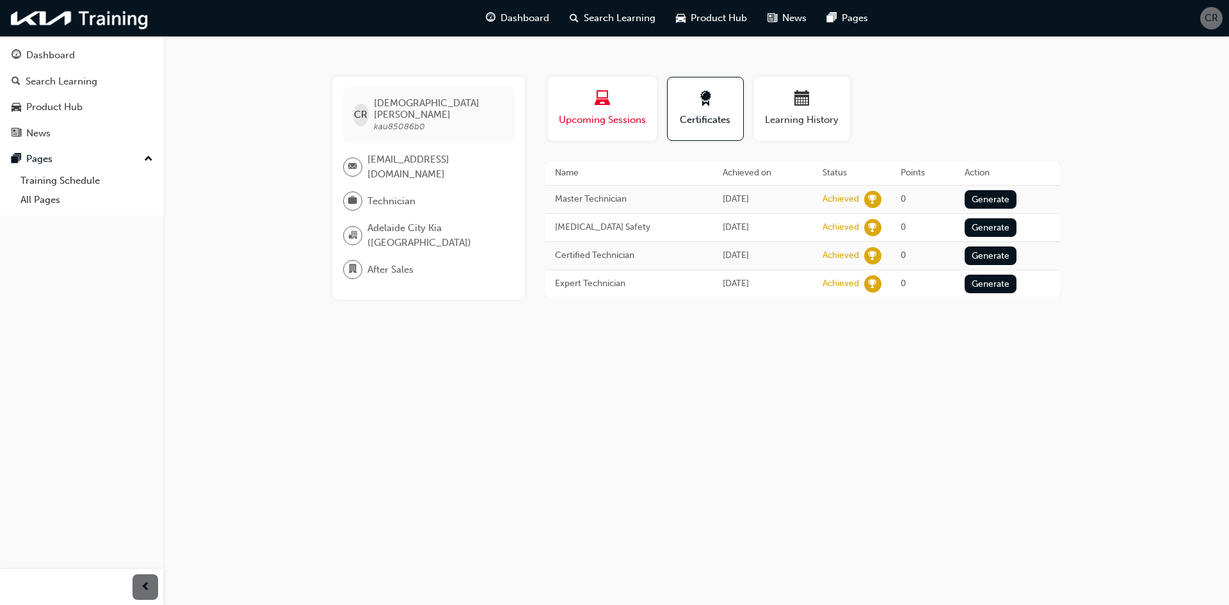
click at [620, 114] on span "Upcoming Sessions" at bounding box center [603, 120] width 90 height 15
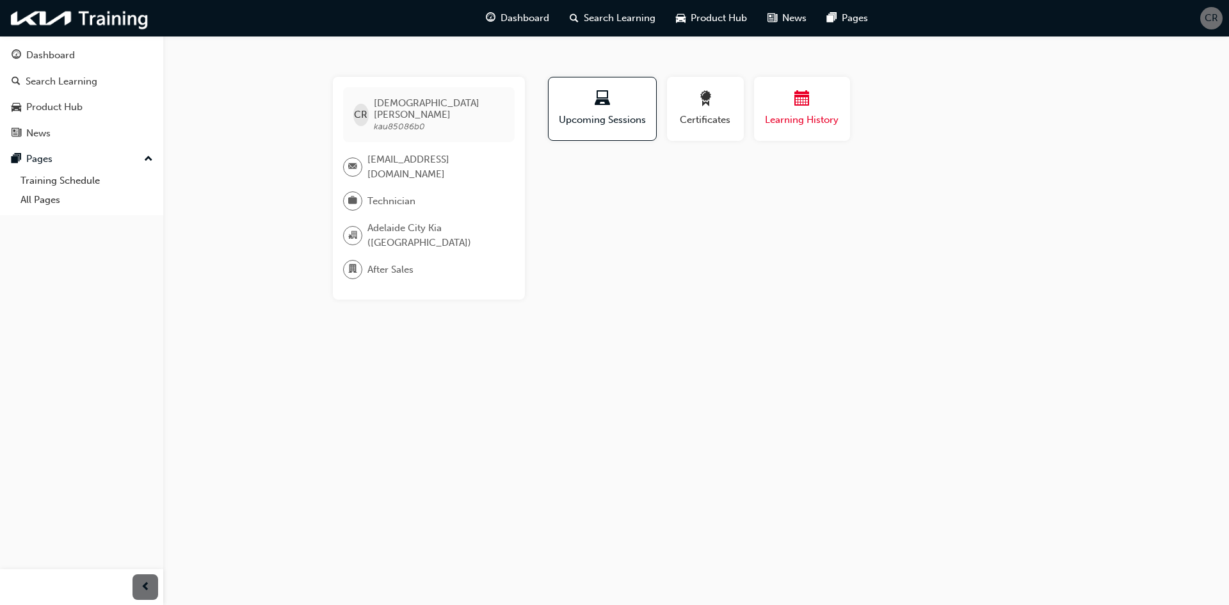
click at [785, 122] on span "Learning History" at bounding box center [802, 120] width 77 height 15
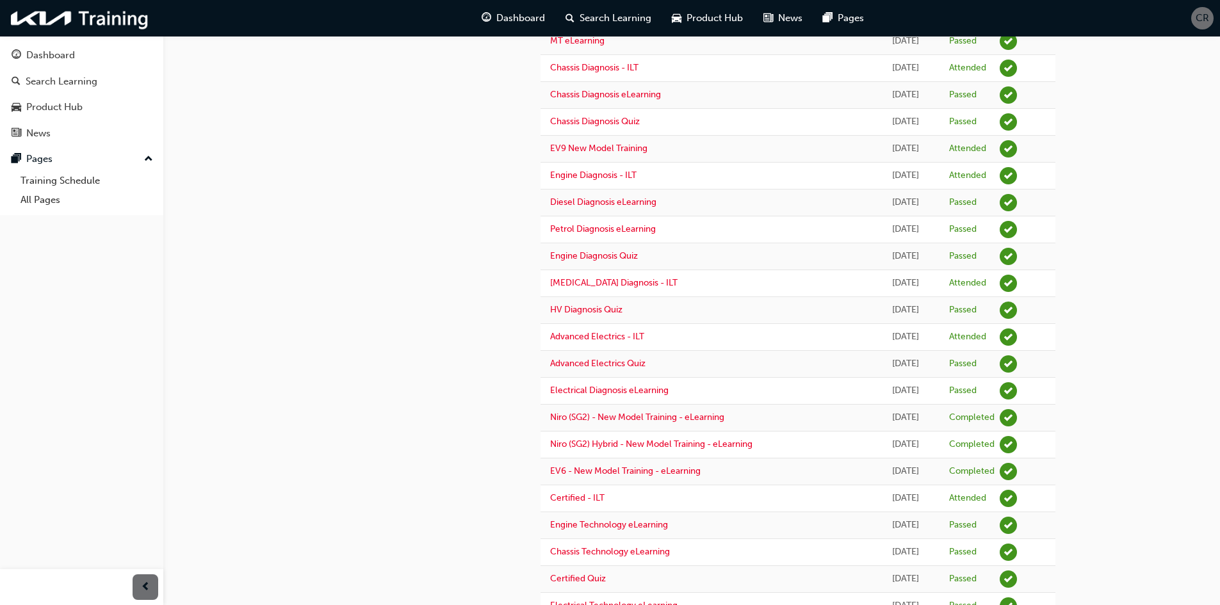
scroll to position [448, 0]
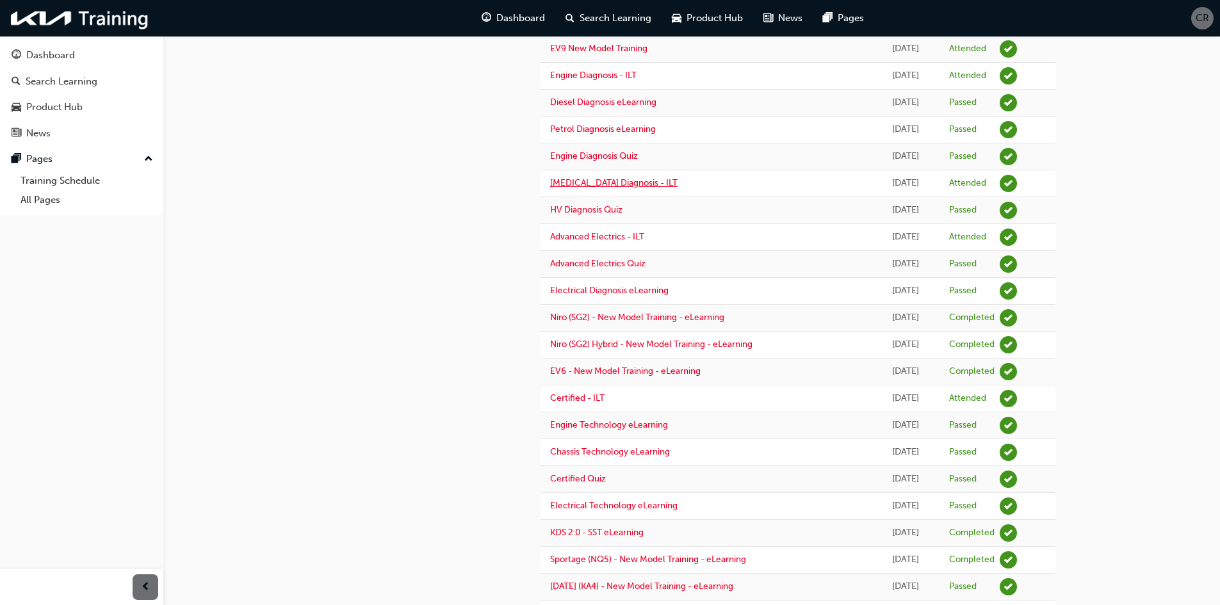
click at [603, 181] on link "High Voltage Diagnosis - ILT" at bounding box center [613, 182] width 127 height 11
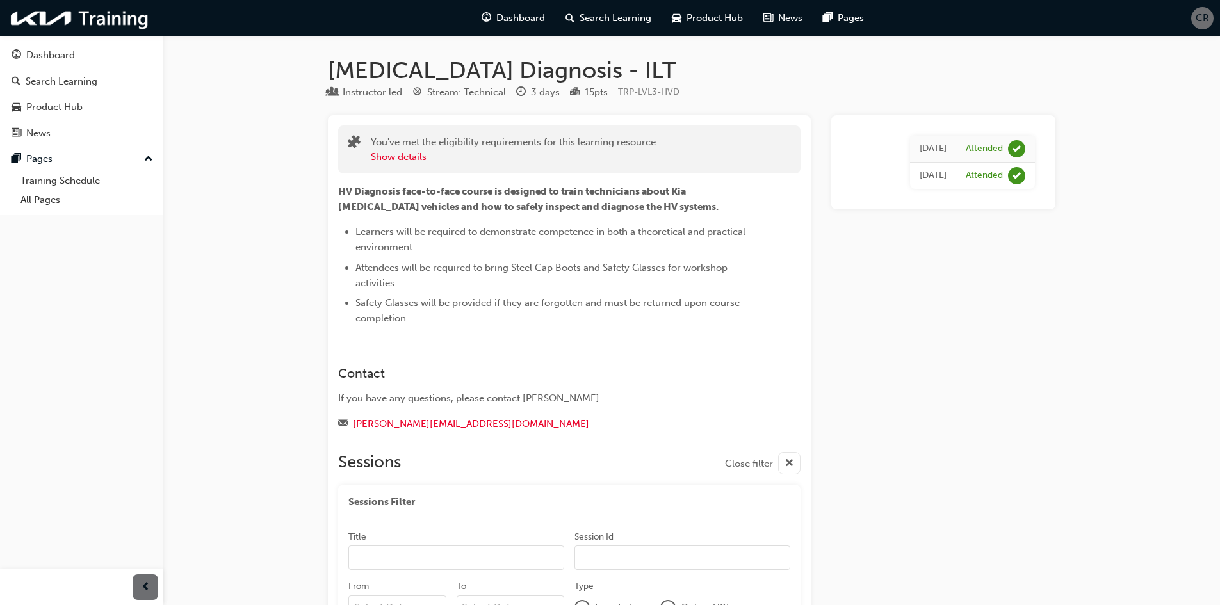
click at [382, 157] on button "Show details" at bounding box center [399, 157] width 56 height 15
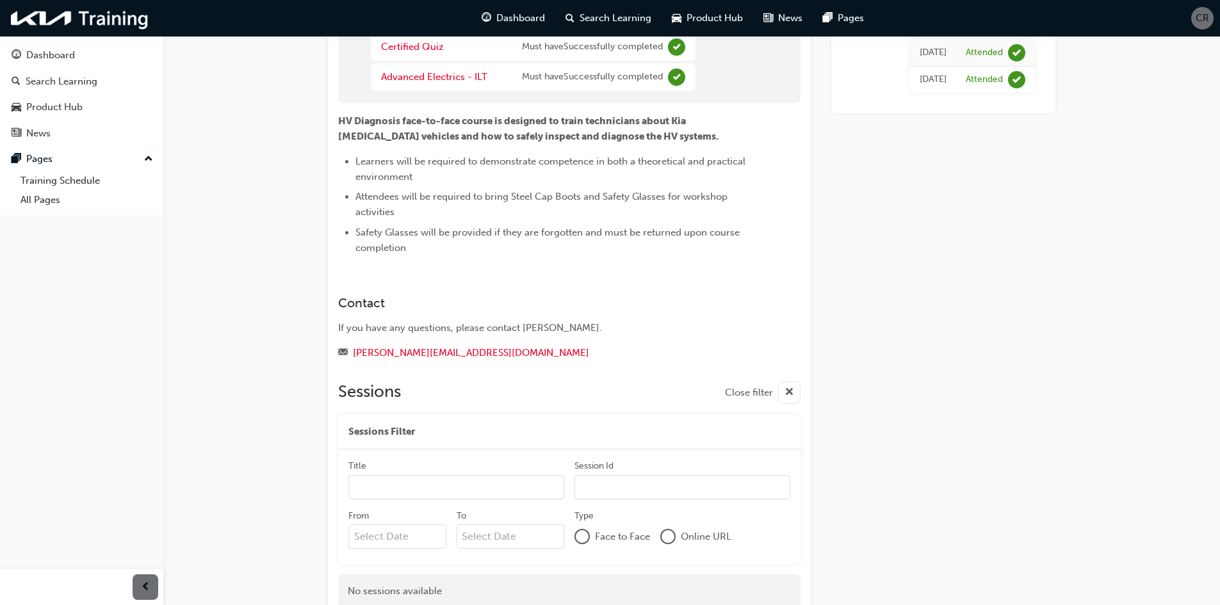
click at [786, 388] on span "cross-icon" at bounding box center [789, 393] width 10 height 16
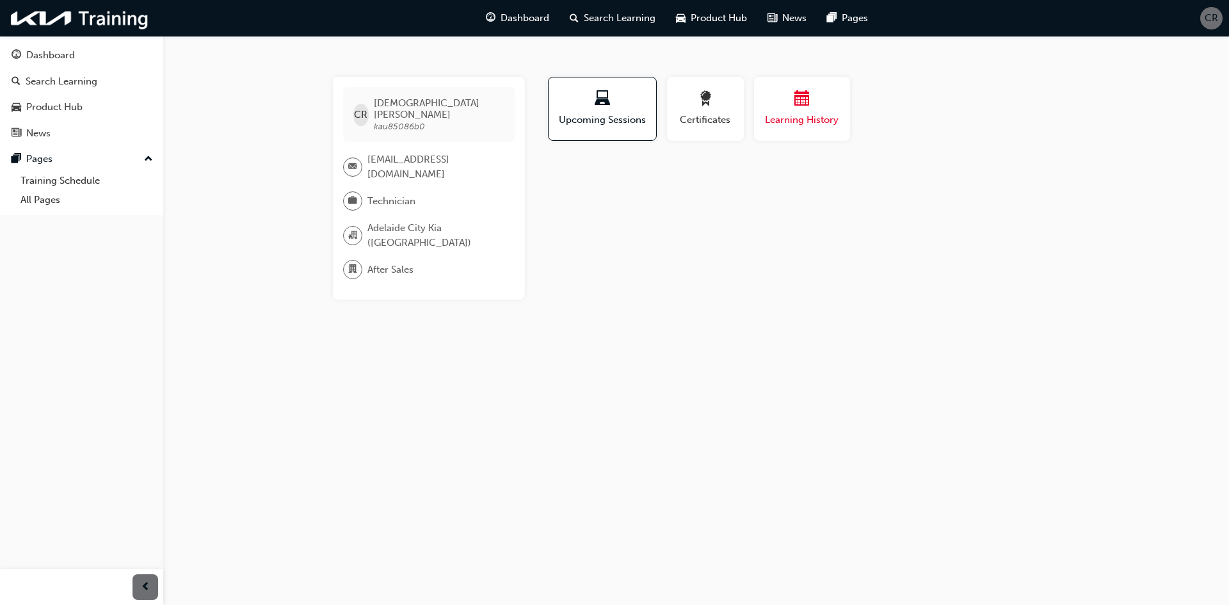
click at [795, 104] on span "calendar-icon" at bounding box center [802, 99] width 15 height 17
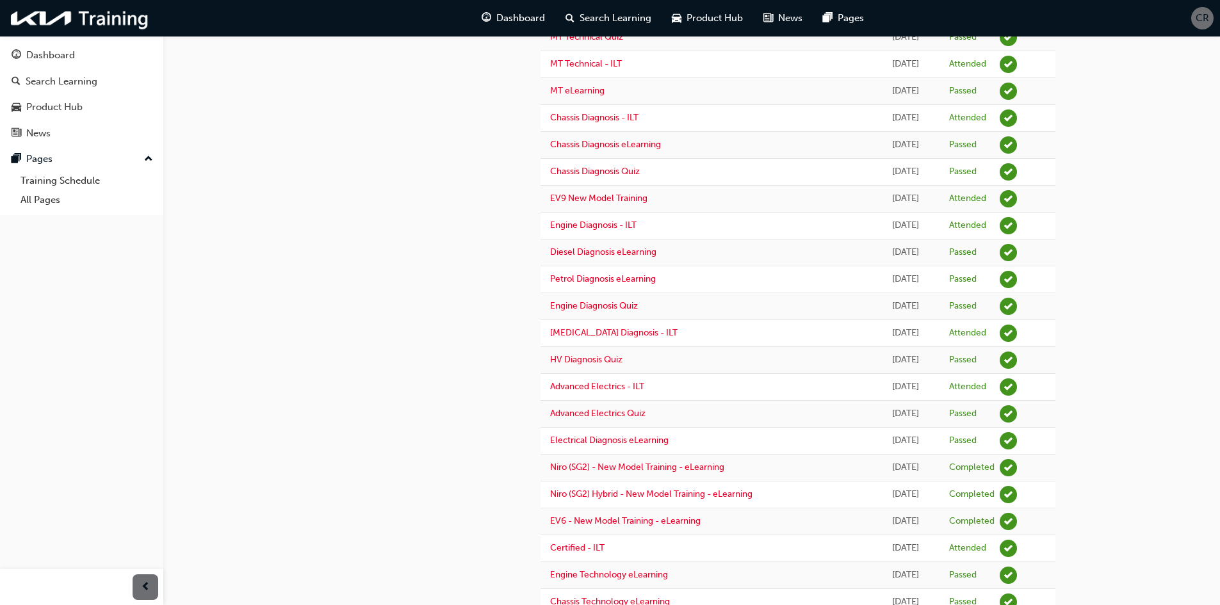
scroll to position [299, 0]
click at [594, 356] on link "HV Diagnosis Quiz" at bounding box center [586, 358] width 72 height 11
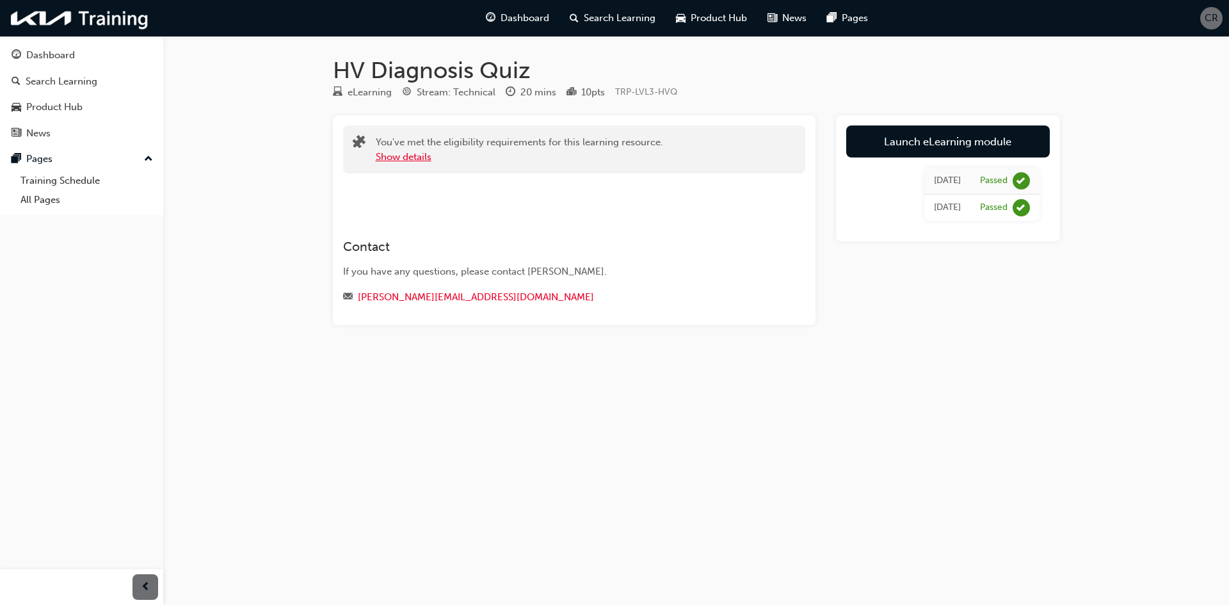
click at [416, 154] on button "Show details" at bounding box center [404, 157] width 56 height 15
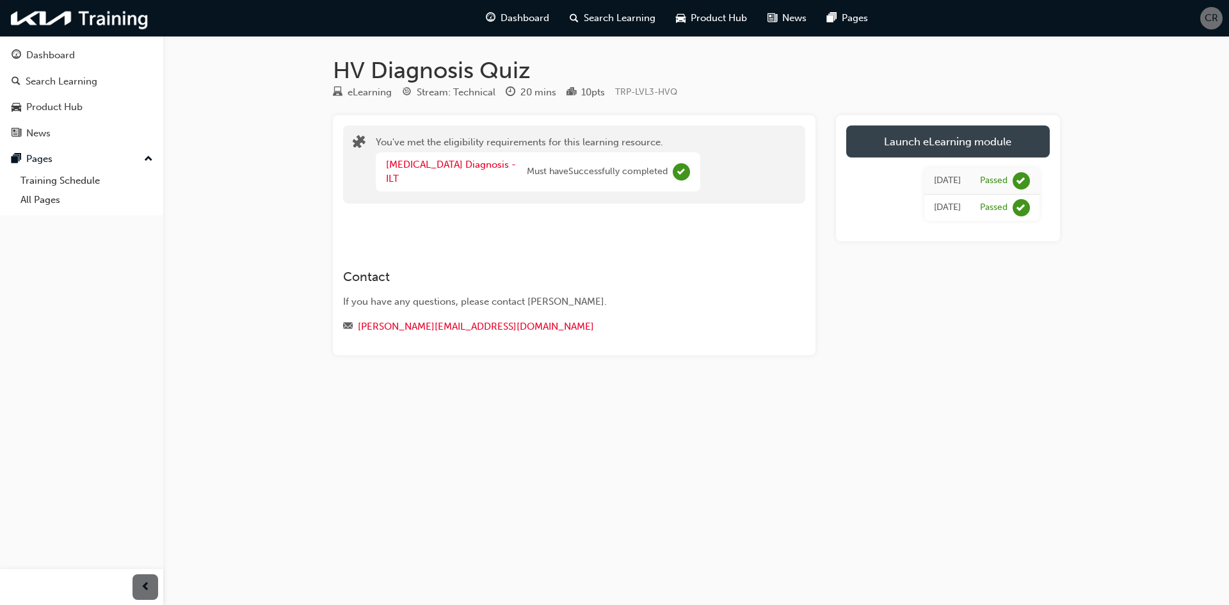
click at [989, 138] on link "Launch eLearning module" at bounding box center [948, 141] width 204 height 32
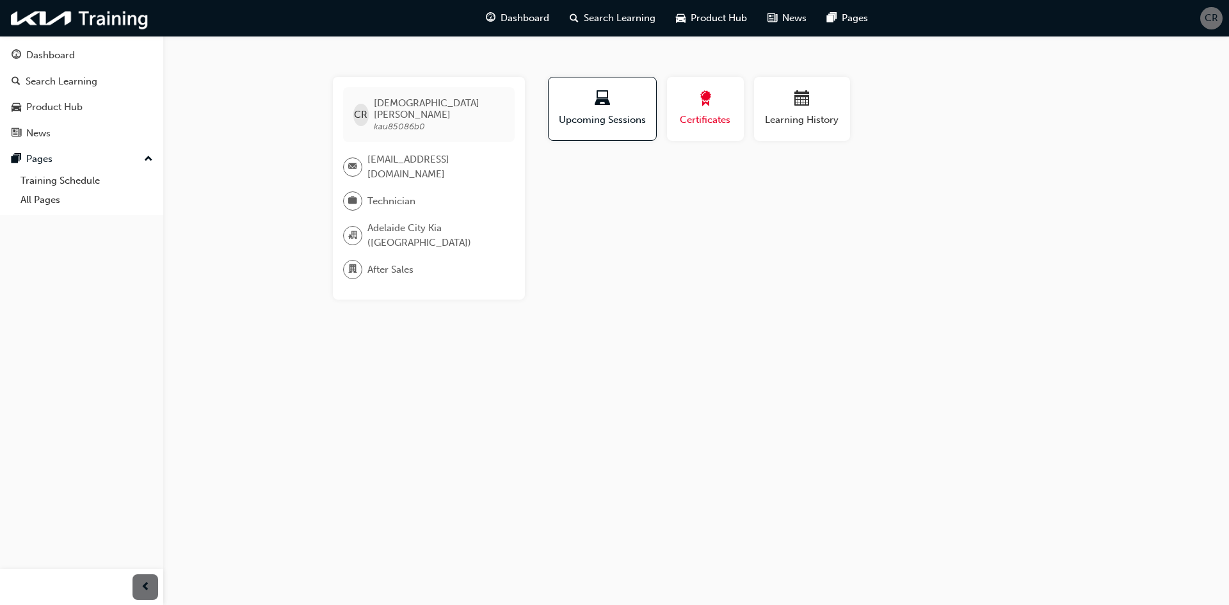
click at [683, 114] on span "Certificates" at bounding box center [706, 120] width 58 height 15
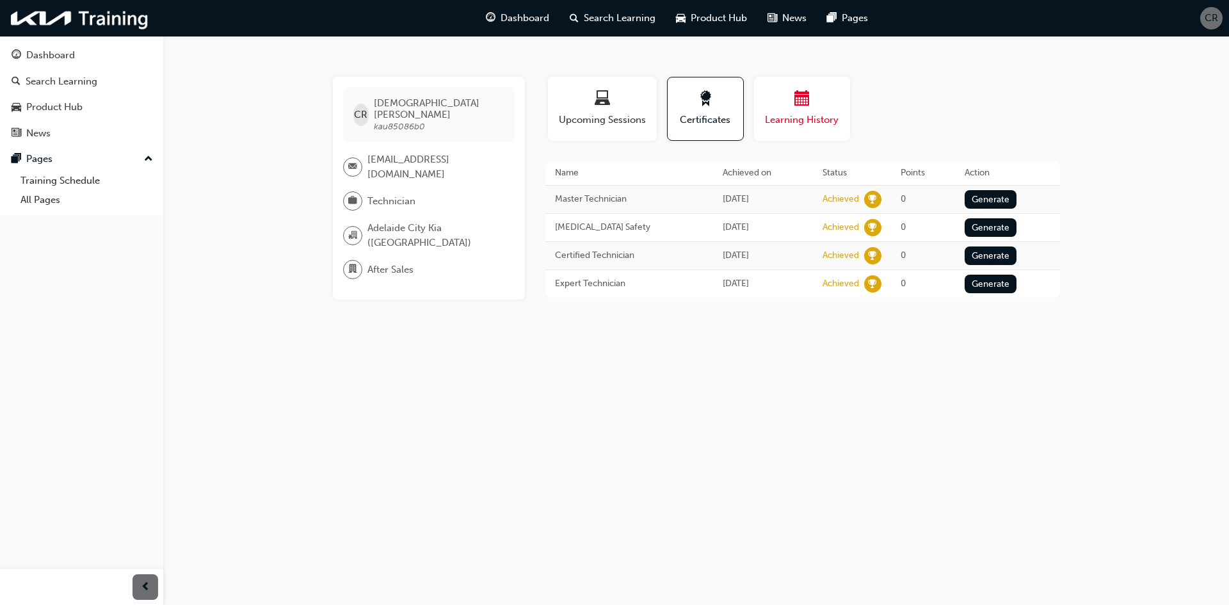
click at [786, 118] on span "Learning History" at bounding box center [802, 120] width 77 height 15
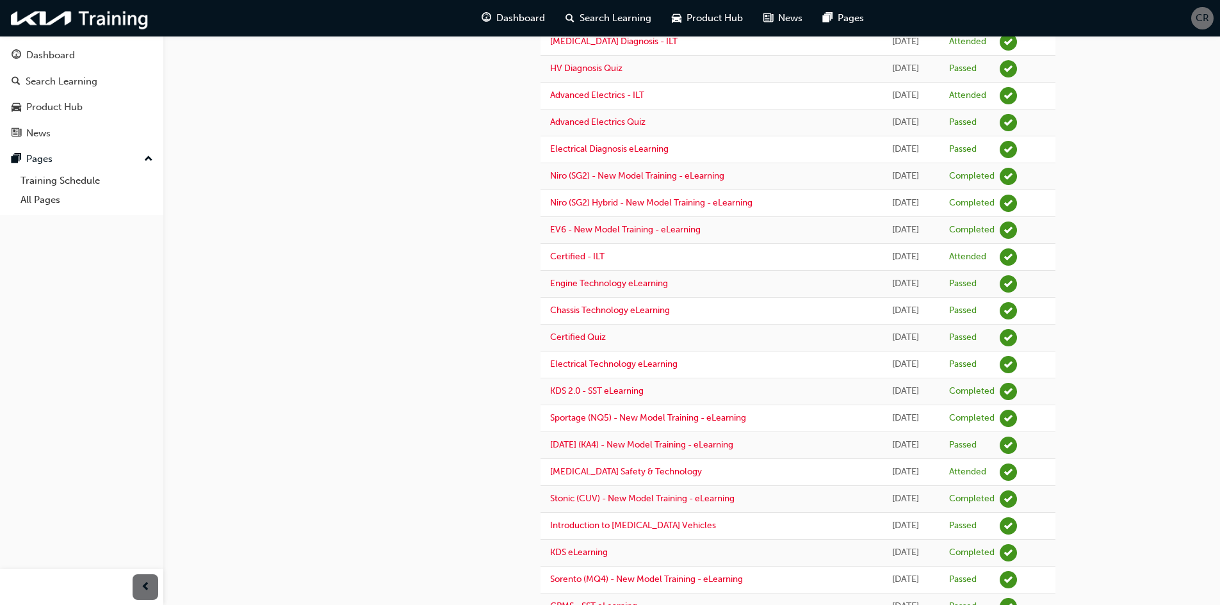
scroll to position [636, 0]
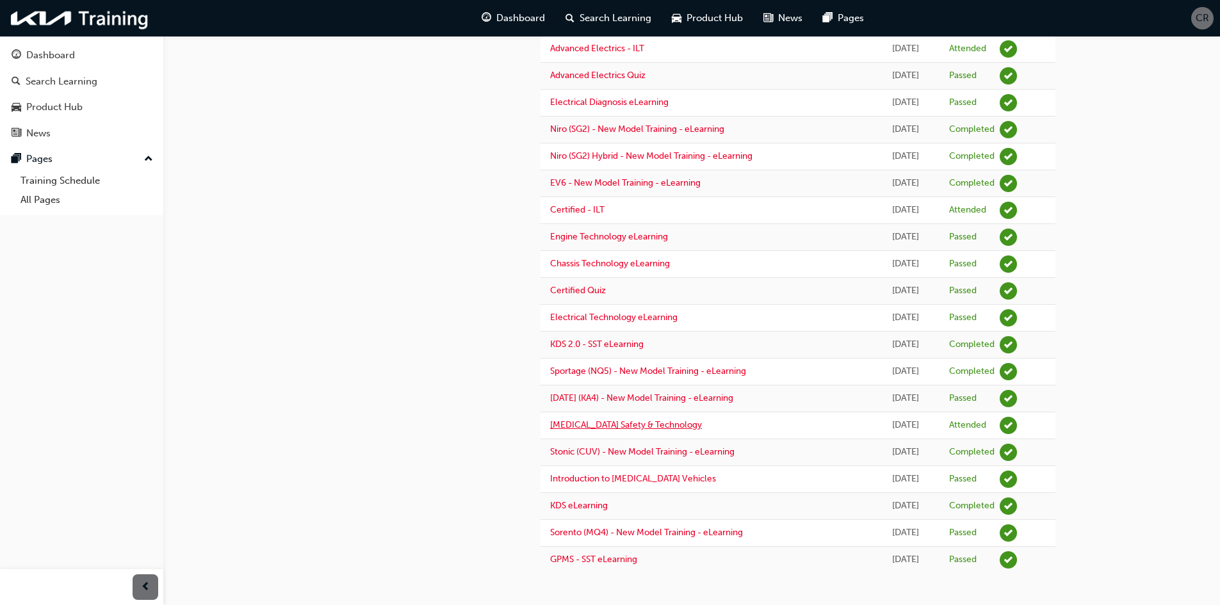
click at [617, 422] on link "High Voltage Safety & Technology" at bounding box center [626, 424] width 152 height 11
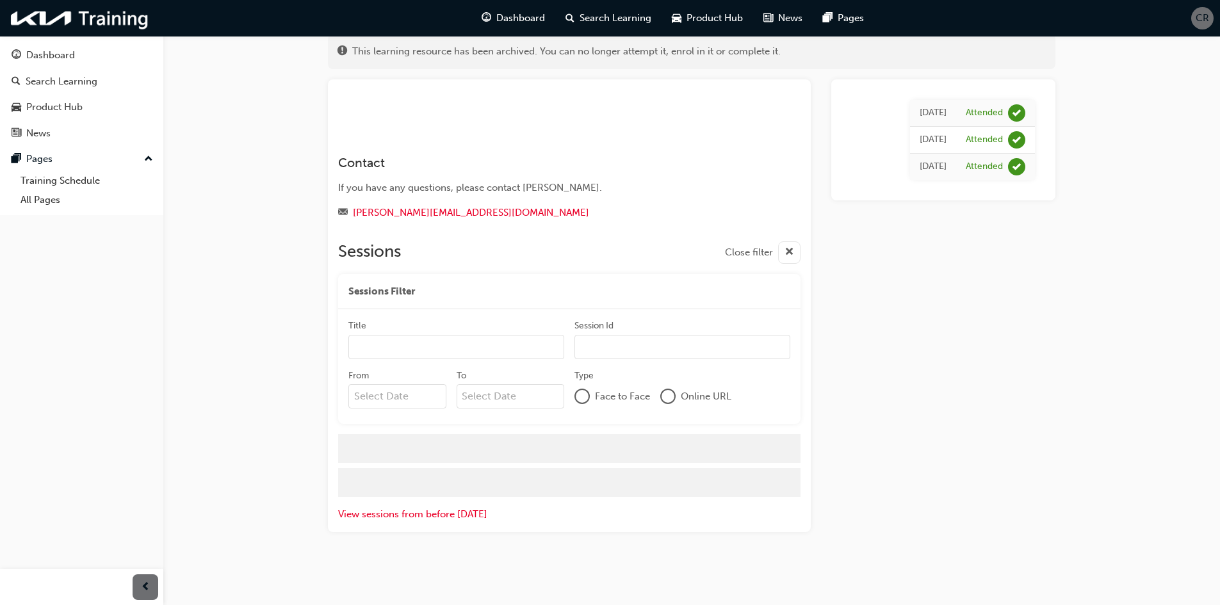
scroll to position [47, 0]
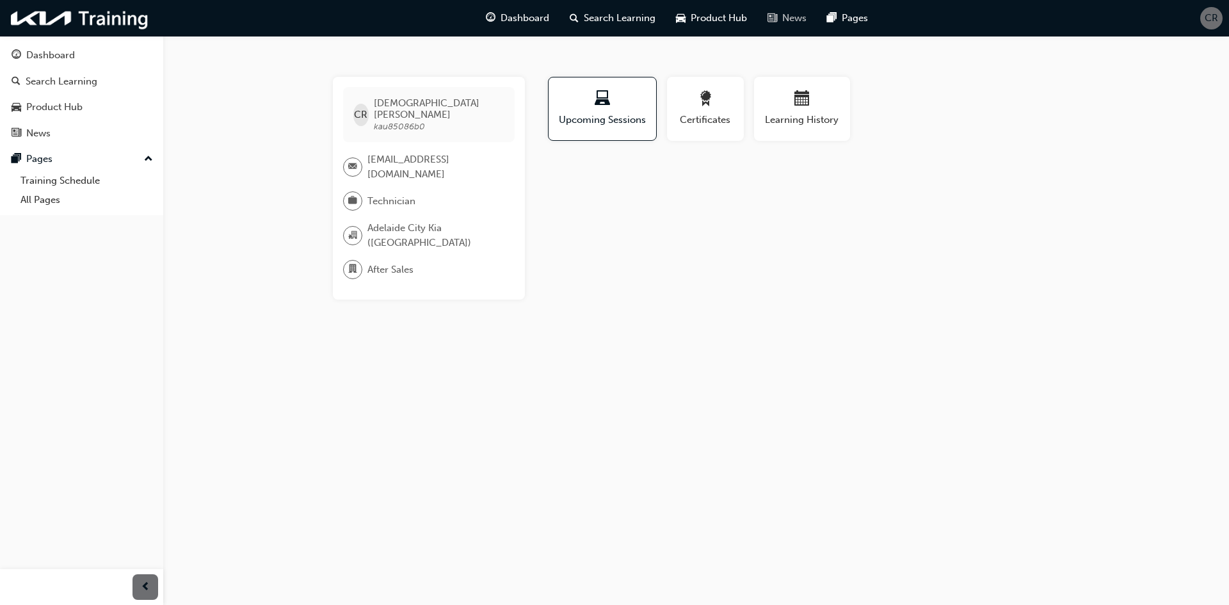
click at [794, 12] on span "News" at bounding box center [794, 18] width 24 height 15
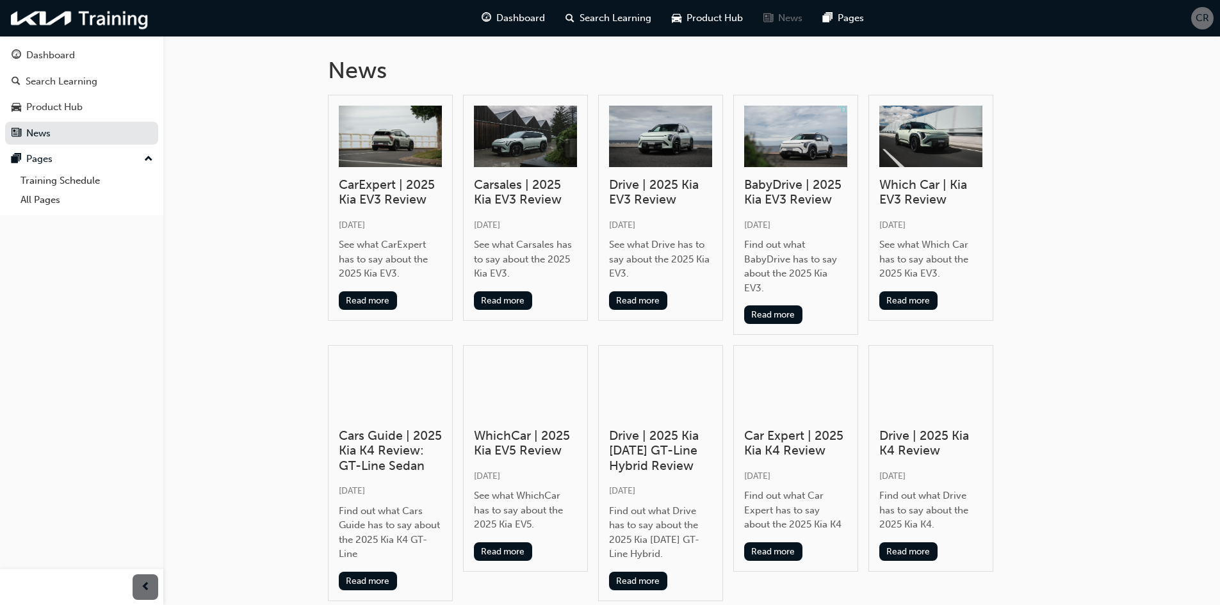
click at [1203, 15] on span "CR" at bounding box center [1201, 18] width 13 height 15
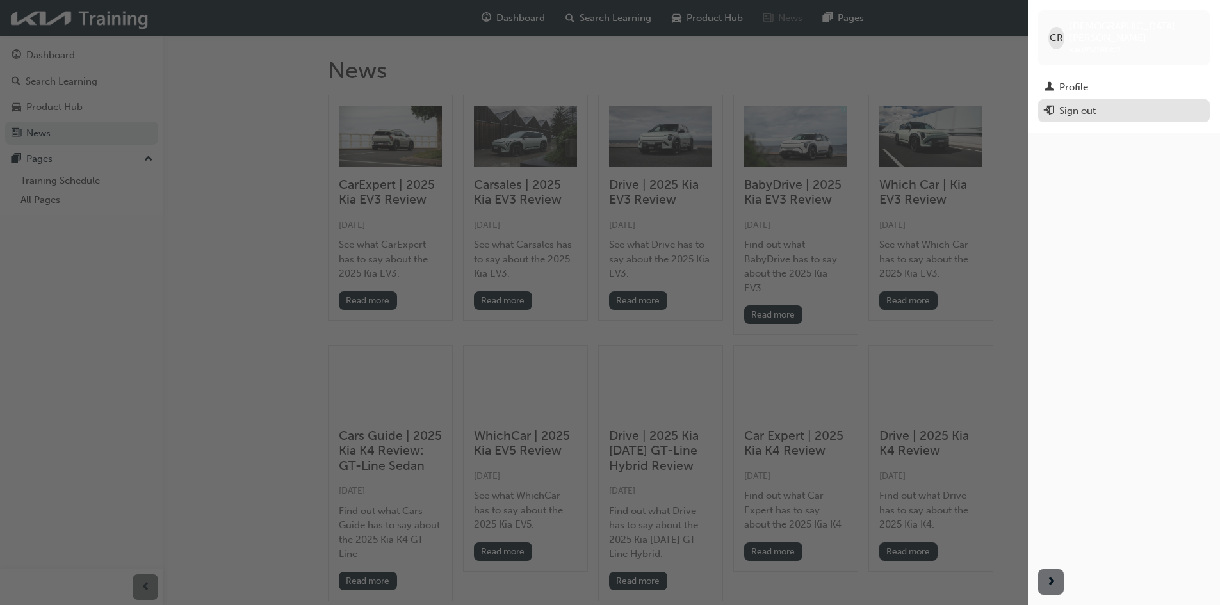
click at [1139, 103] on div "Sign out" at bounding box center [1123, 111] width 159 height 16
